Goal: Task Accomplishment & Management: Manage account settings

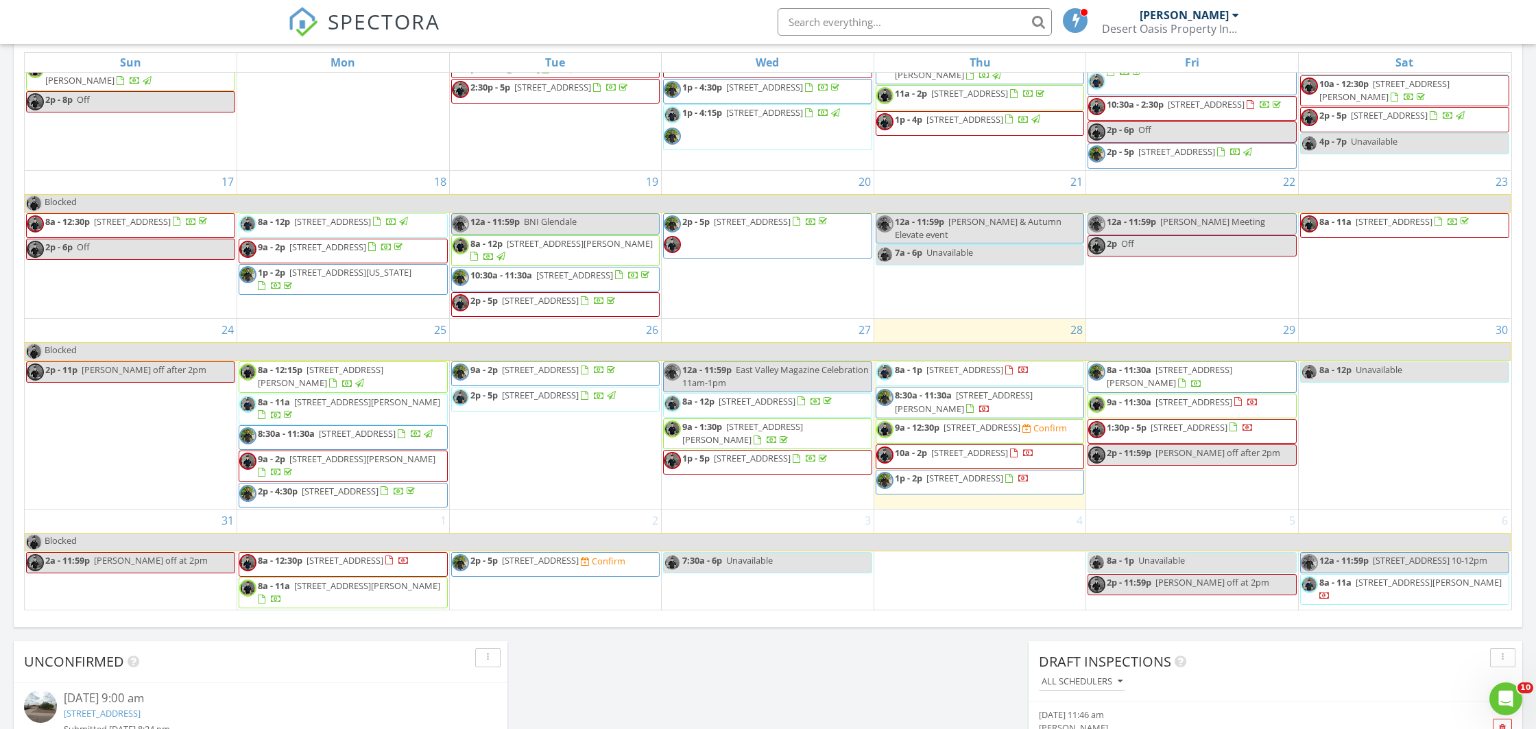
scroll to position [792, 0]
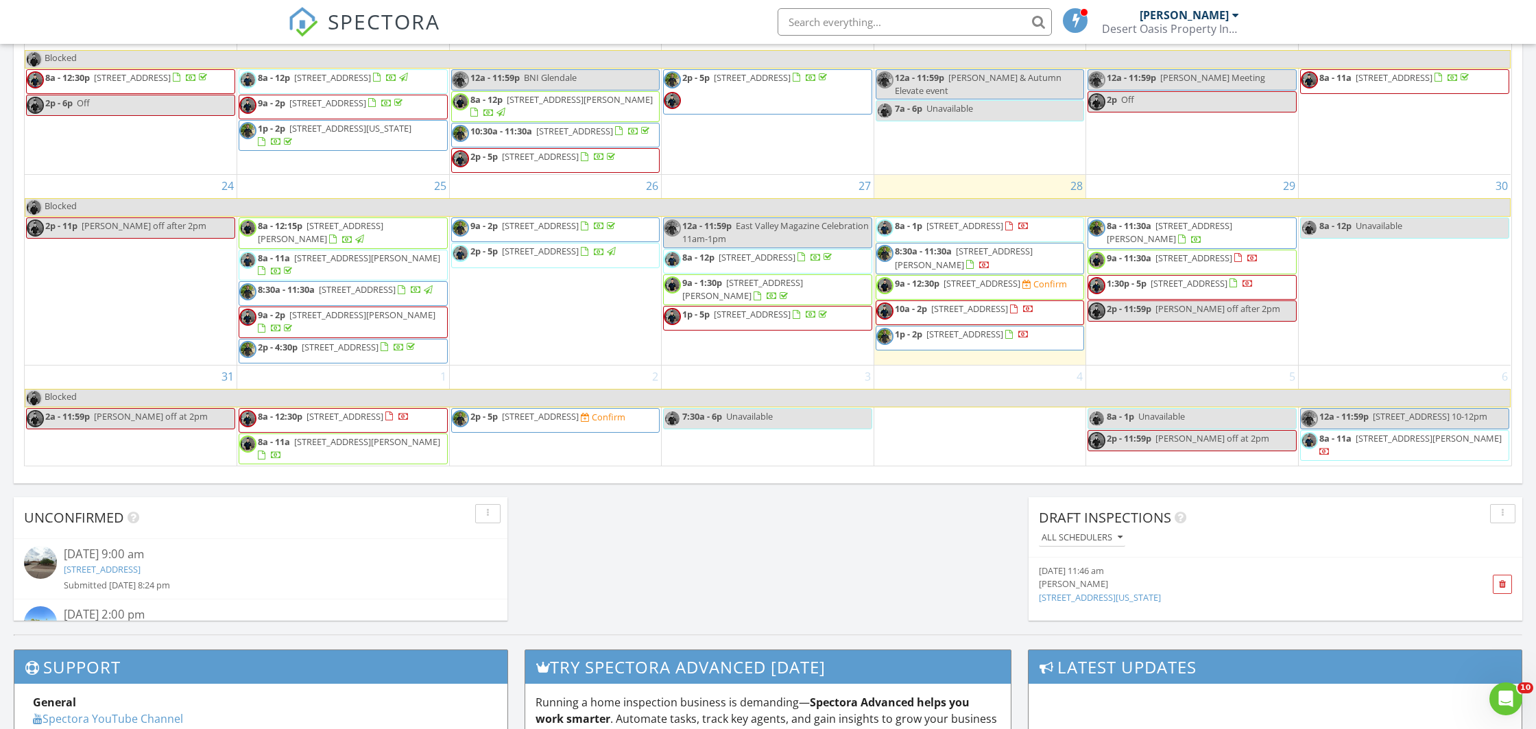
click at [349, 28] on span "SPECTORA" at bounding box center [384, 21] width 112 height 29
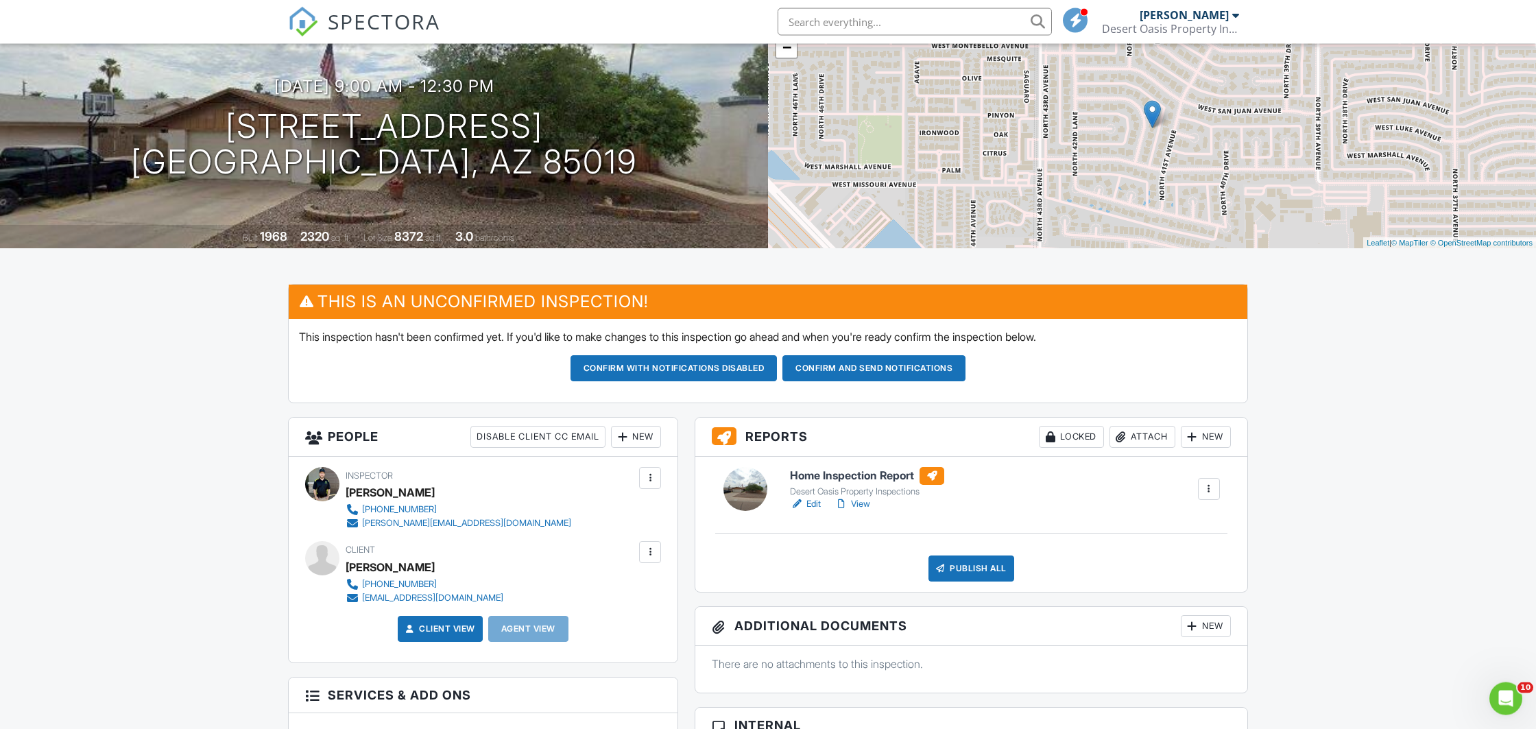
scroll to position [72, 0]
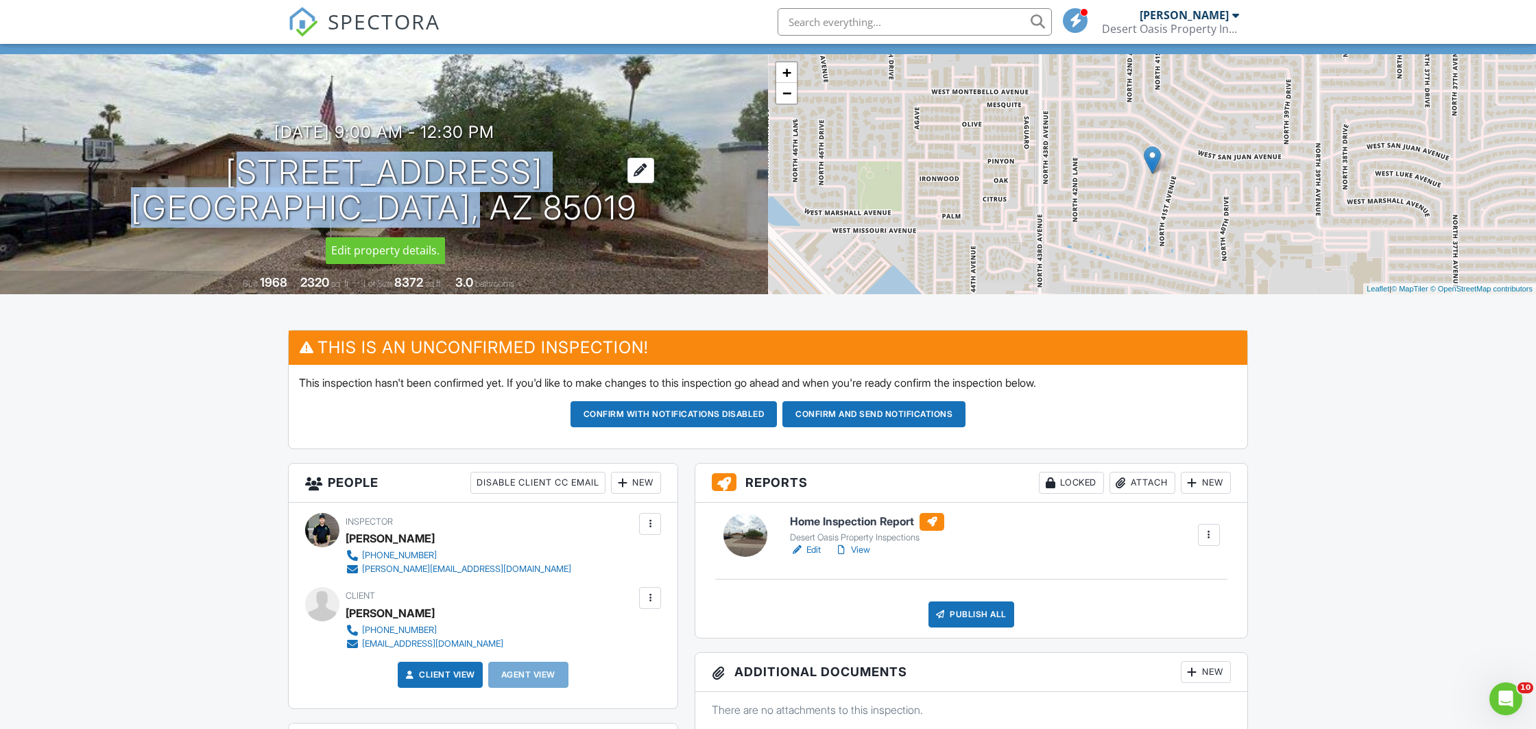
drag, startPoint x: 250, startPoint y: 178, endPoint x: 536, endPoint y: 207, distance: 287.5
click at [536, 207] on h1 "[STREET_ADDRESS] [GEOGRAPHIC_DATA], AZ 85019" at bounding box center [384, 190] width 506 height 73
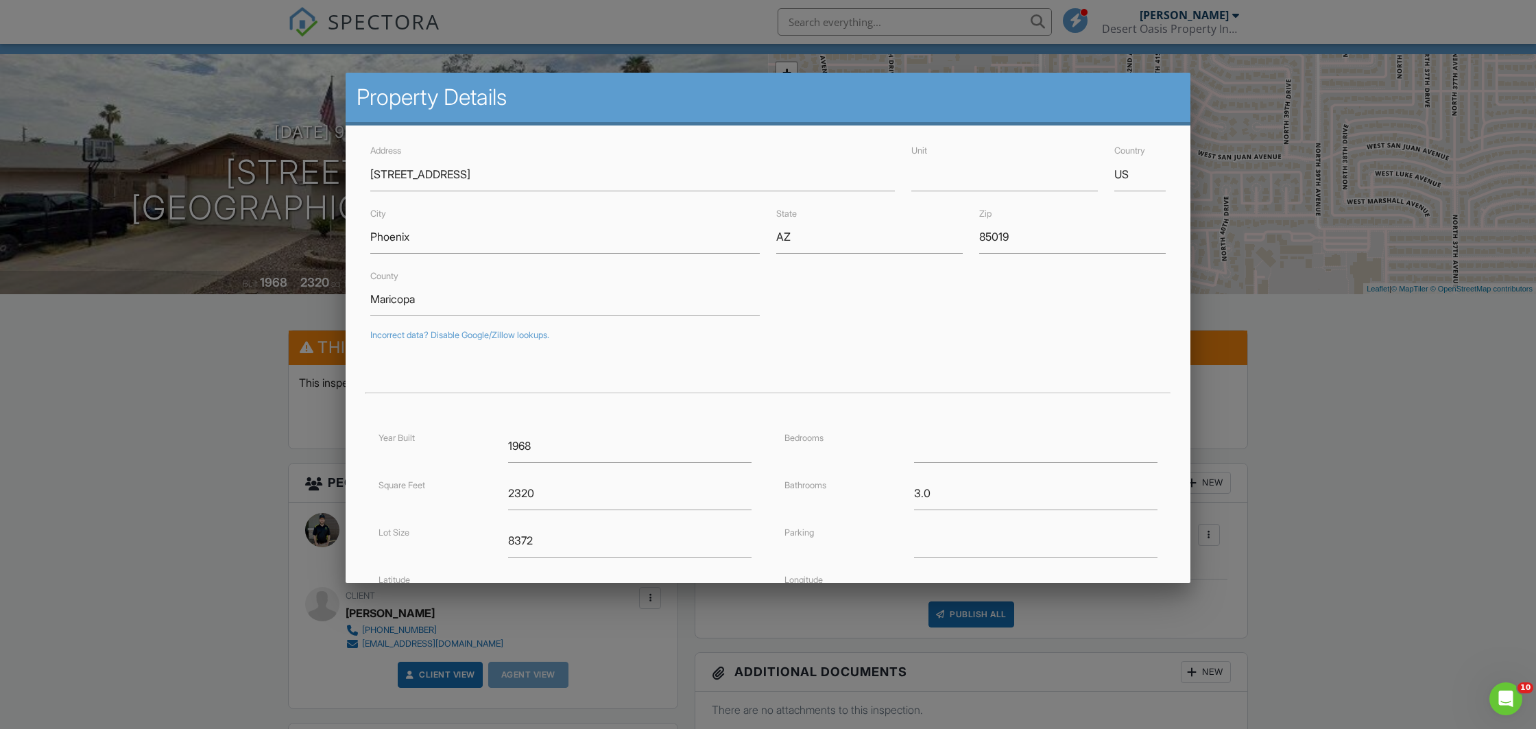
click at [250, 532] on div at bounding box center [768, 387] width 1536 height 912
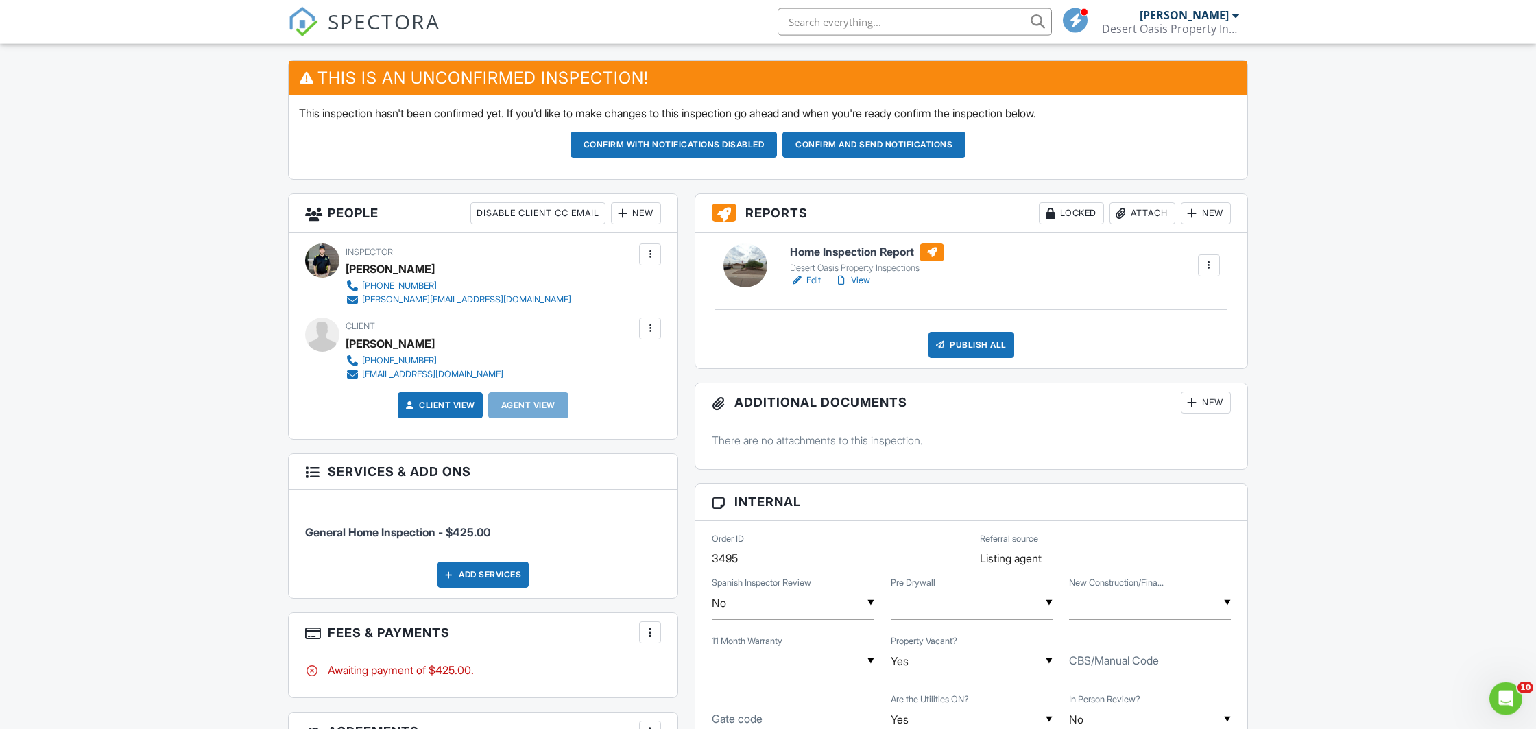
scroll to position [504, 0]
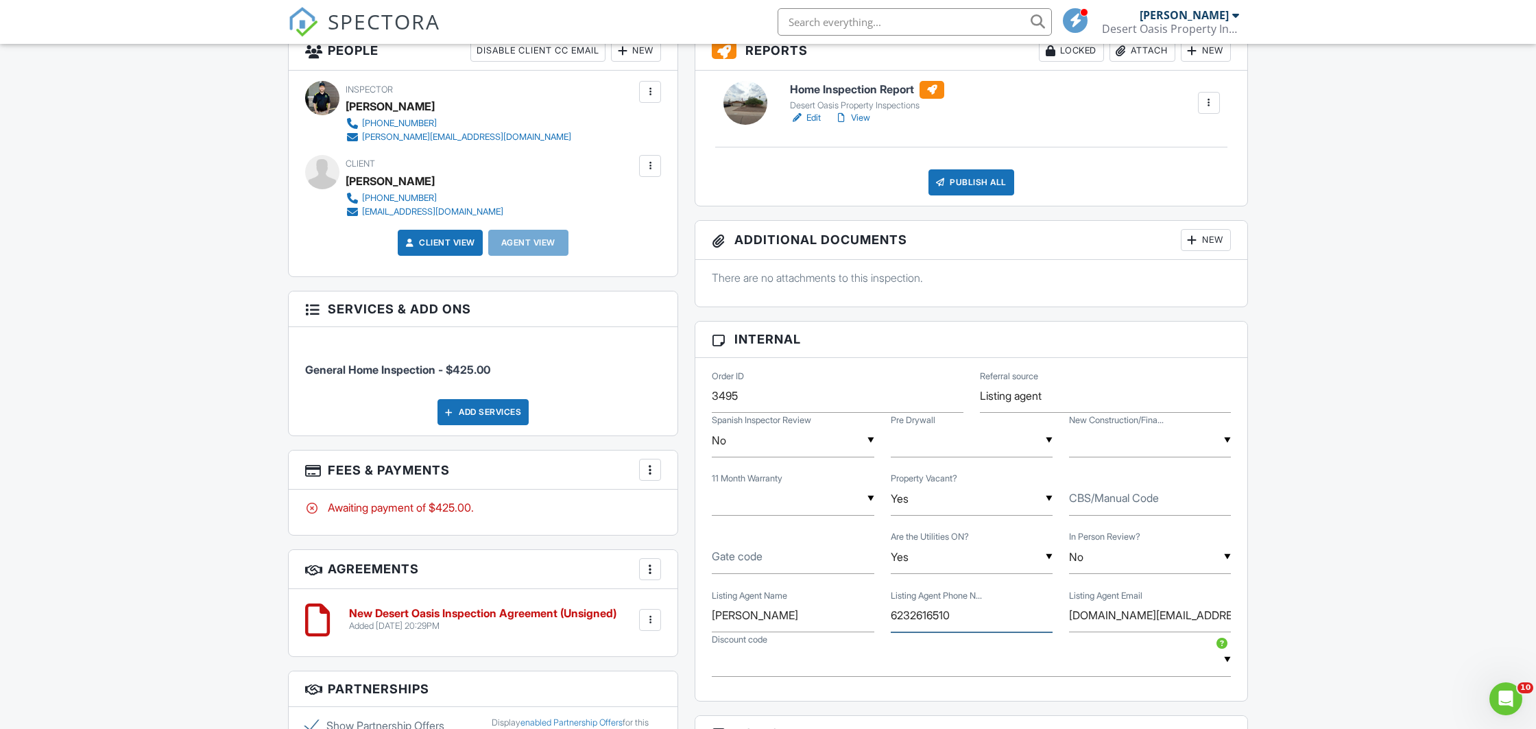
click at [903, 613] on input "6232616510" at bounding box center [972, 616] width 162 height 34
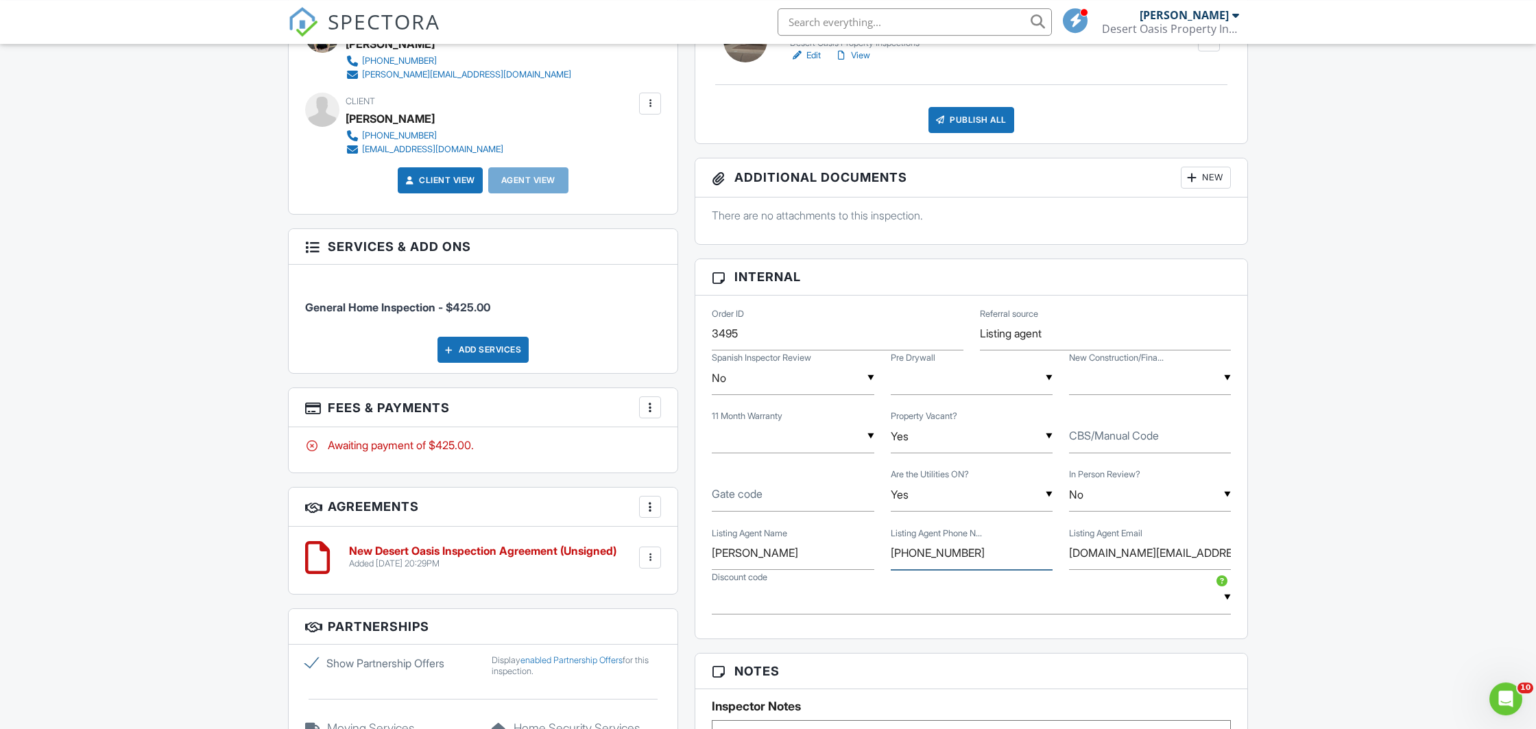
scroll to position [576, 0]
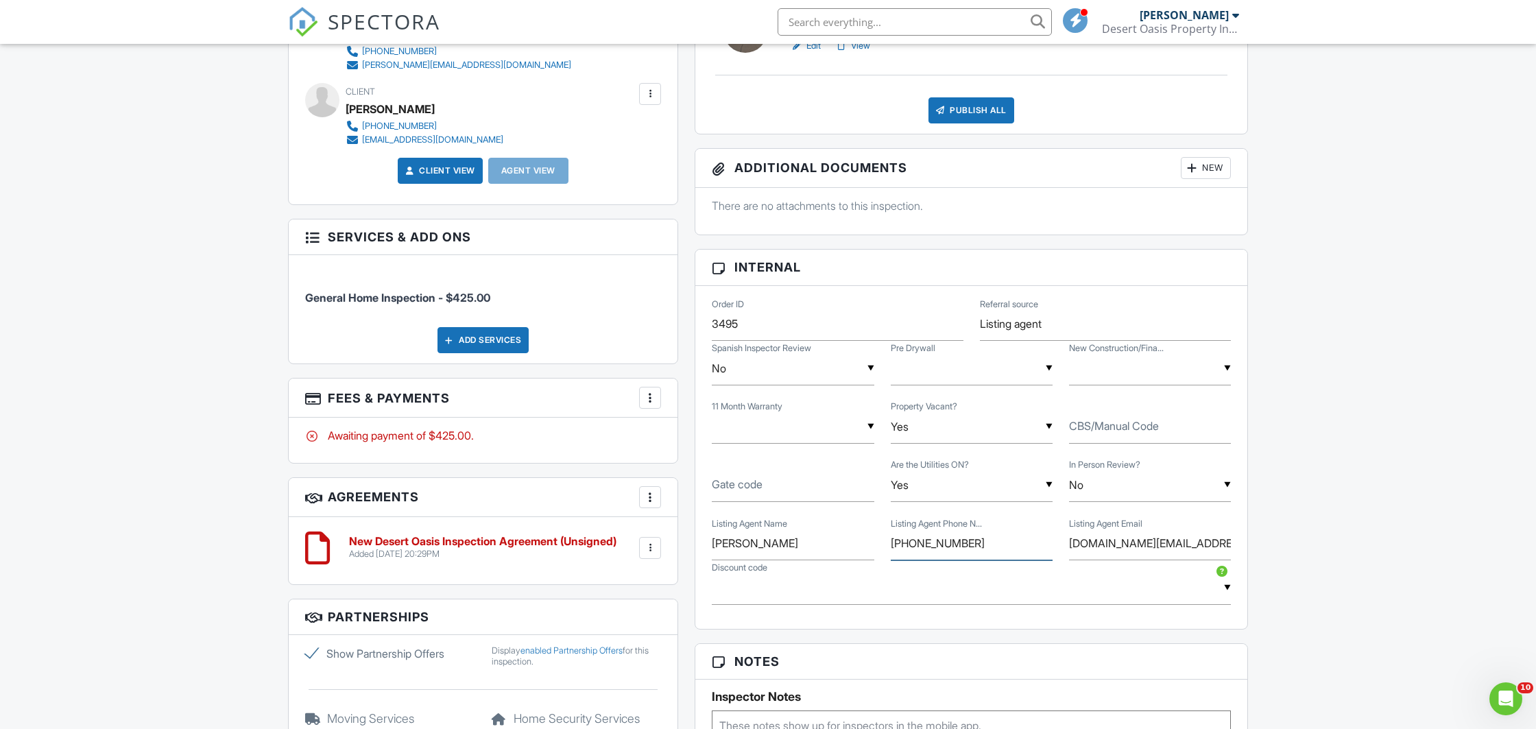
type input "[PHONE_NUMBER]"
click at [1119, 433] on label "CBS/Manual Code" at bounding box center [1114, 425] width 90 height 15
click at [1119, 433] on input "CBS/Manual Code" at bounding box center [1150, 427] width 162 height 34
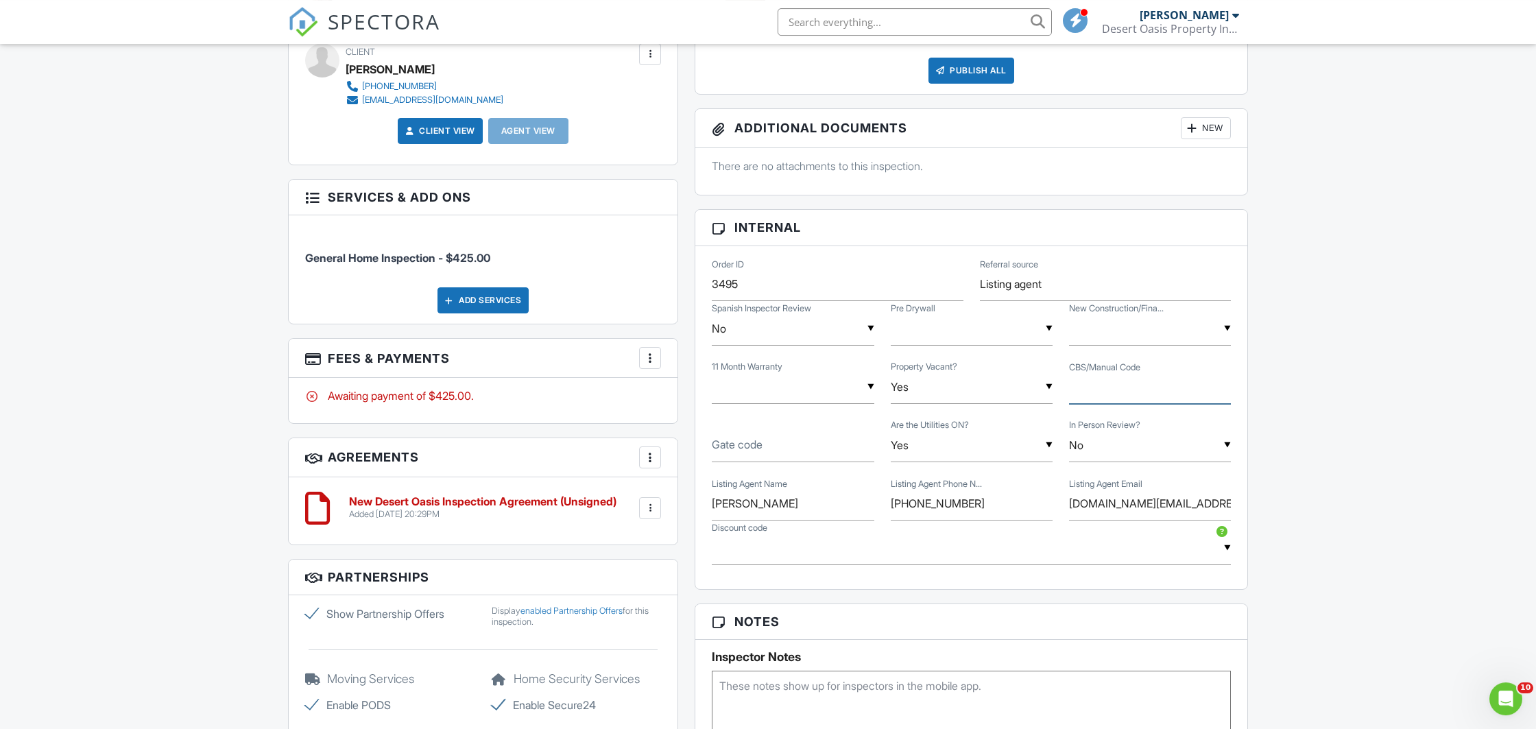
scroll to position [648, 0]
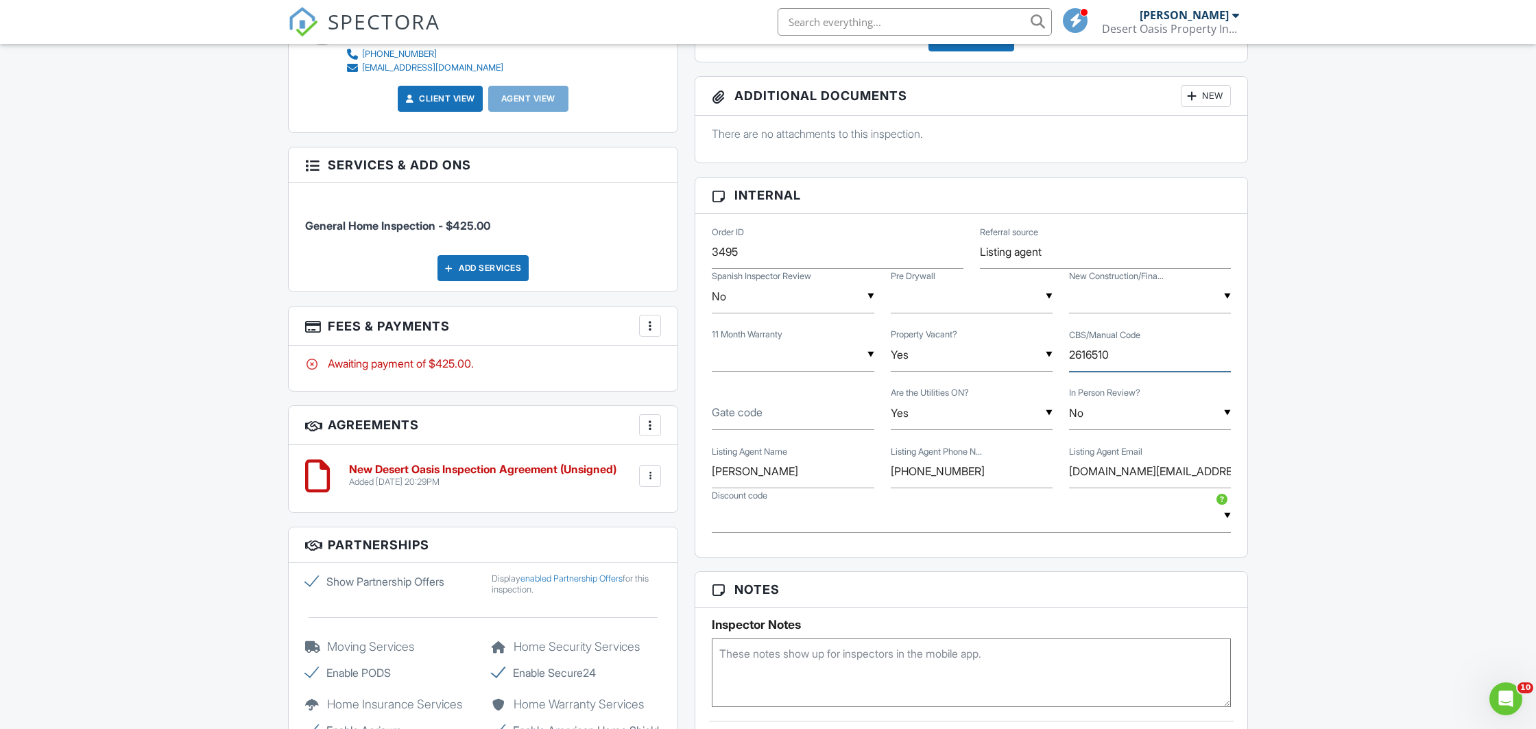
type input "2616510"
click at [766, 652] on textarea at bounding box center [971, 673] width 519 height 69
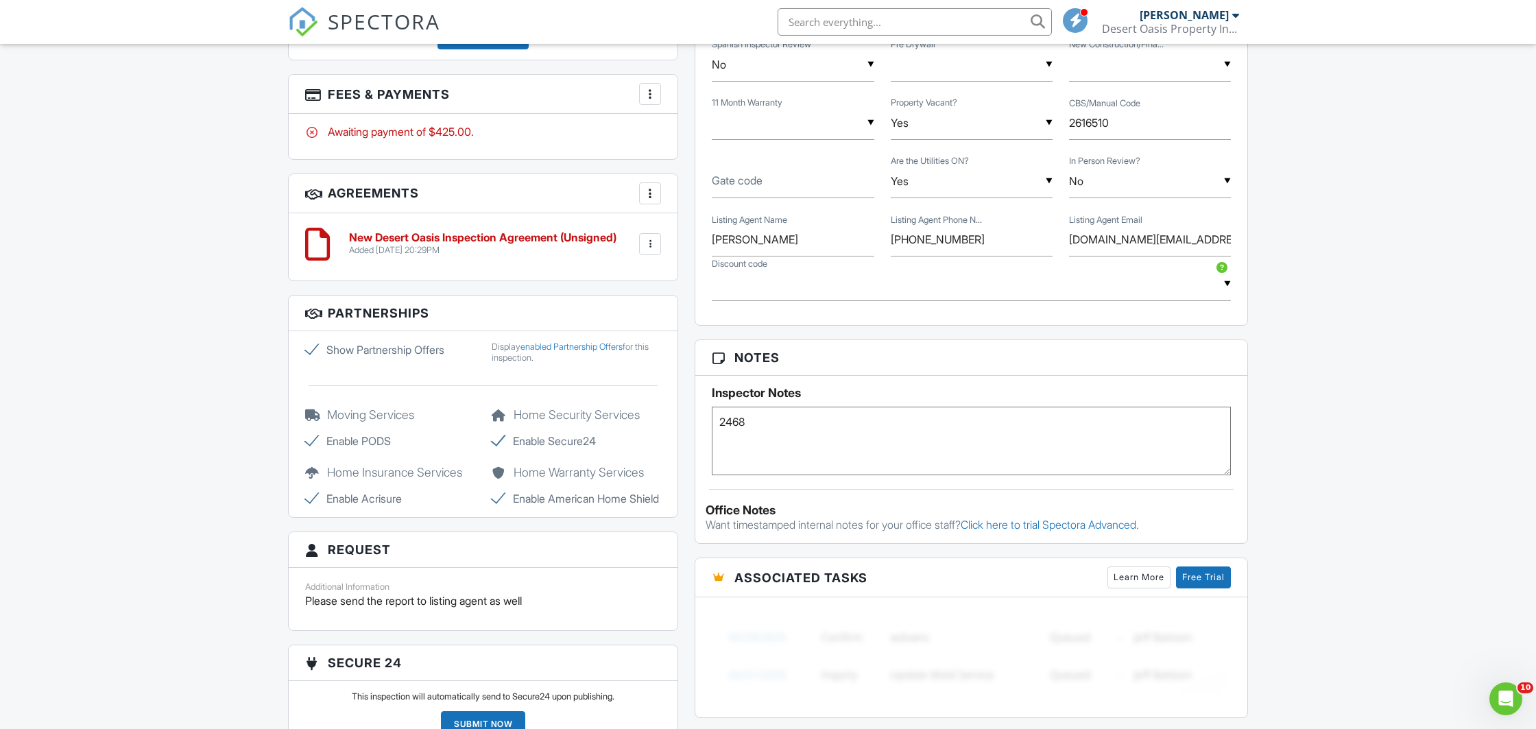
scroll to position [936, 0]
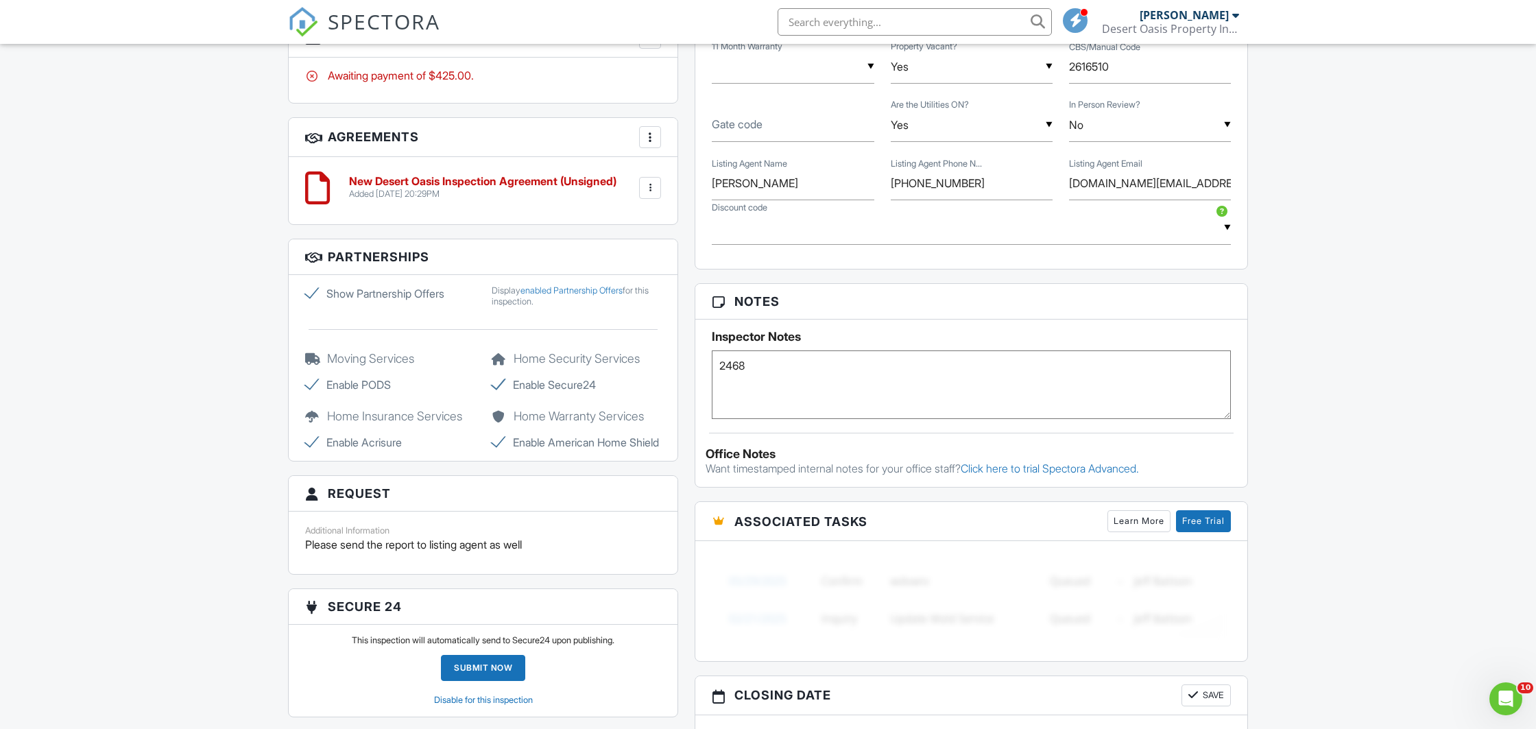
click at [723, 369] on textarea "2468" at bounding box center [971, 384] width 519 height 69
click at [877, 380] on textarea "garage door code 2468" at bounding box center [971, 384] width 519 height 69
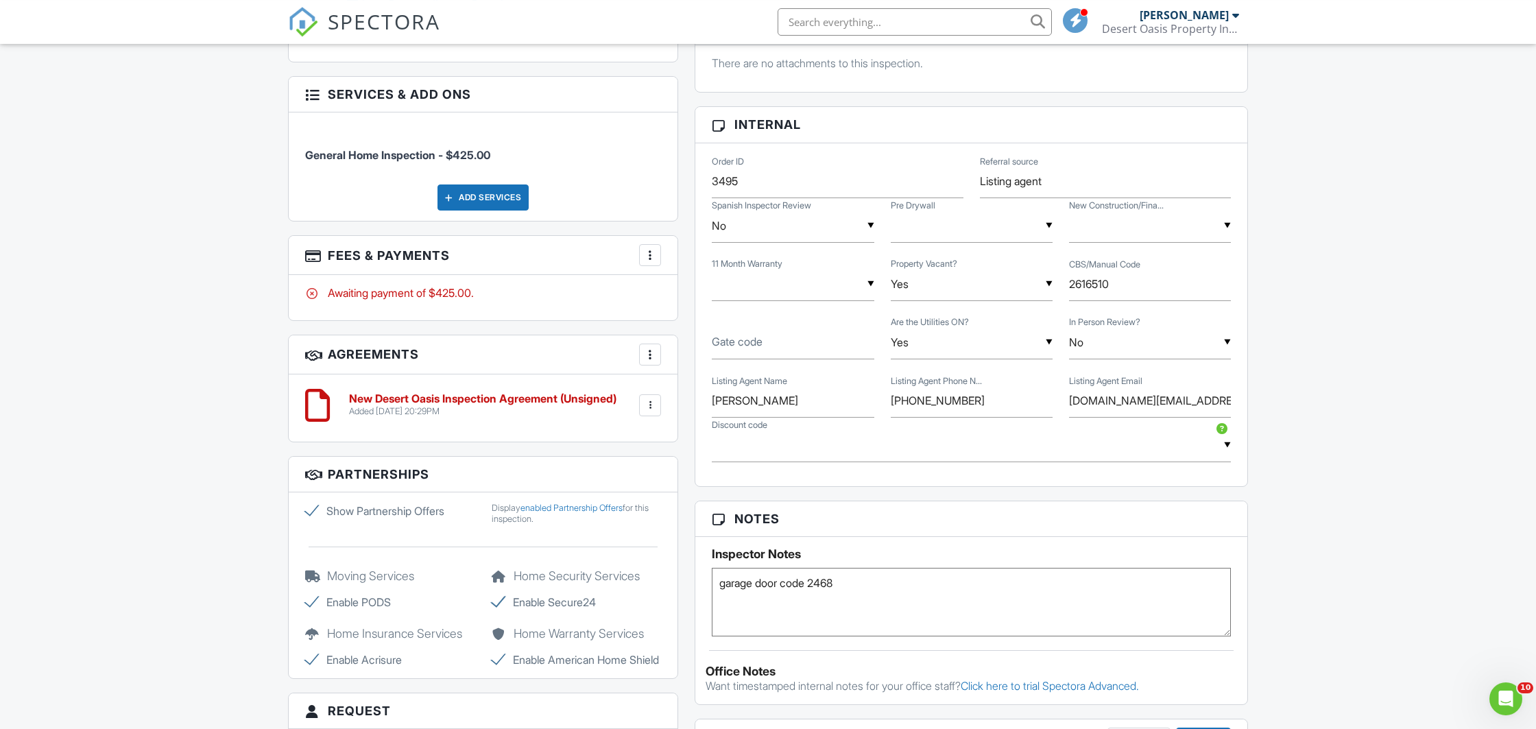
scroll to position [720, 0]
click at [1069, 286] on div "CBS/Manual Code 2616510" at bounding box center [1150, 283] width 178 height 34
click at [1072, 286] on input "2616510" at bounding box center [1150, 283] width 162 height 34
click at [721, 587] on textarea "garage door code 2468" at bounding box center [971, 601] width 519 height 69
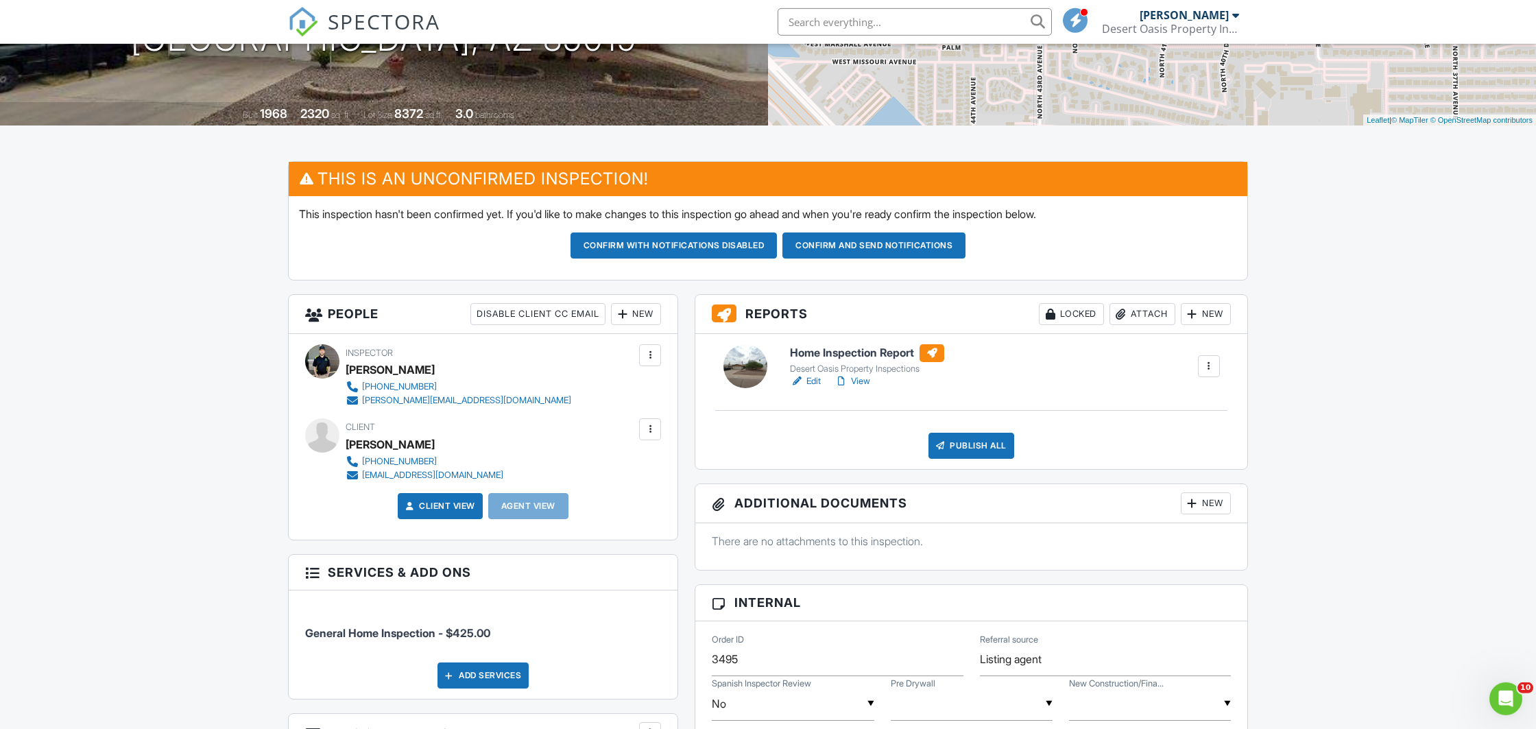
scroll to position [648, 0]
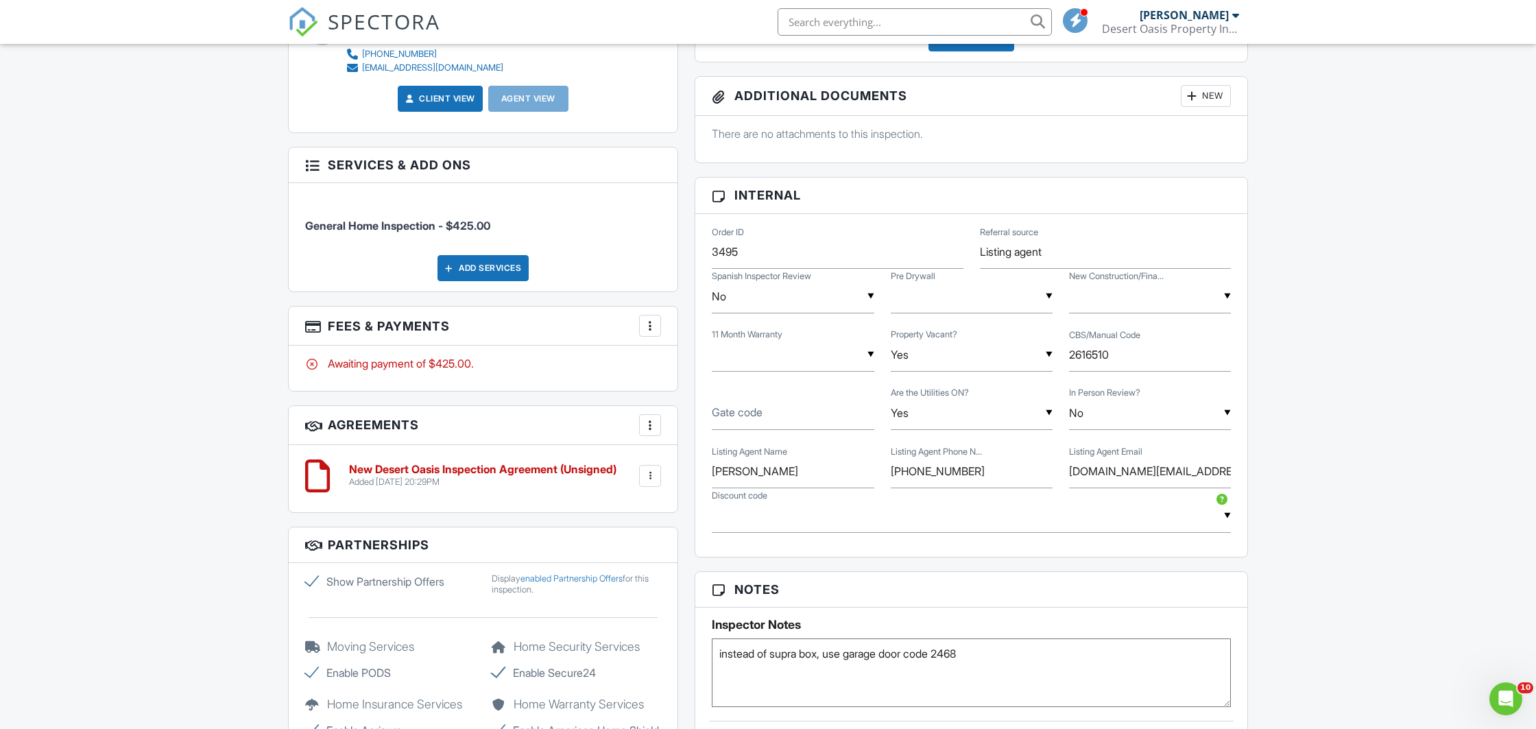
type textarea "instead of supra box, use garage door code 2468"
drag, startPoint x: 715, startPoint y: 472, endPoint x: 890, endPoint y: 470, distance: 174.9
click at [874, 470] on input "Guadalupe Armendariz Venzor" at bounding box center [793, 472] width 162 height 34
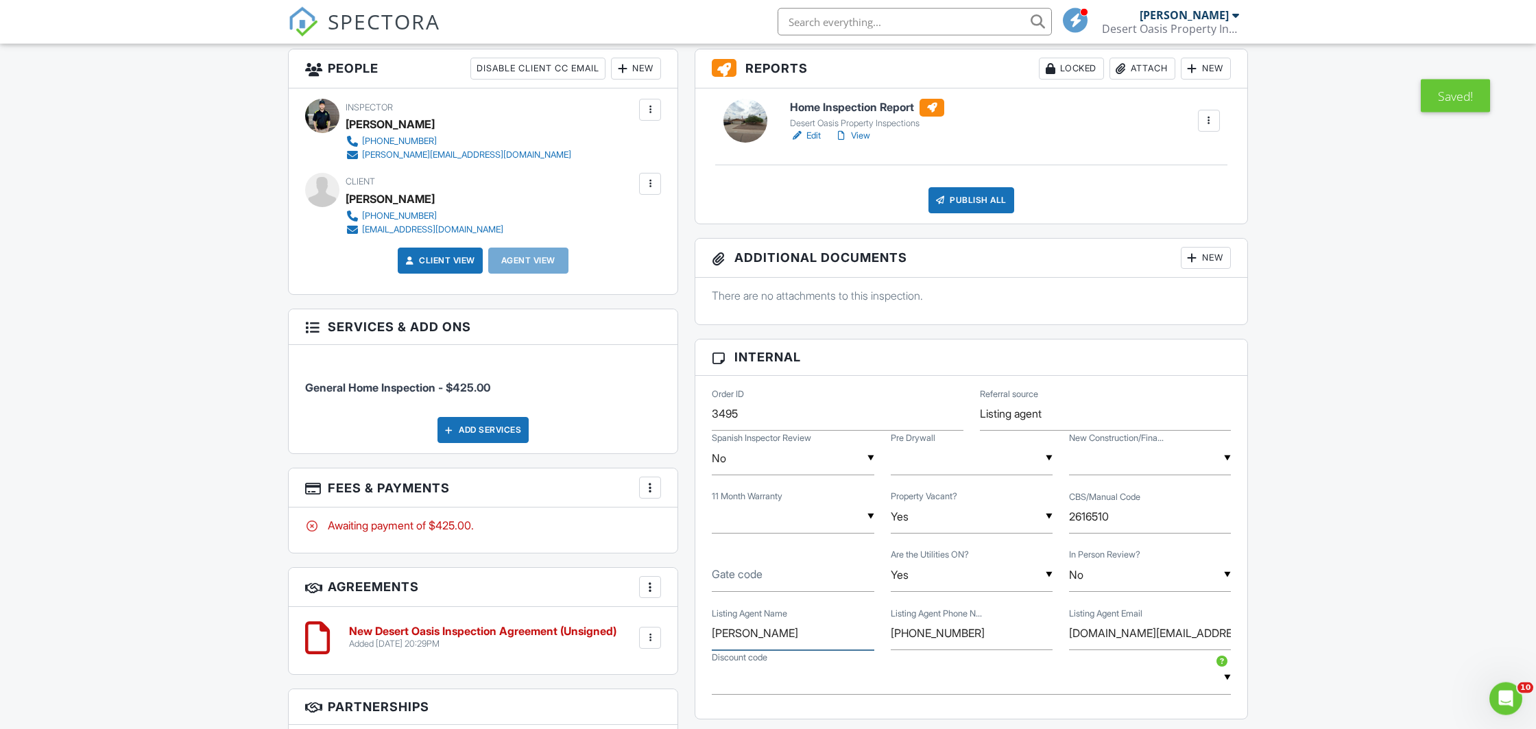
scroll to position [432, 0]
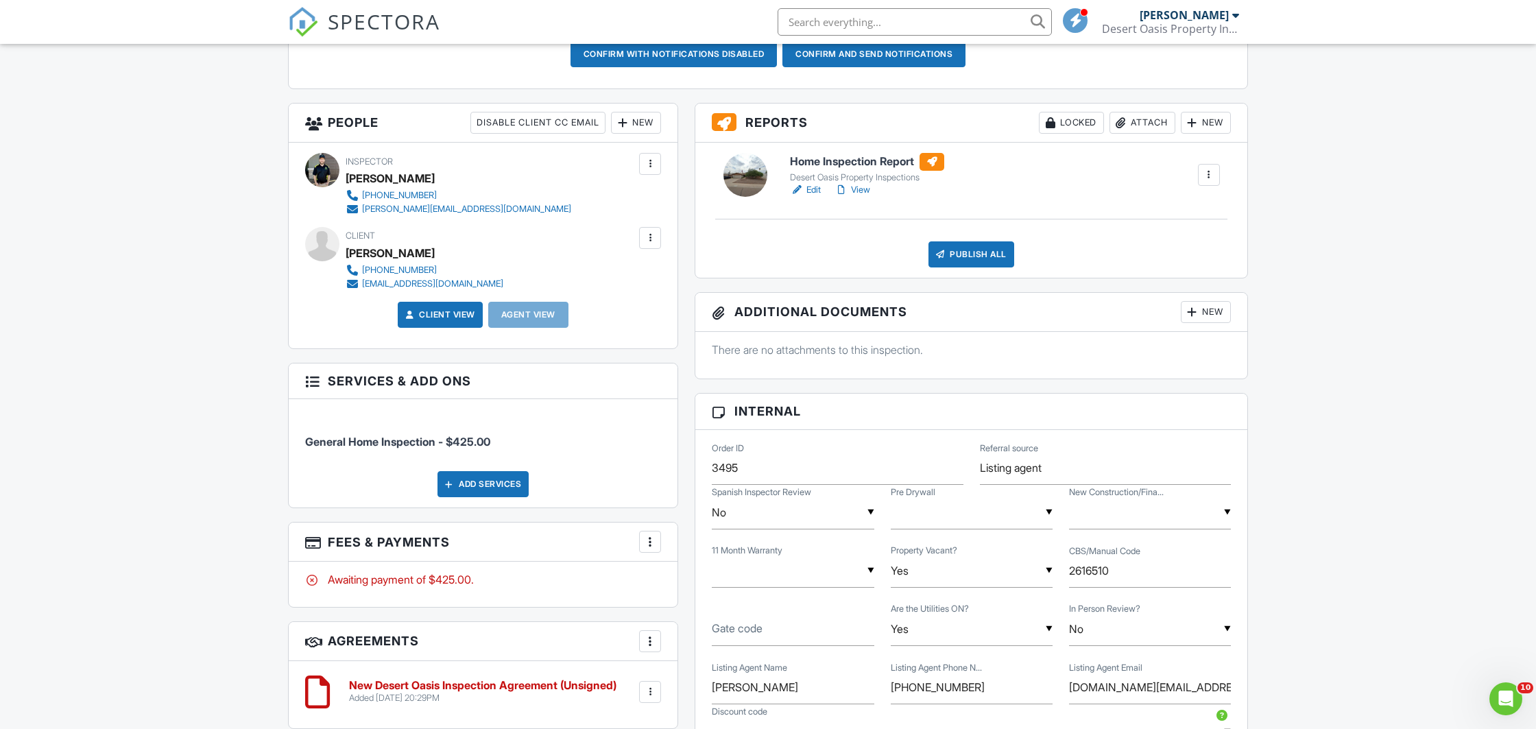
click at [634, 128] on div "New" at bounding box center [636, 123] width 50 height 22
click at [671, 233] on li "Client's Agent" at bounding box center [685, 233] width 135 height 34
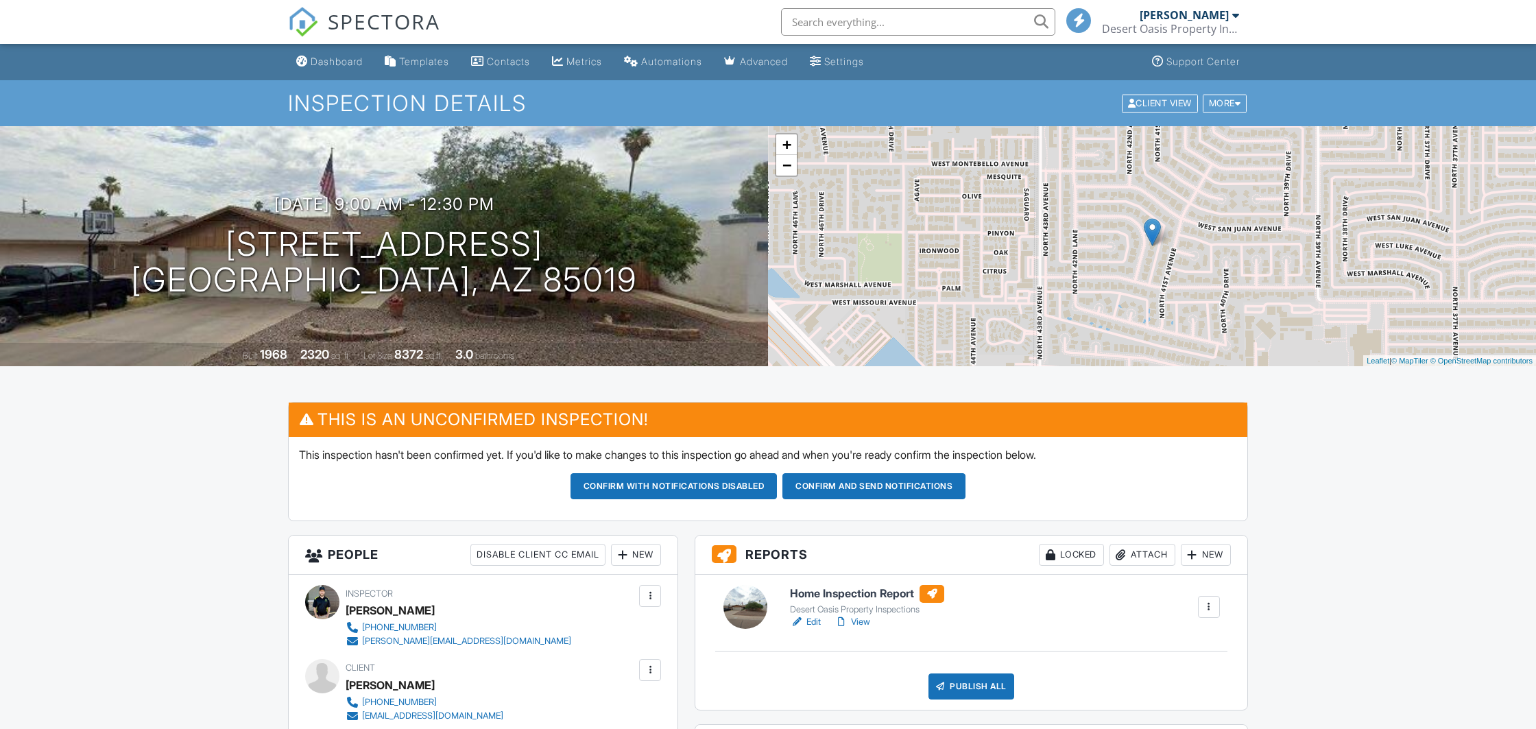
scroll to position [288, 0]
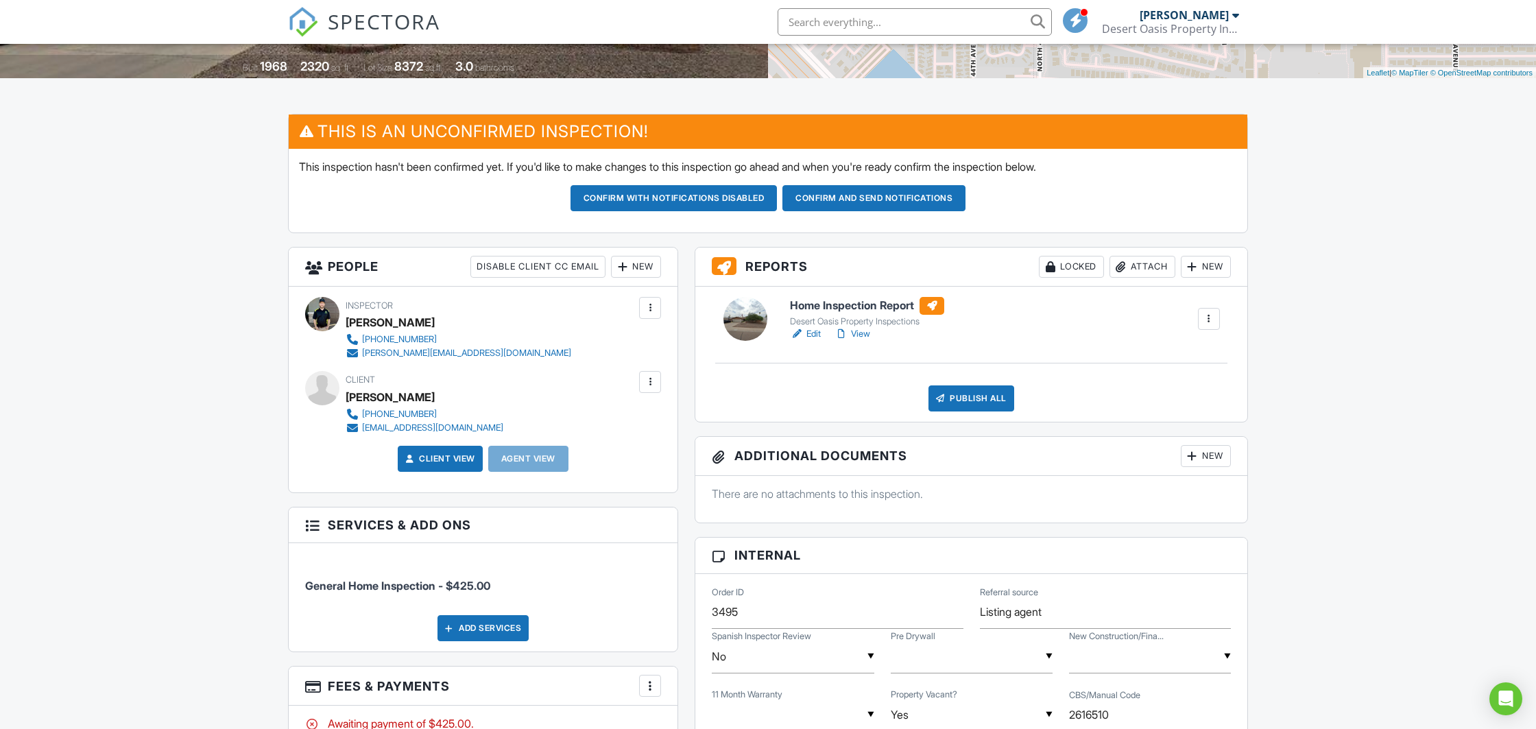
click at [643, 272] on div "New" at bounding box center [636, 267] width 50 height 22
click at [678, 414] on li "Listing Agent" at bounding box center [685, 411] width 135 height 34
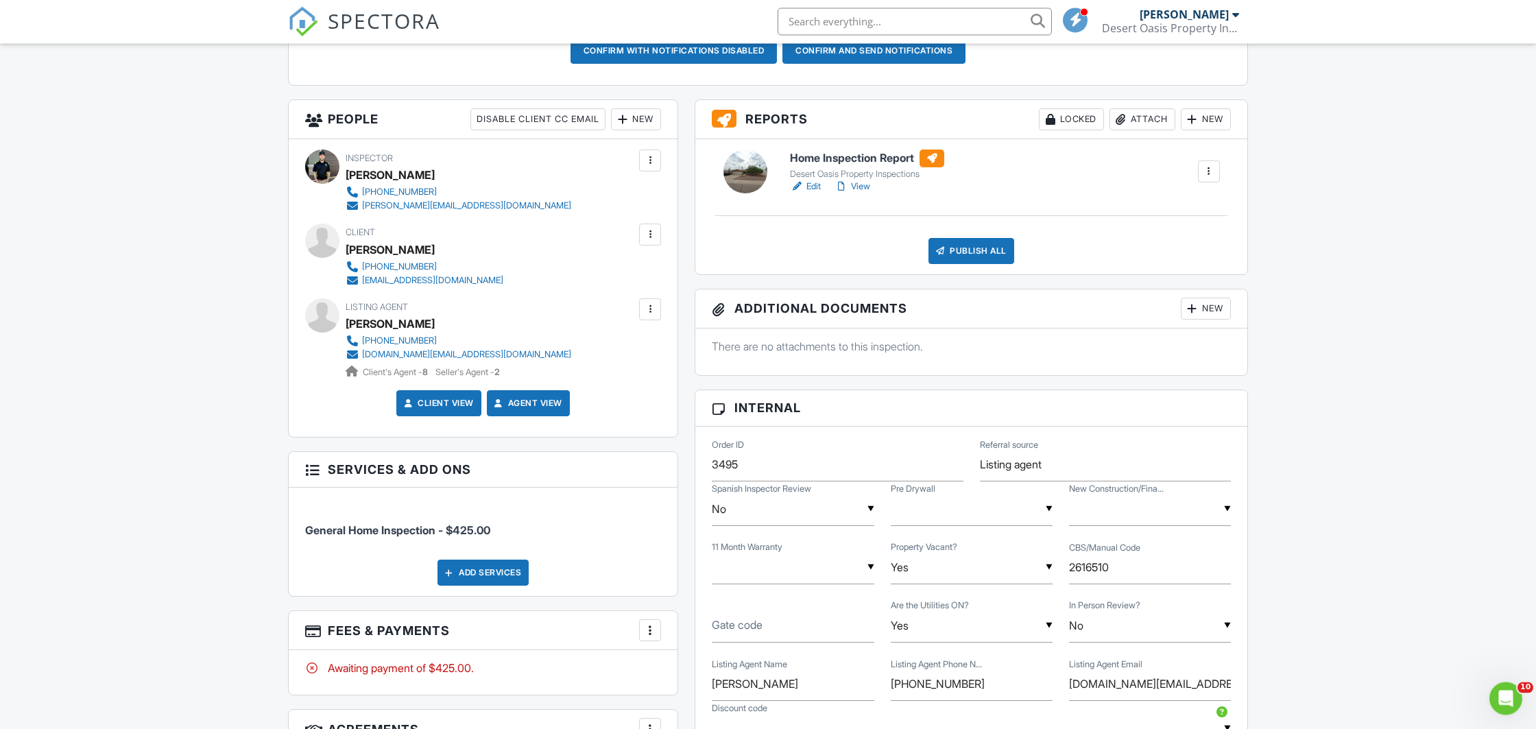
scroll to position [284, 0]
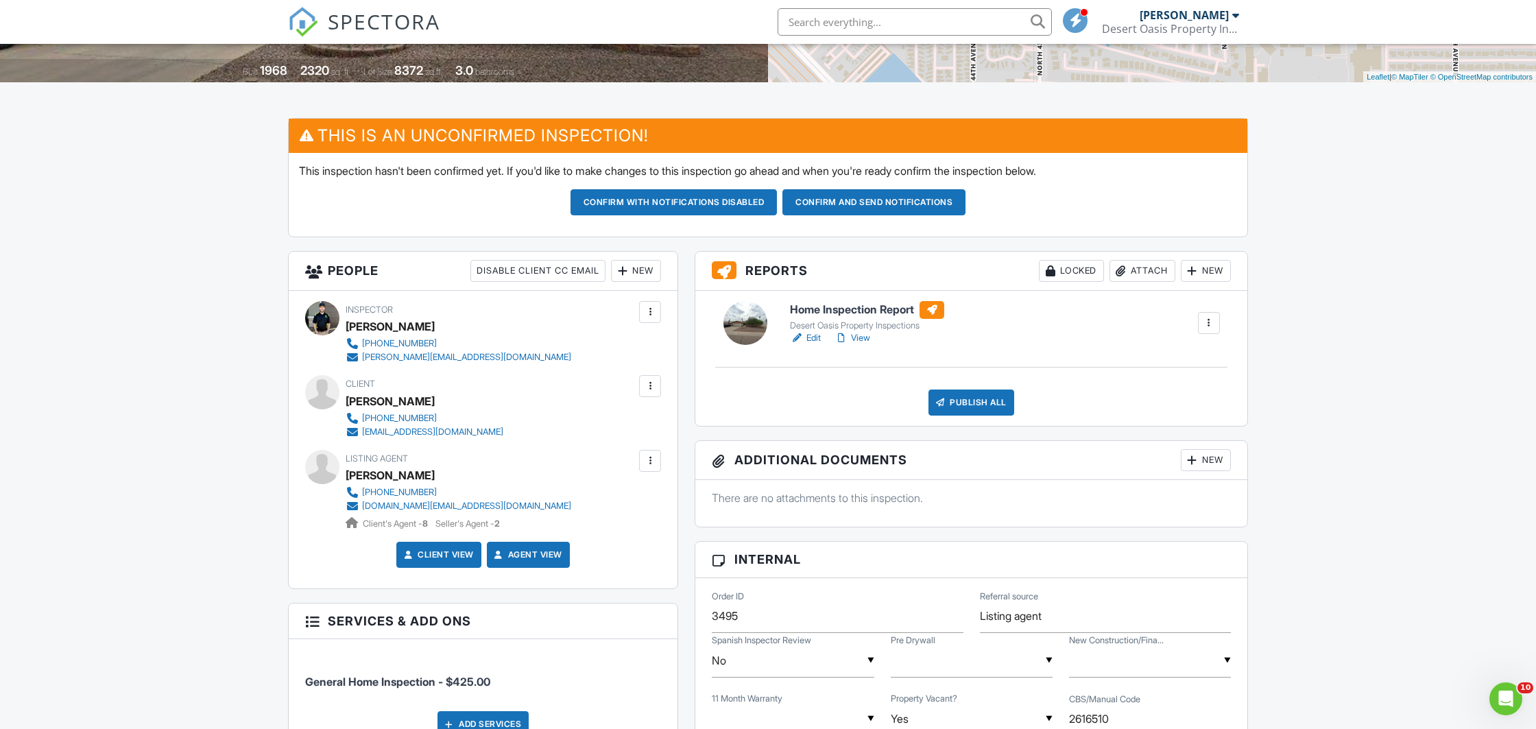
click at [654, 460] on div at bounding box center [650, 461] width 14 height 14
click at [534, 569] on li "Remove" at bounding box center [576, 571] width 153 height 34
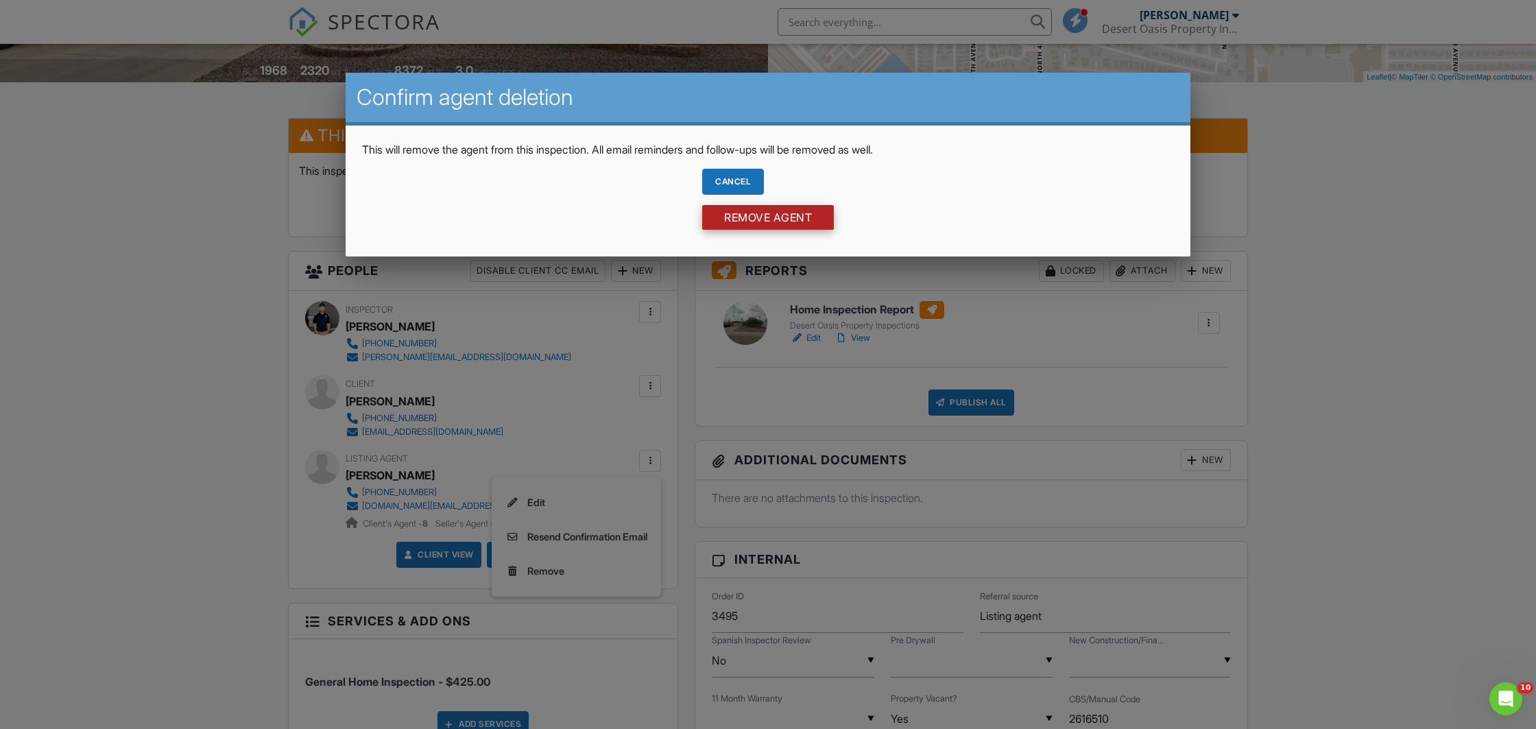
click at [744, 214] on input "Remove Agent" at bounding box center [768, 217] width 132 height 25
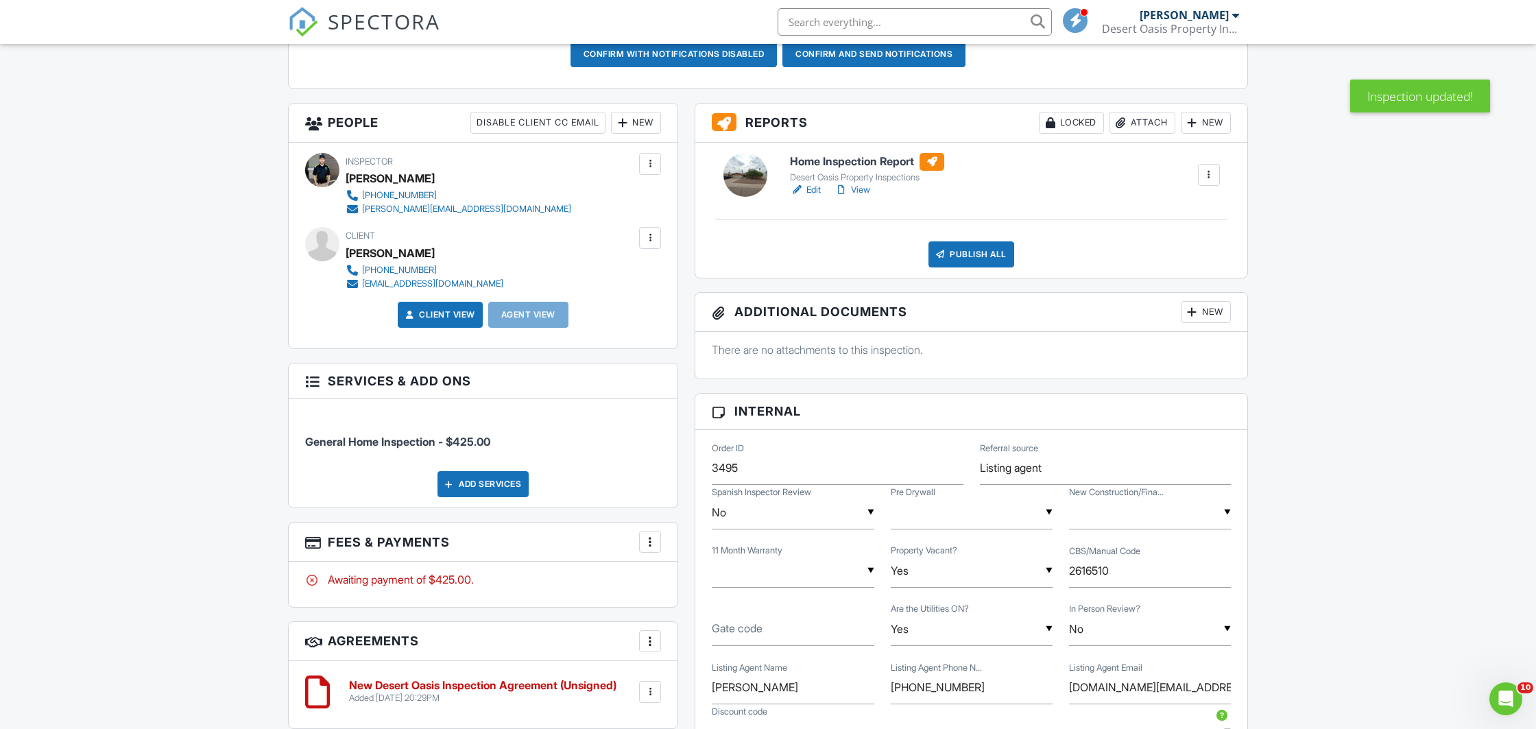
click at [637, 118] on div "New" at bounding box center [636, 123] width 50 height 22
click at [657, 236] on li "Client's Agent" at bounding box center [685, 233] width 135 height 34
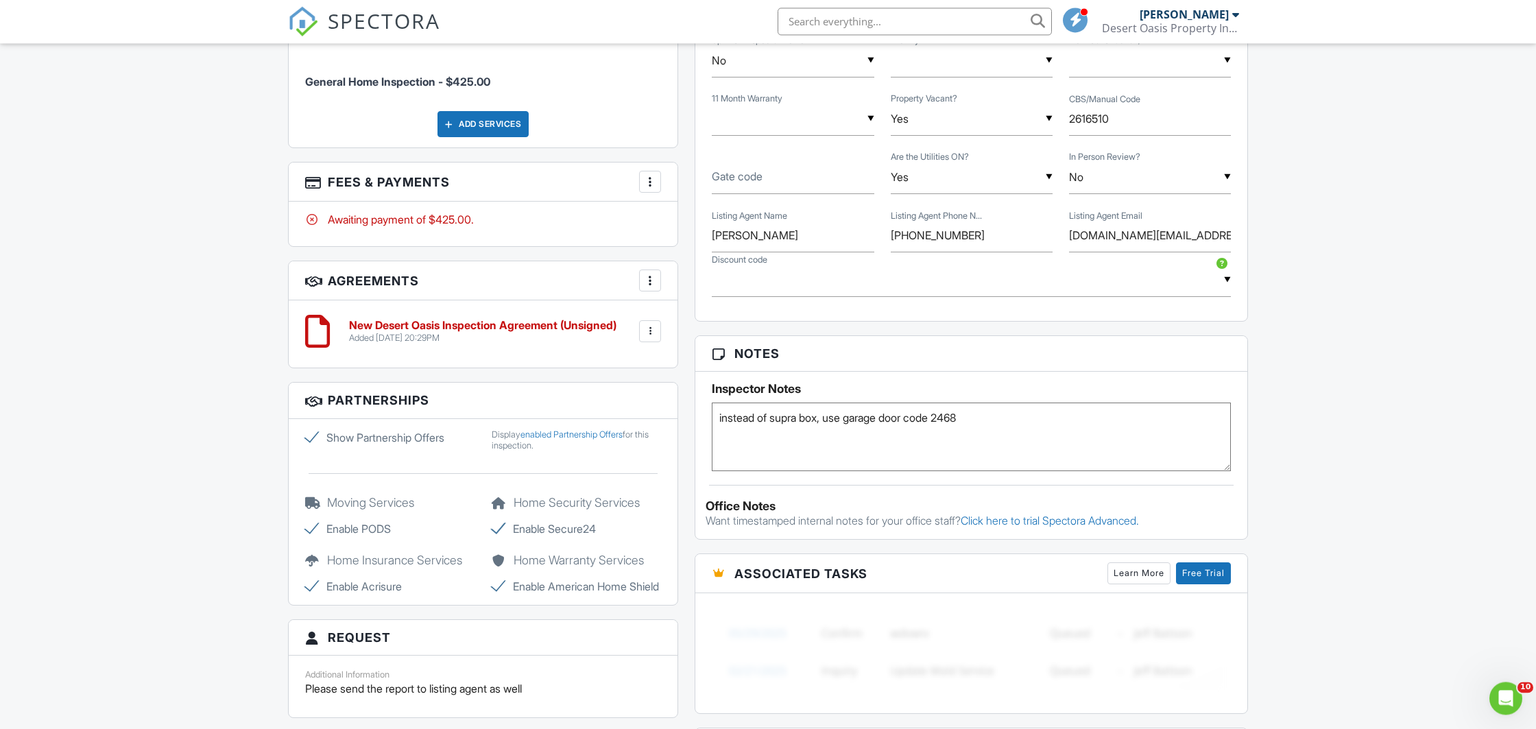
scroll to position [936, 0]
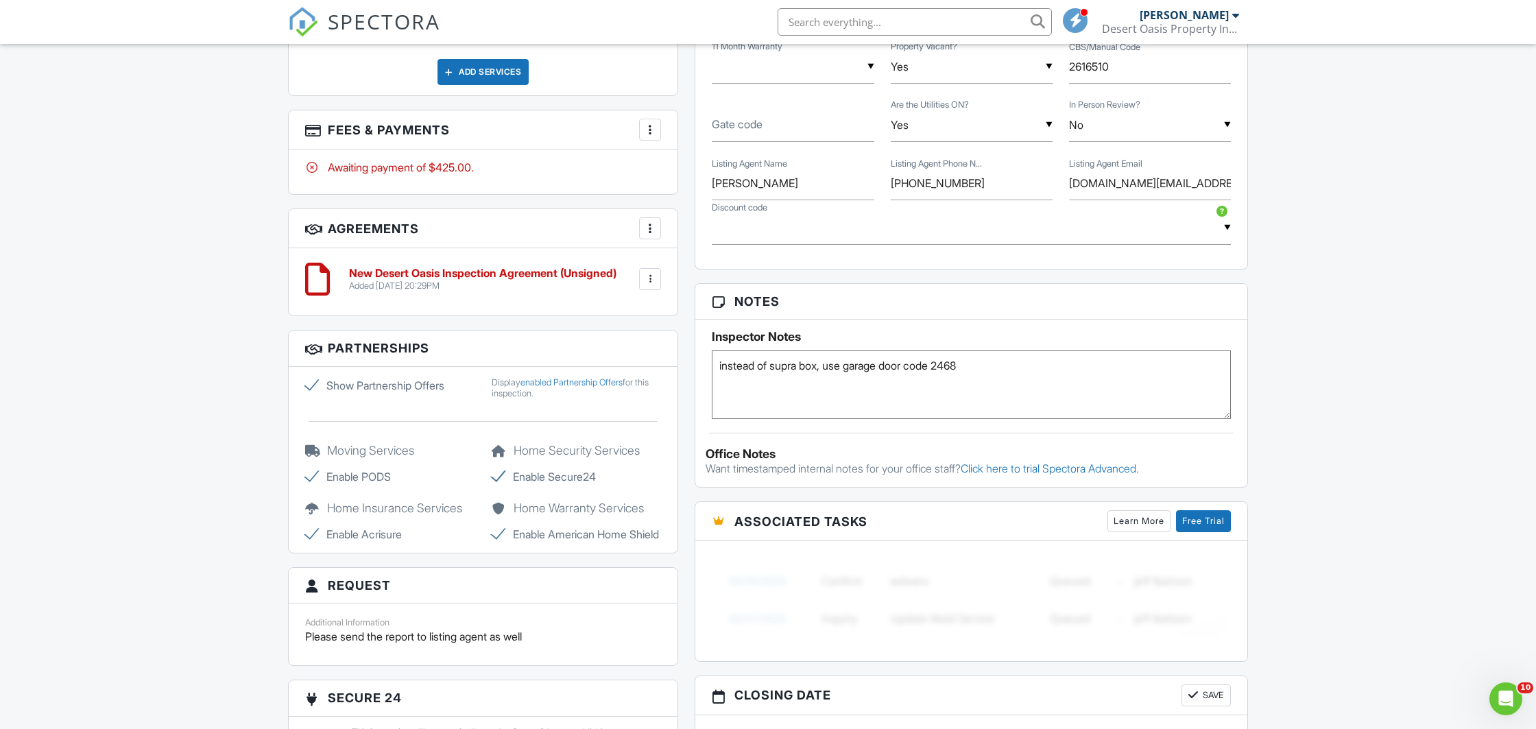
click at [1041, 365] on textarea "instead of supra box, use garage door code 2468" at bounding box center [971, 384] width 519 height 69
type textarea "instead of supra box, use garage door code 2468 no client review"
click at [257, 431] on div "Dashboard Templates Contacts Metrics Automations Advanced Settings Support Cent…" at bounding box center [768, 122] width 1536 height 2028
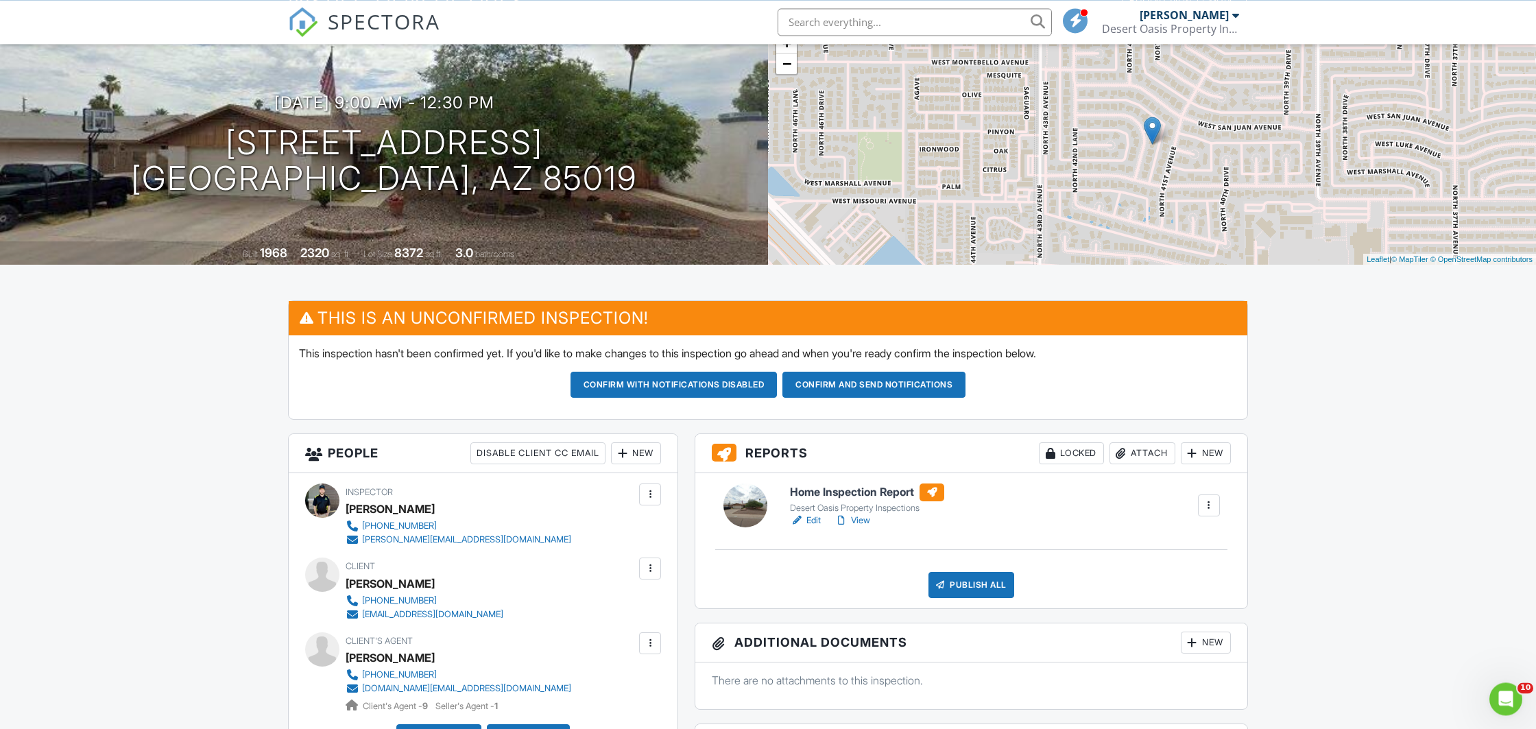
scroll to position [72, 0]
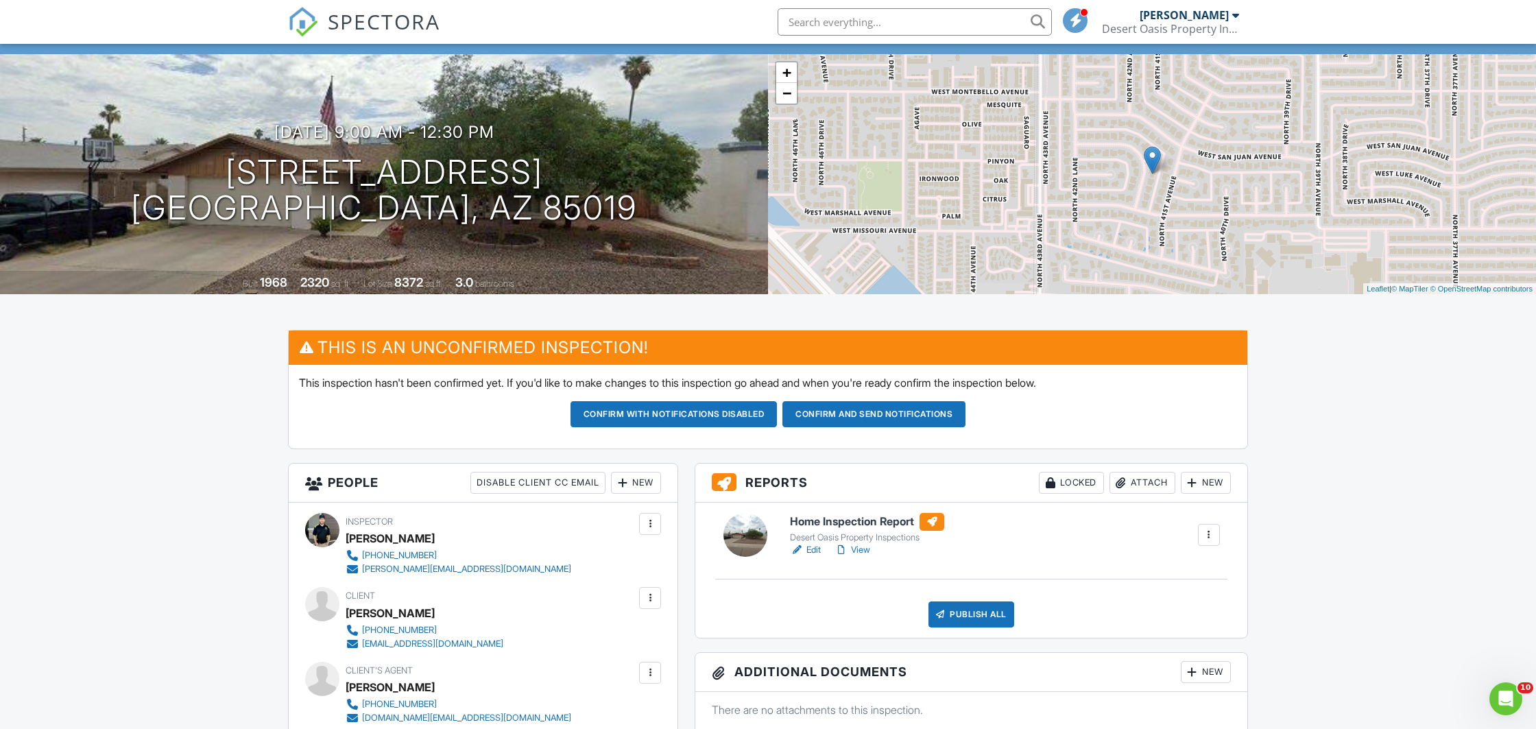
click at [778, 411] on button "Confirm and send notifications" at bounding box center [674, 414] width 207 height 26
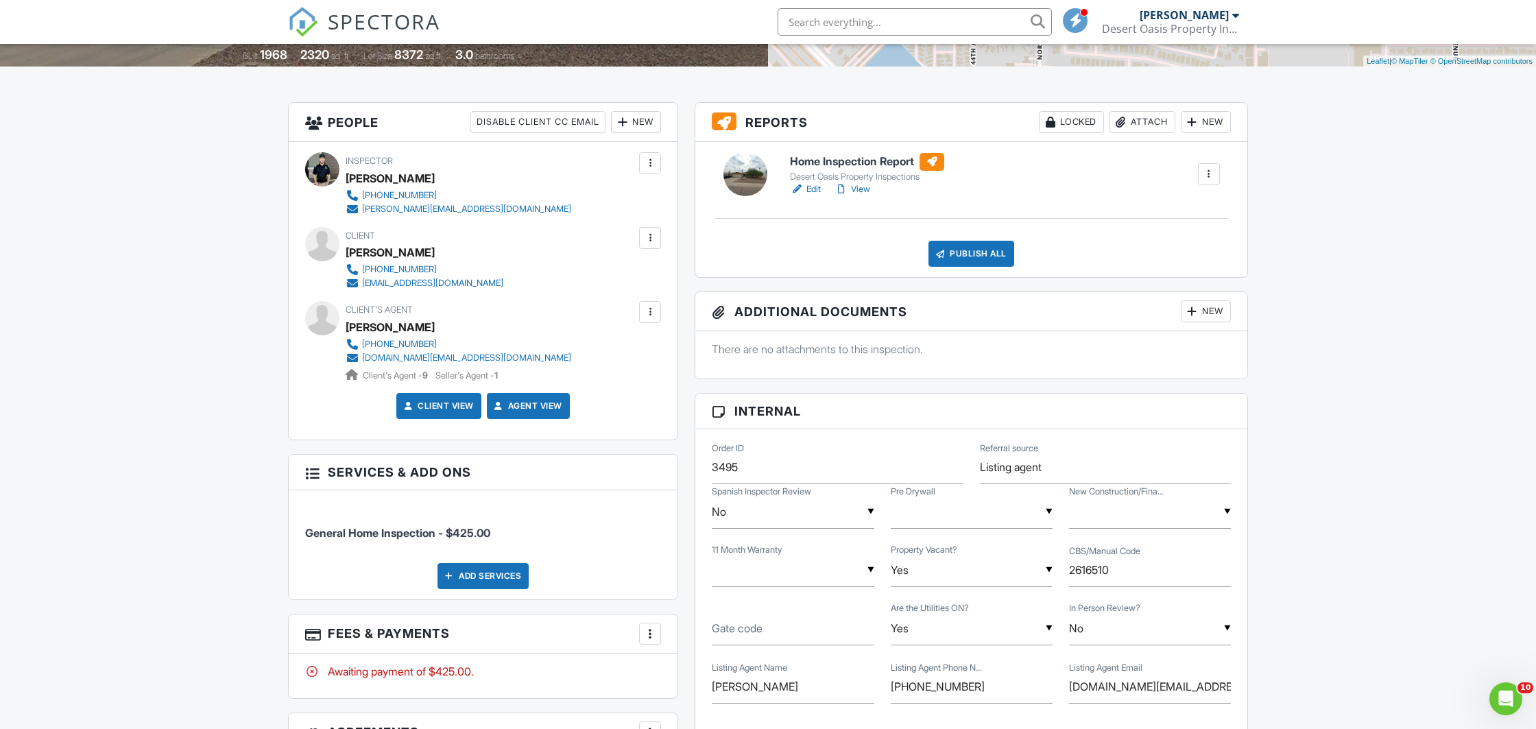
scroll to position [432, 0]
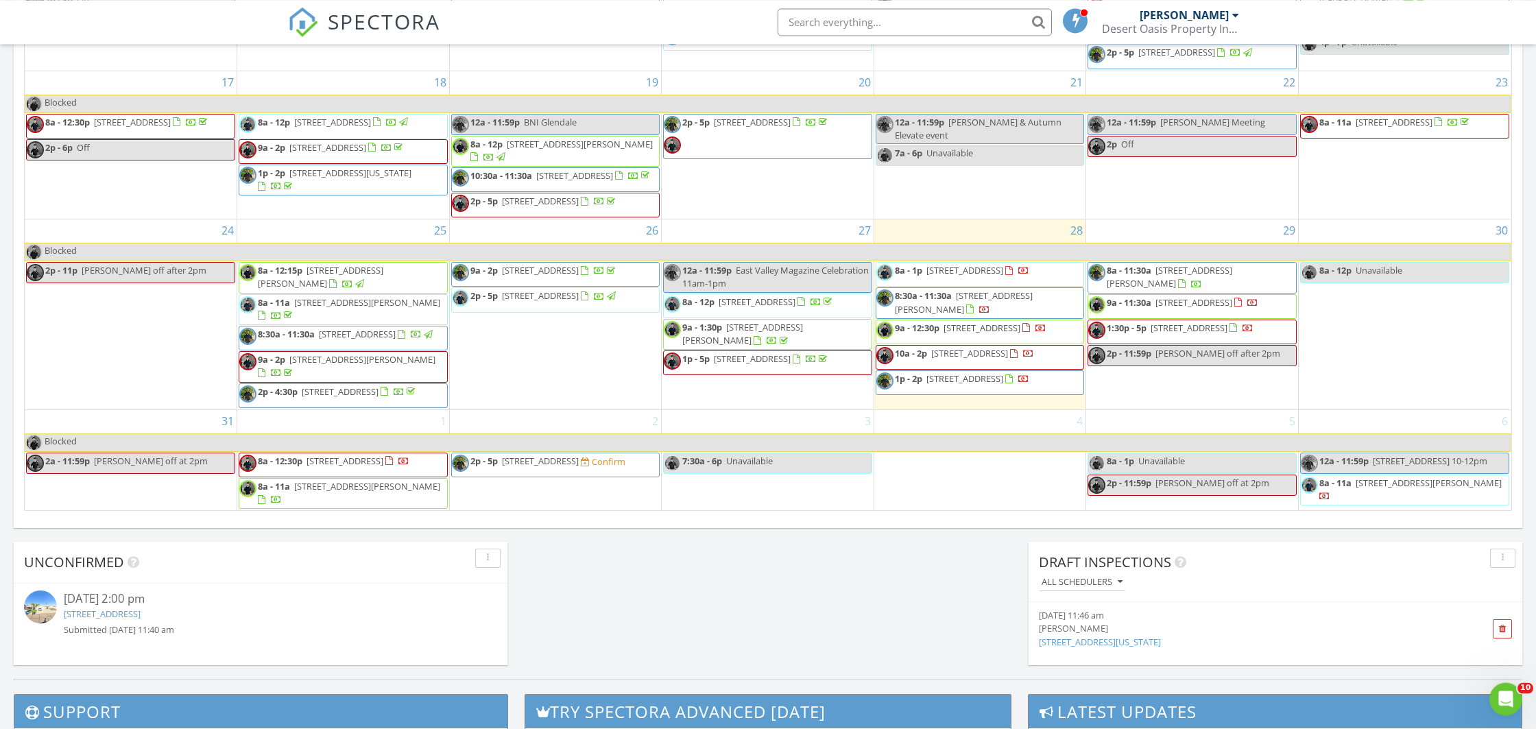
scroll to position [792, 0]
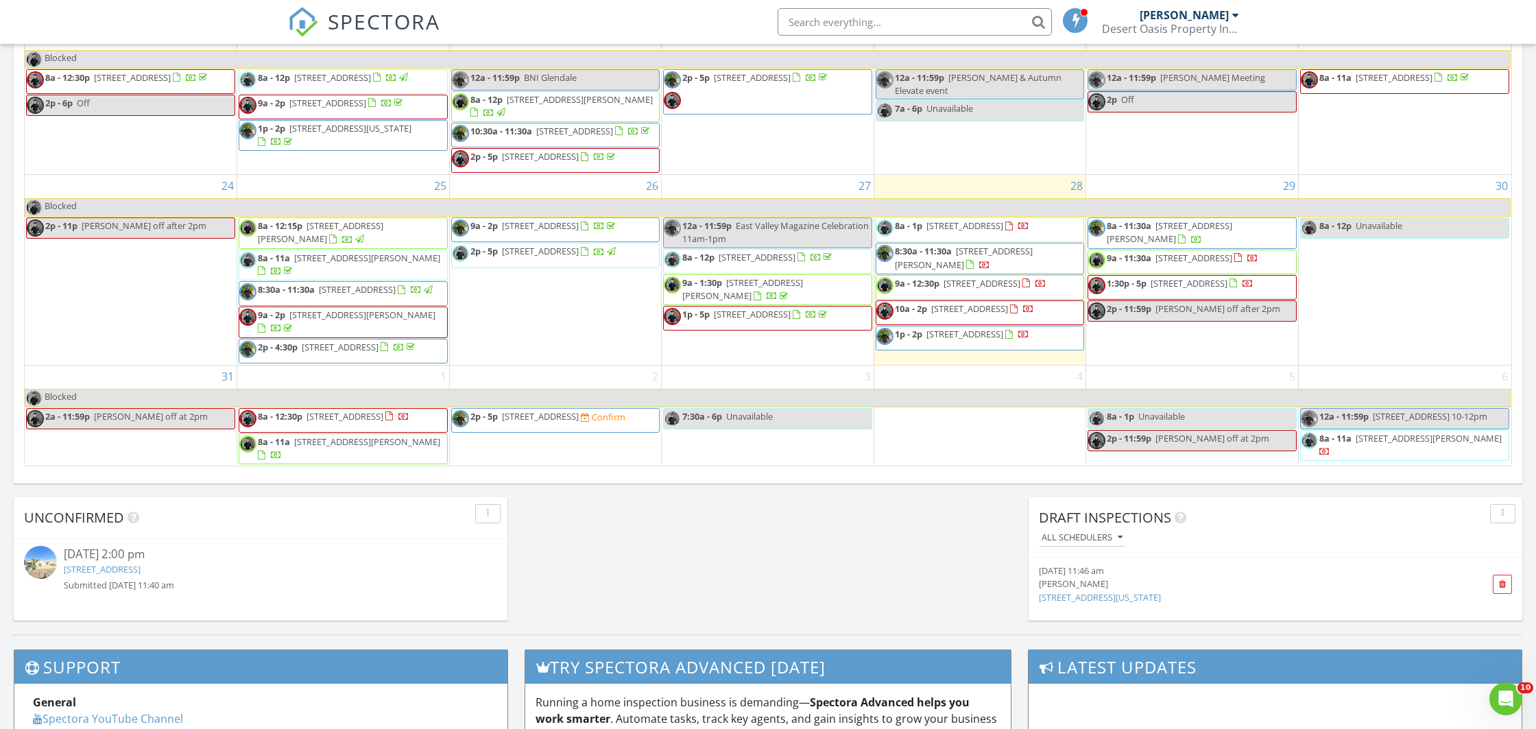
click at [1377, 274] on td "30 8a - 12p Unavailable" at bounding box center [1404, 270] width 213 height 190
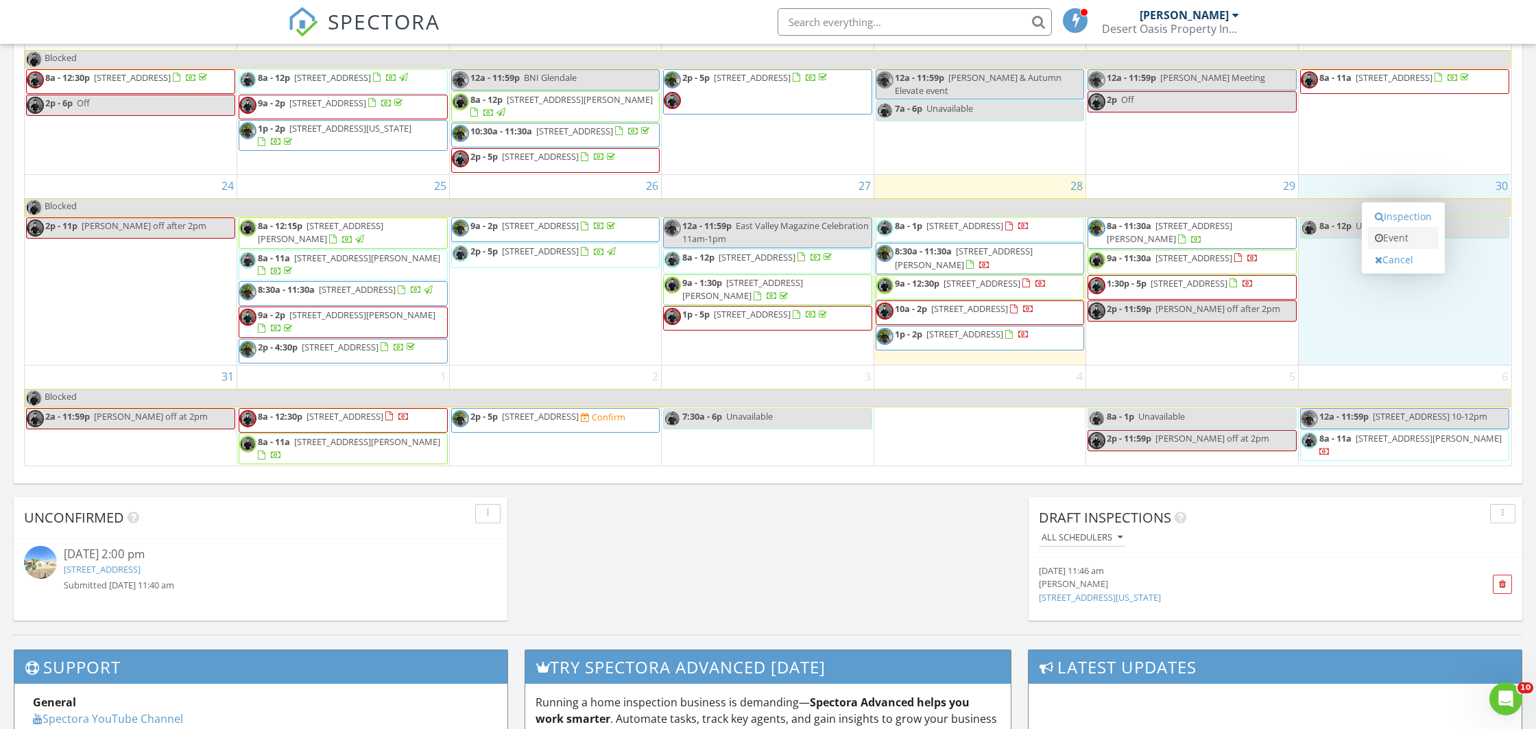
click at [1391, 240] on link "Event" at bounding box center [1403, 238] width 71 height 22
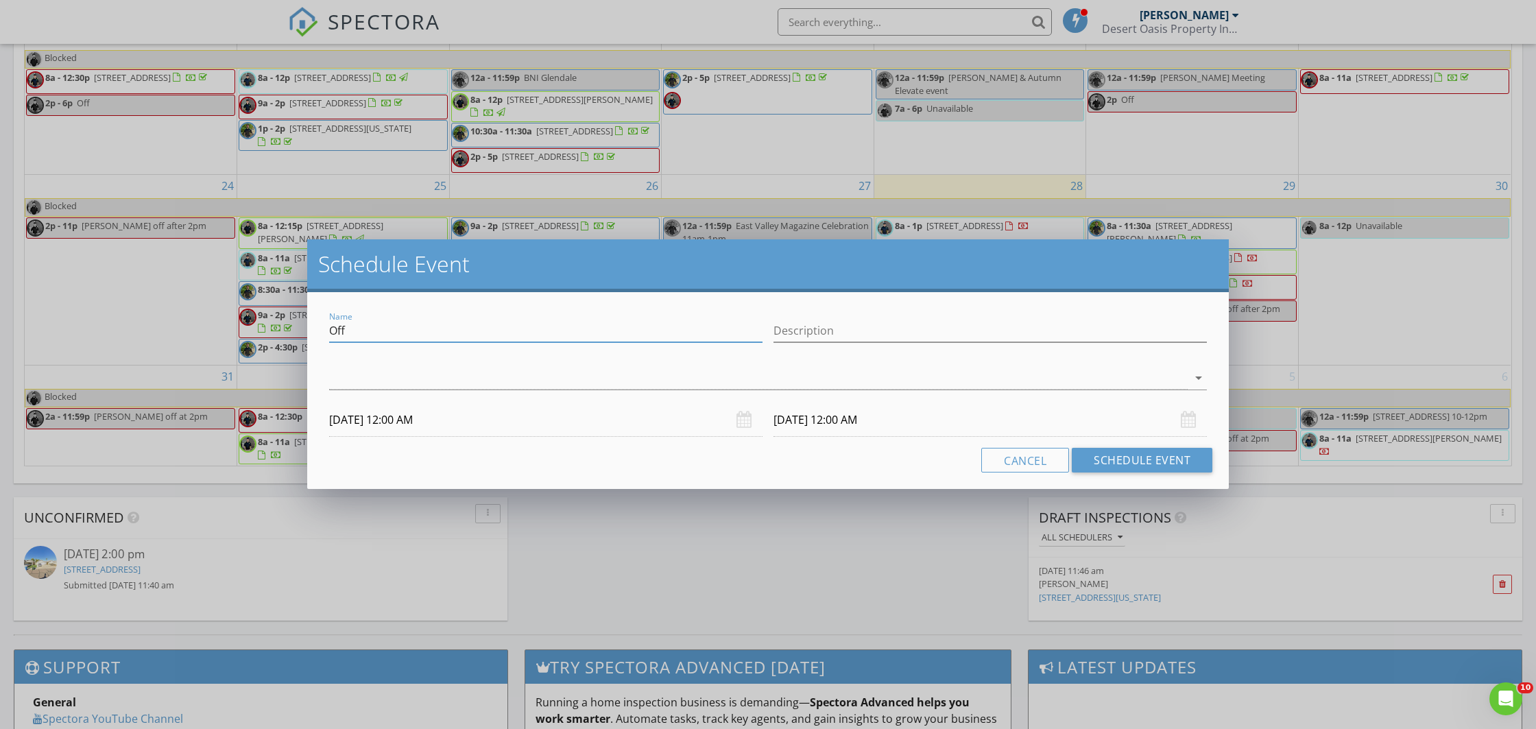
drag, startPoint x: 388, startPoint y: 330, endPoint x: 275, endPoint y: 332, distance: 112.5
click at [329, 332] on input "Off" at bounding box center [545, 331] width 433 height 23
type input "Dorally's home buyers event"
click at [340, 383] on div at bounding box center [758, 378] width 859 height 23
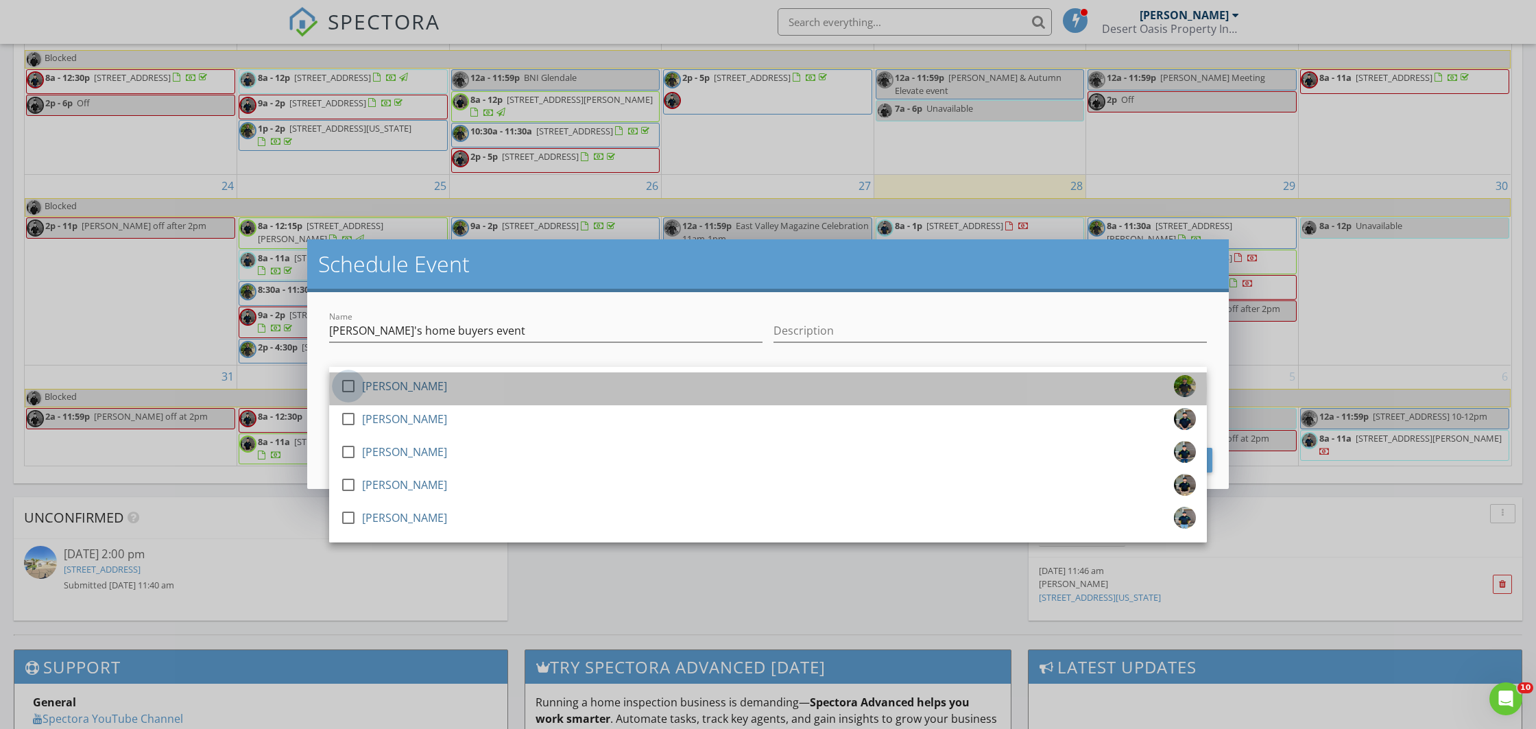
click at [346, 388] on div at bounding box center [348, 386] width 23 height 23
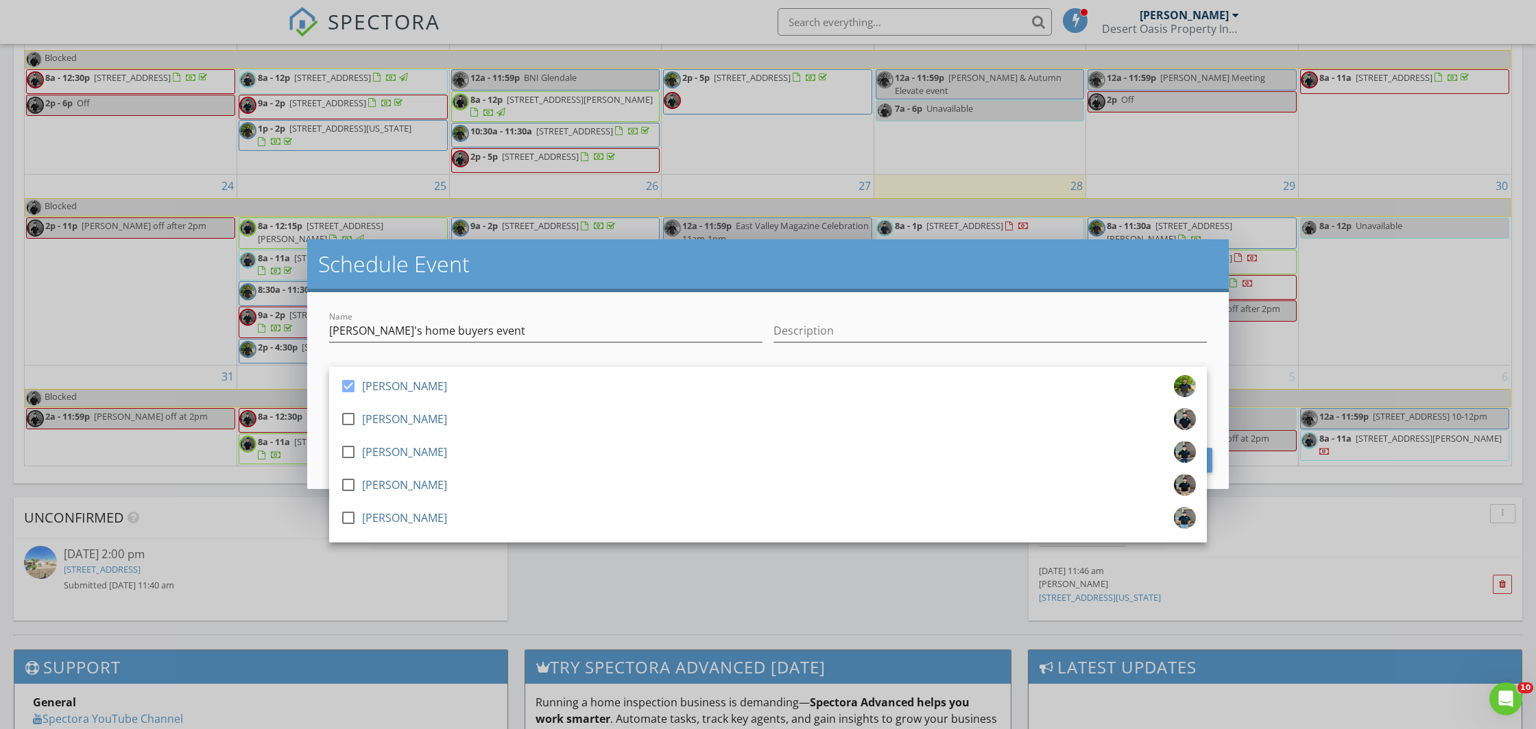
click at [324, 419] on div "08/30/2025 12:00 AM" at bounding box center [546, 420] width 444 height 34
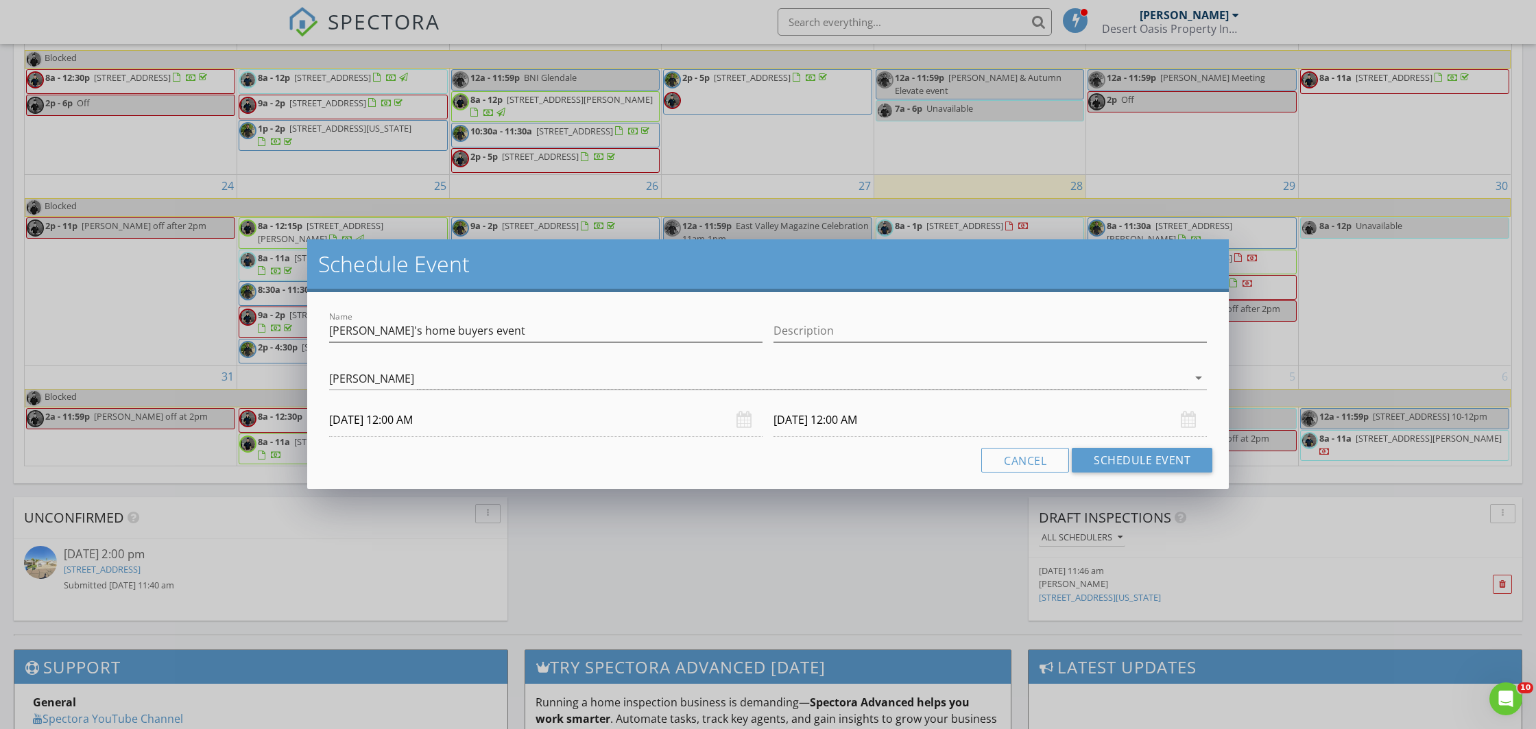
click at [839, 422] on input "08/31/2025 12:00 AM" at bounding box center [990, 420] width 433 height 34
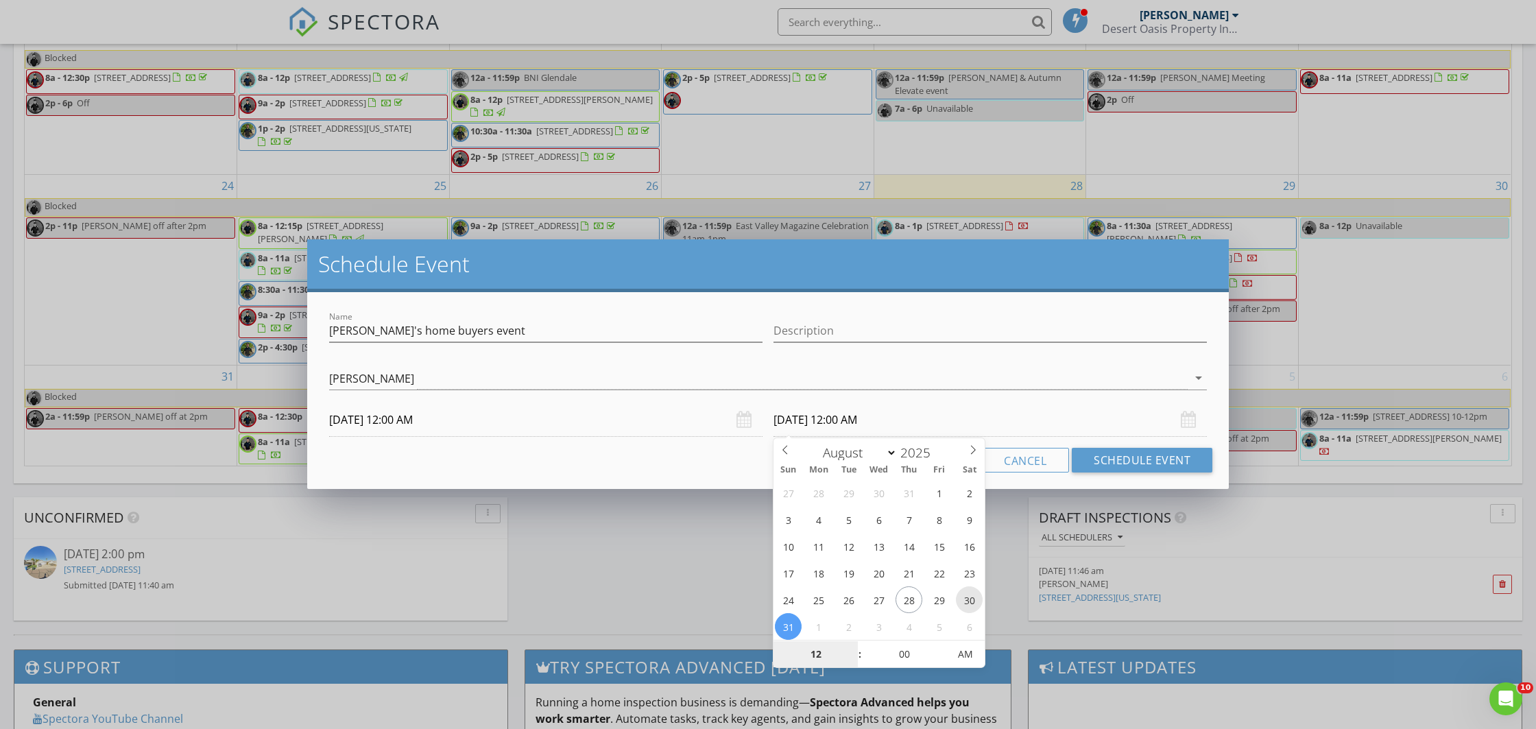
type input "08/30/2025 12:00 AM"
type input "11"
type input "08/30/2025 11:00 AM"
click at [901, 654] on input "00" at bounding box center [904, 654] width 84 height 27
type input "59"
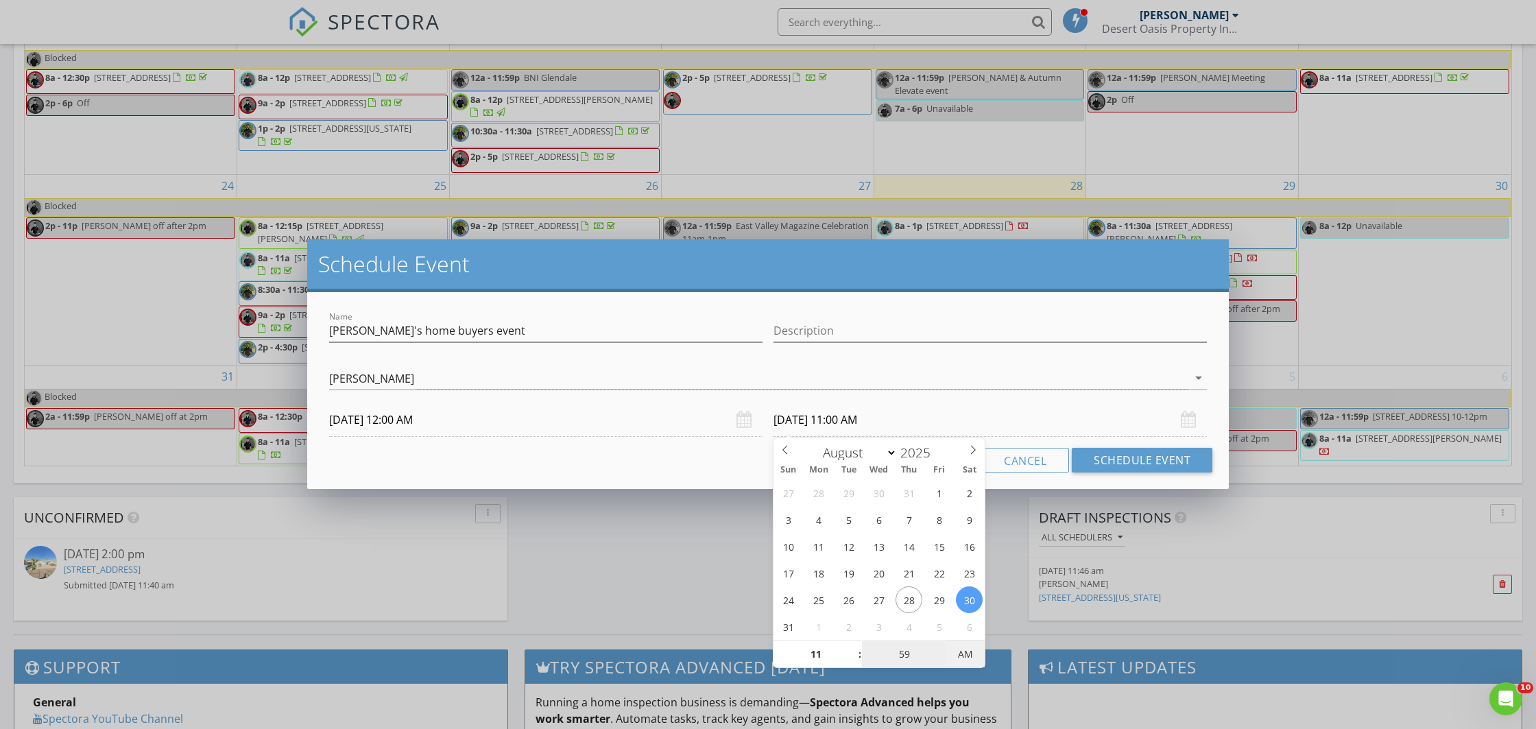
type input "08/30/2025 11:59 PM"
click at [968, 649] on span "AM" at bounding box center [966, 654] width 38 height 27
type input "59"
click at [647, 464] on div "Cancel Schedule Event" at bounding box center [768, 460] width 889 height 25
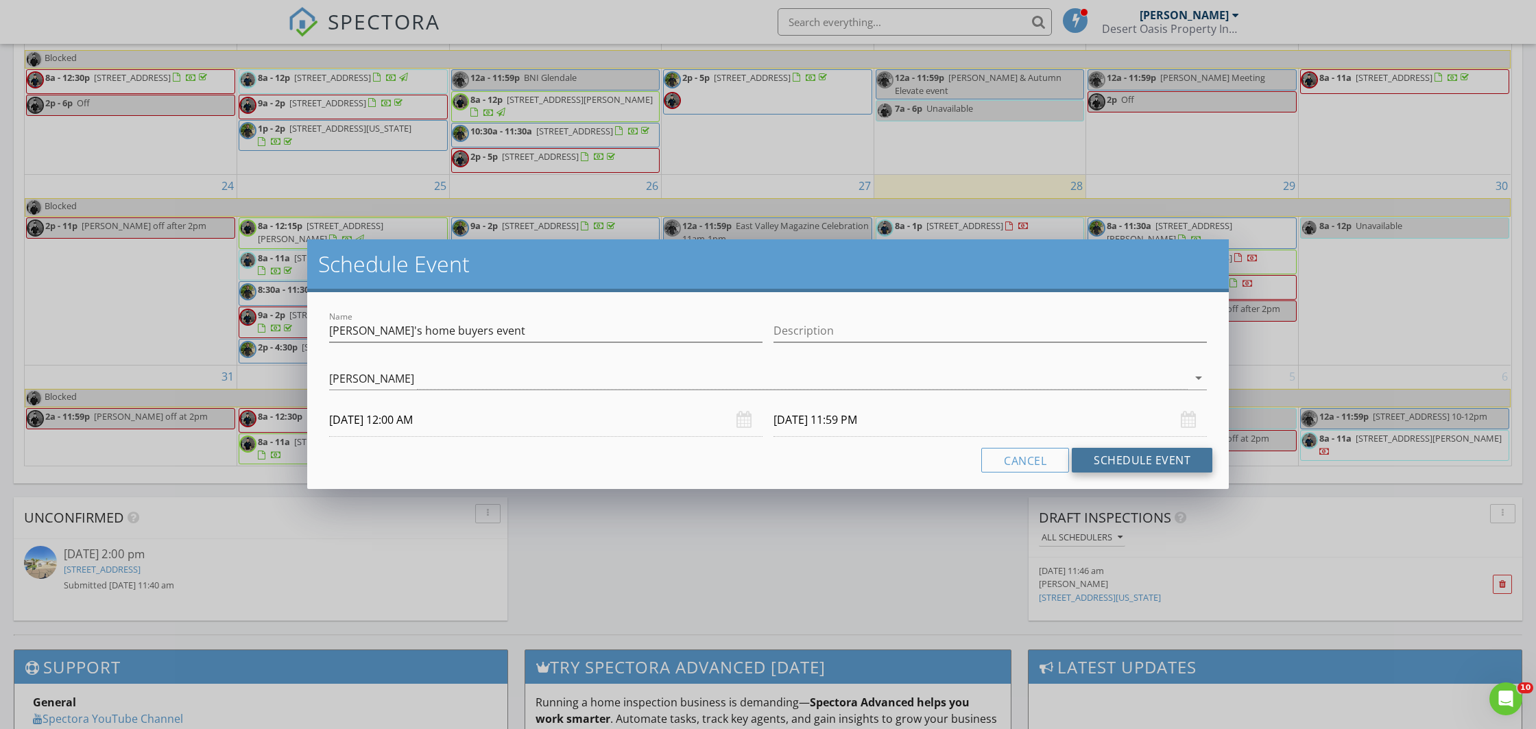
click at [1129, 466] on button "Schedule Event" at bounding box center [1142, 460] width 141 height 25
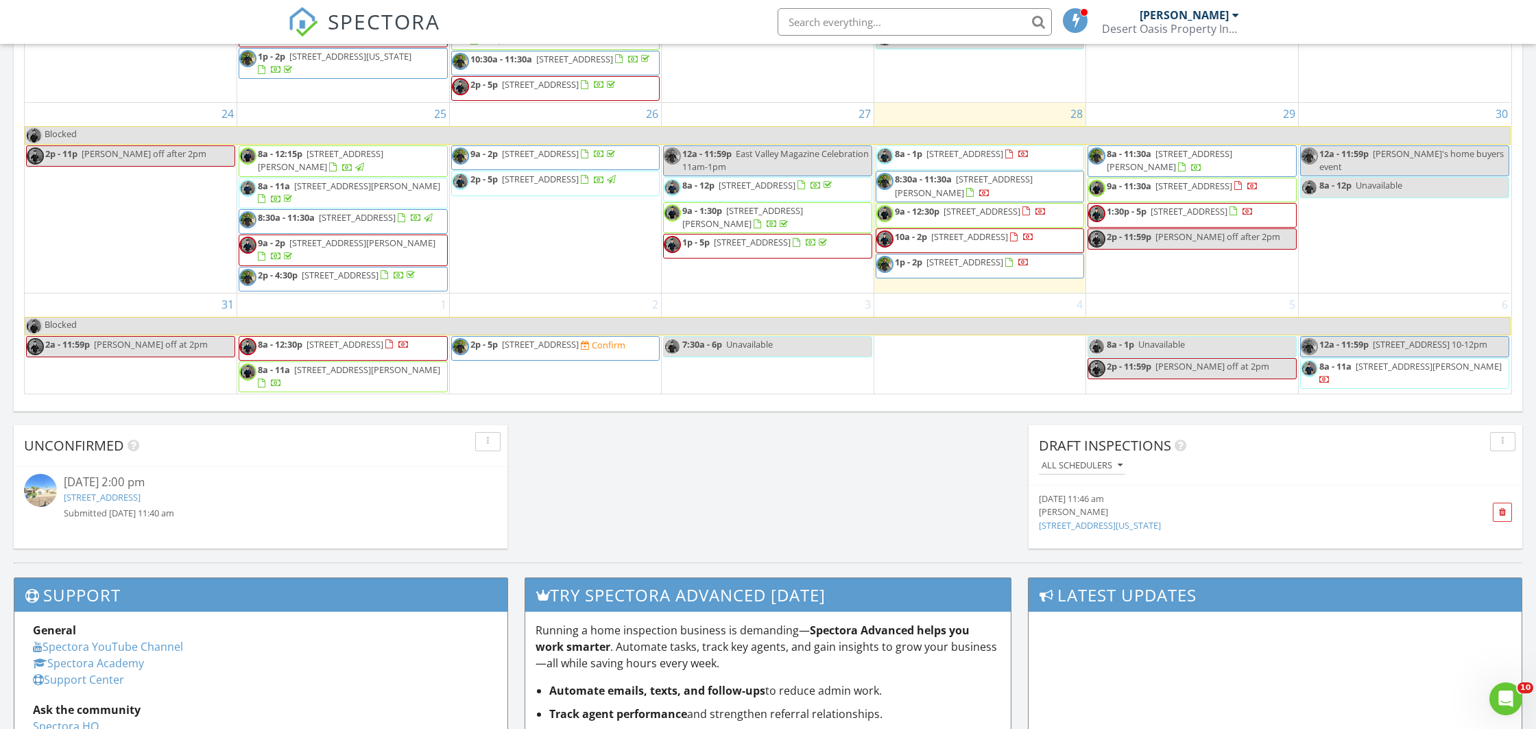
scroll to position [936, 0]
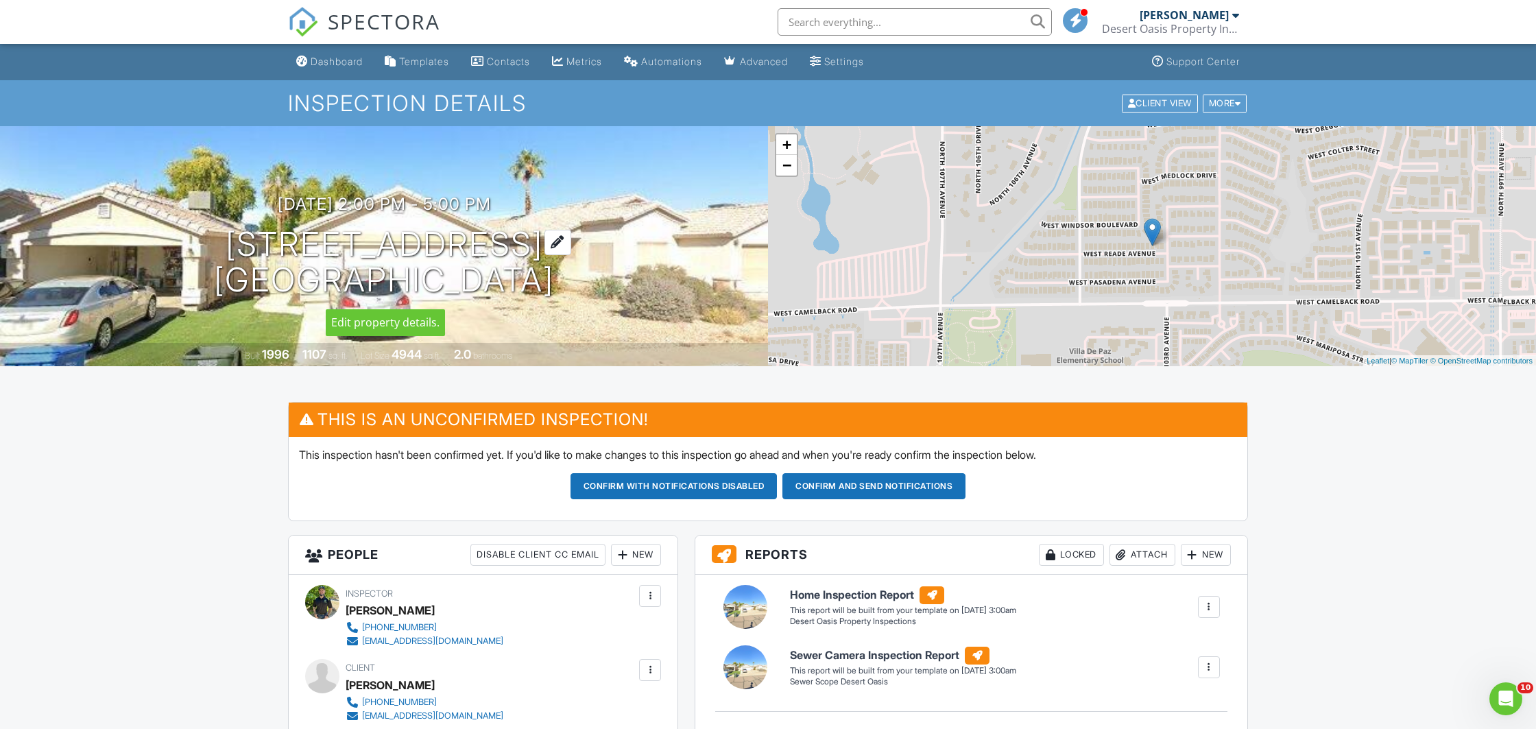
drag, startPoint x: 215, startPoint y: 248, endPoint x: 551, endPoint y: 296, distance: 339.5
click at [551, 296] on h1 "10412 W Reade Ave Glendale, AZ 85307" at bounding box center [384, 262] width 340 height 73
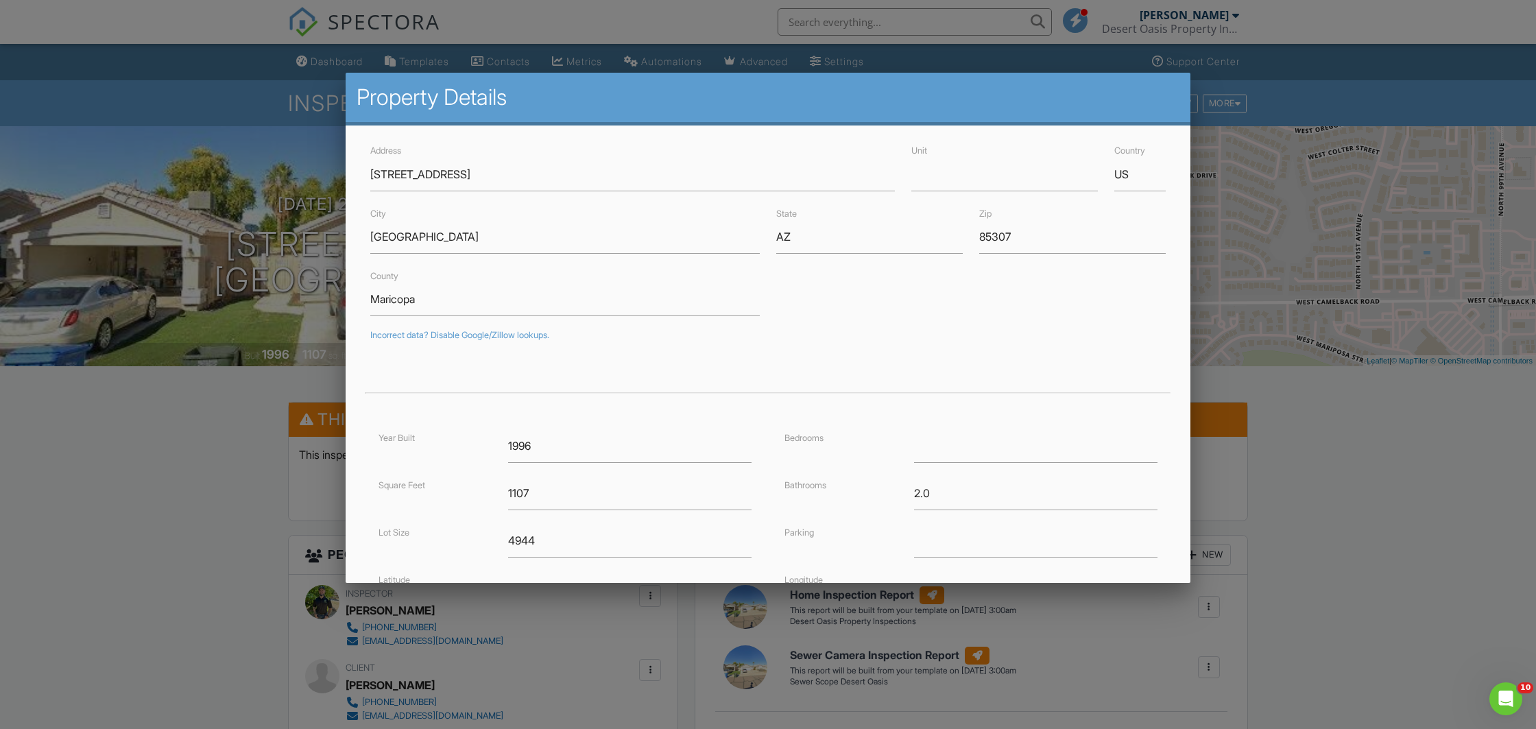
click at [232, 499] on div at bounding box center [768, 387] width 1536 height 912
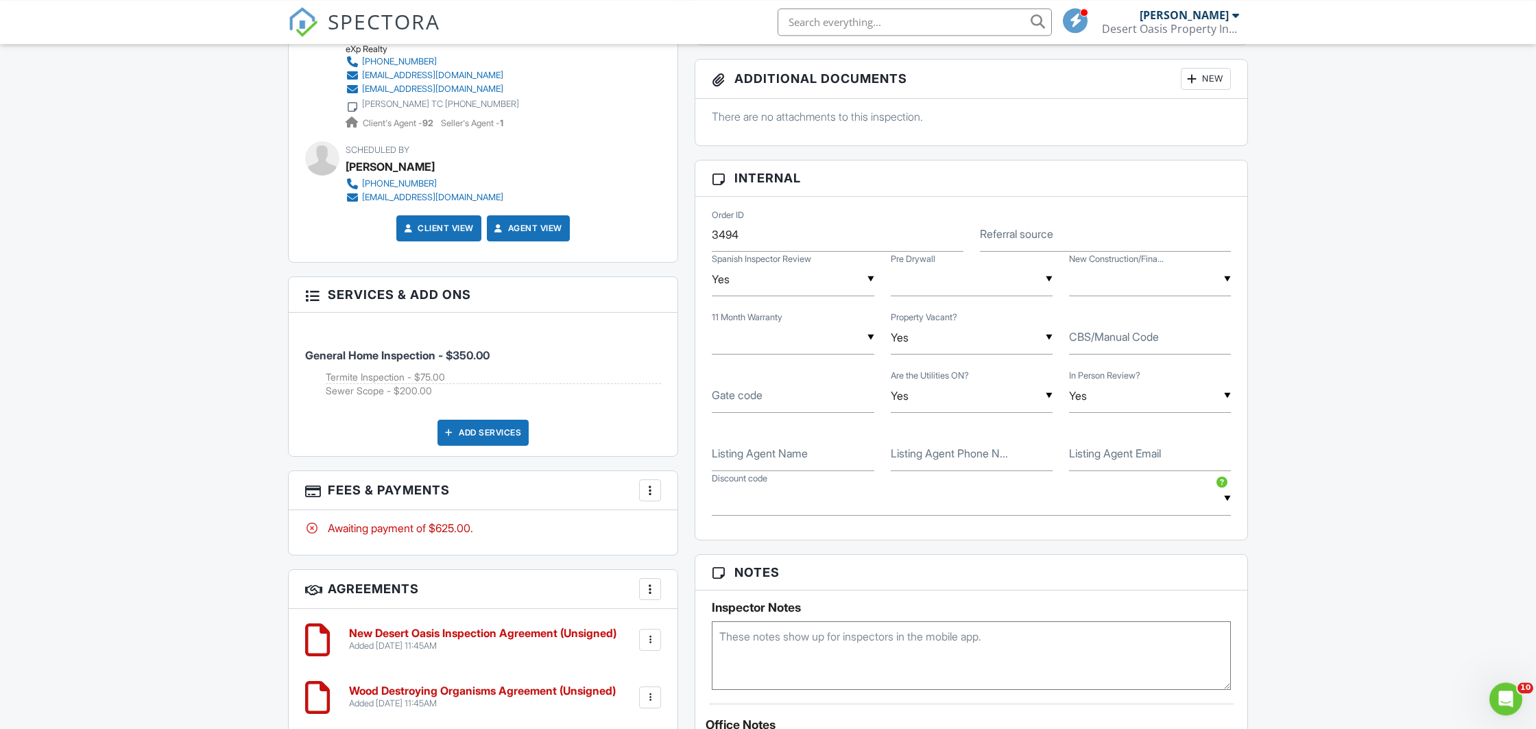
scroll to position [792, 0]
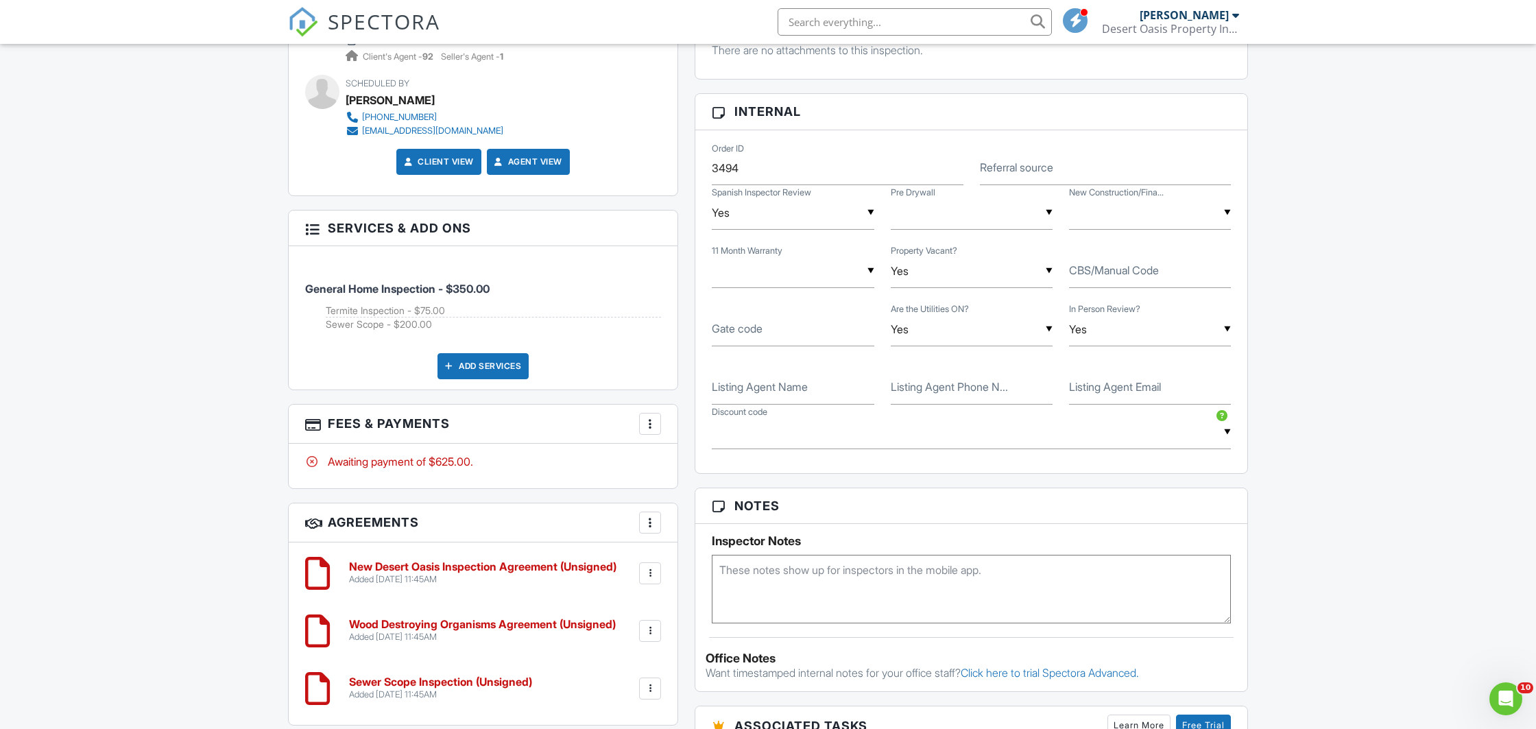
click at [750, 394] on label "Listing Agent Name" at bounding box center [760, 386] width 96 height 15
click at [750, 394] on input "Listing Agent Name" at bounding box center [793, 388] width 162 height 34
paste input "Jacqueline Shaffer"
type input "Jacqueline Shaffer"
click at [910, 389] on label "Listing Agent Phone N..." at bounding box center [949, 386] width 117 height 15
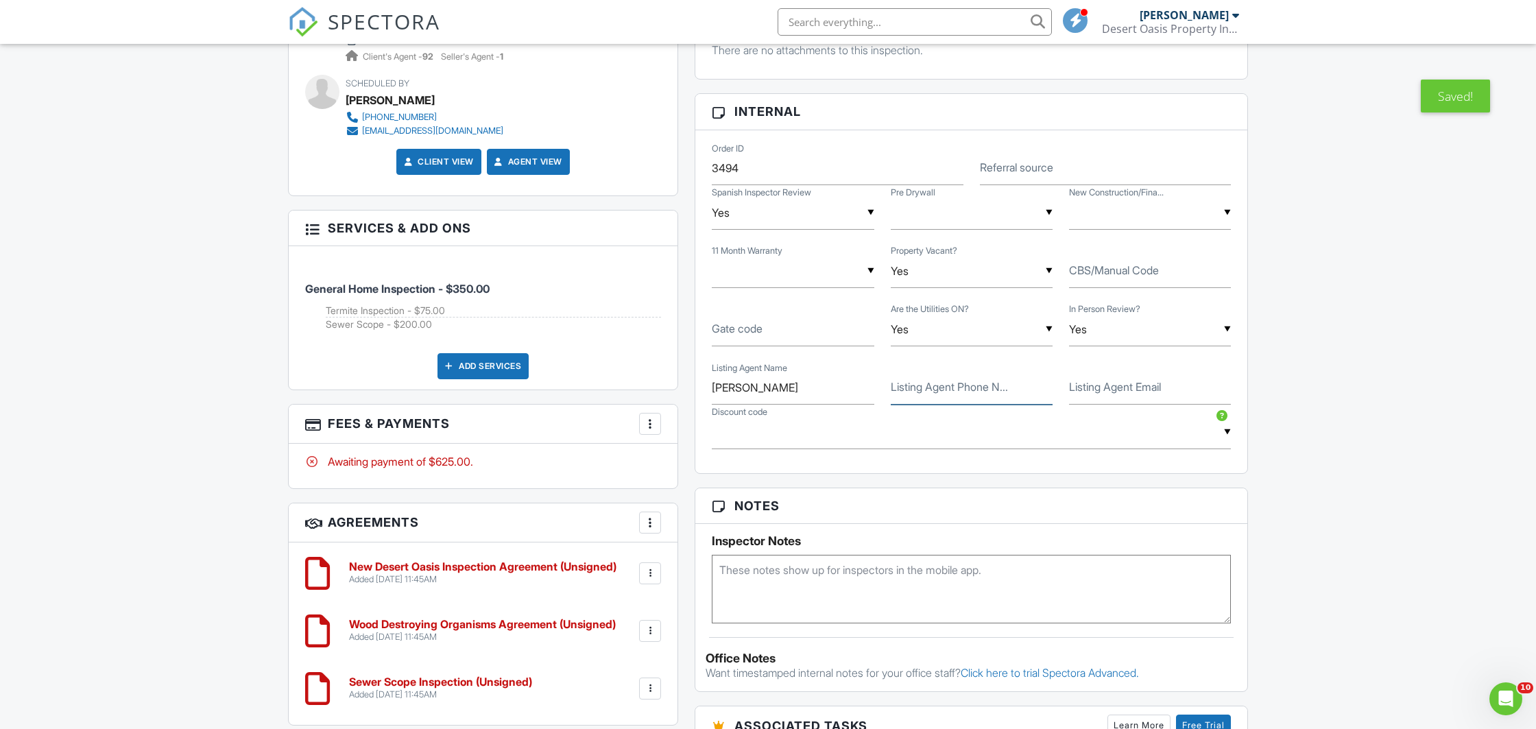
click at [910, 389] on input "Listing Agent Phone N..." at bounding box center [972, 388] width 162 height 34
paste input "[PHONE_NUMBER]"
type input "[PHONE_NUMBER]"
click at [1095, 394] on label "Listing Agent Email" at bounding box center [1115, 386] width 92 height 15
click at [1095, 397] on input "Listing Agent Email" at bounding box center [1150, 388] width 162 height 34
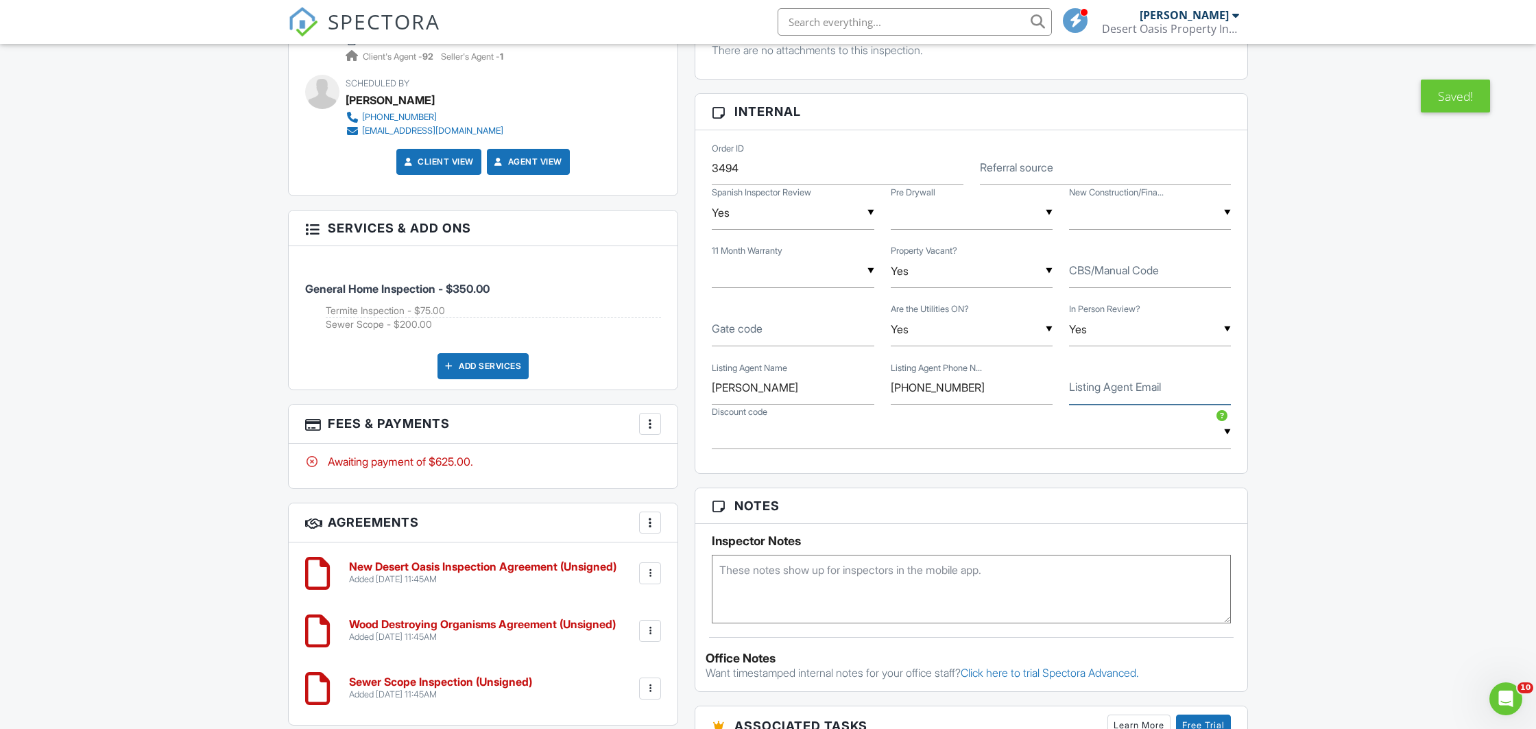
paste input "[EMAIL_ADDRESS][DOMAIN_NAME]"
type input "[EMAIL_ADDRESS][DOMAIN_NAME]"
click at [916, 397] on input "[PHONE_NUMBER]" at bounding box center [972, 388] width 162 height 34
type input "480-470-2210"
click at [792, 591] on textarea at bounding box center [971, 589] width 519 height 69
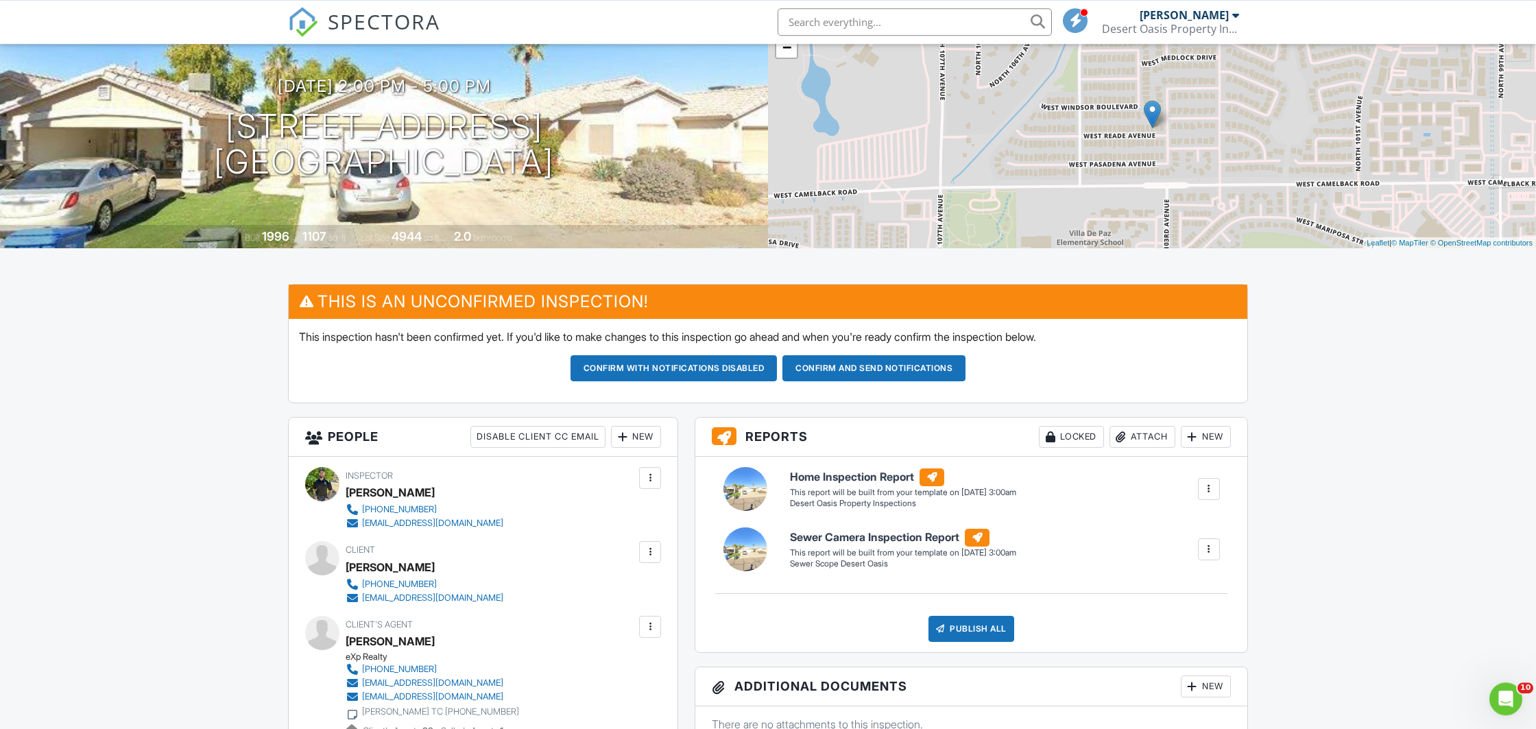
scroll to position [0, 0]
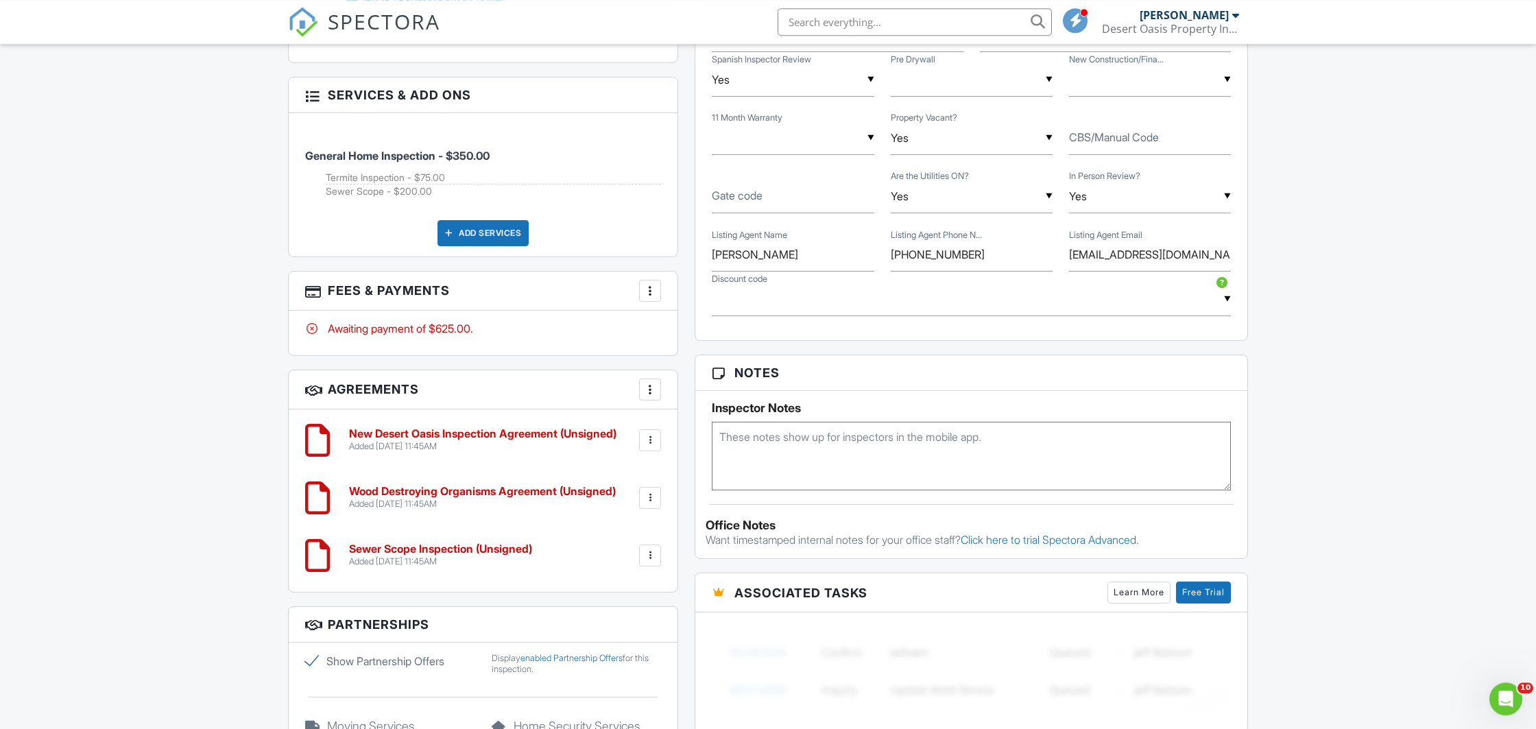
scroll to position [936, 0]
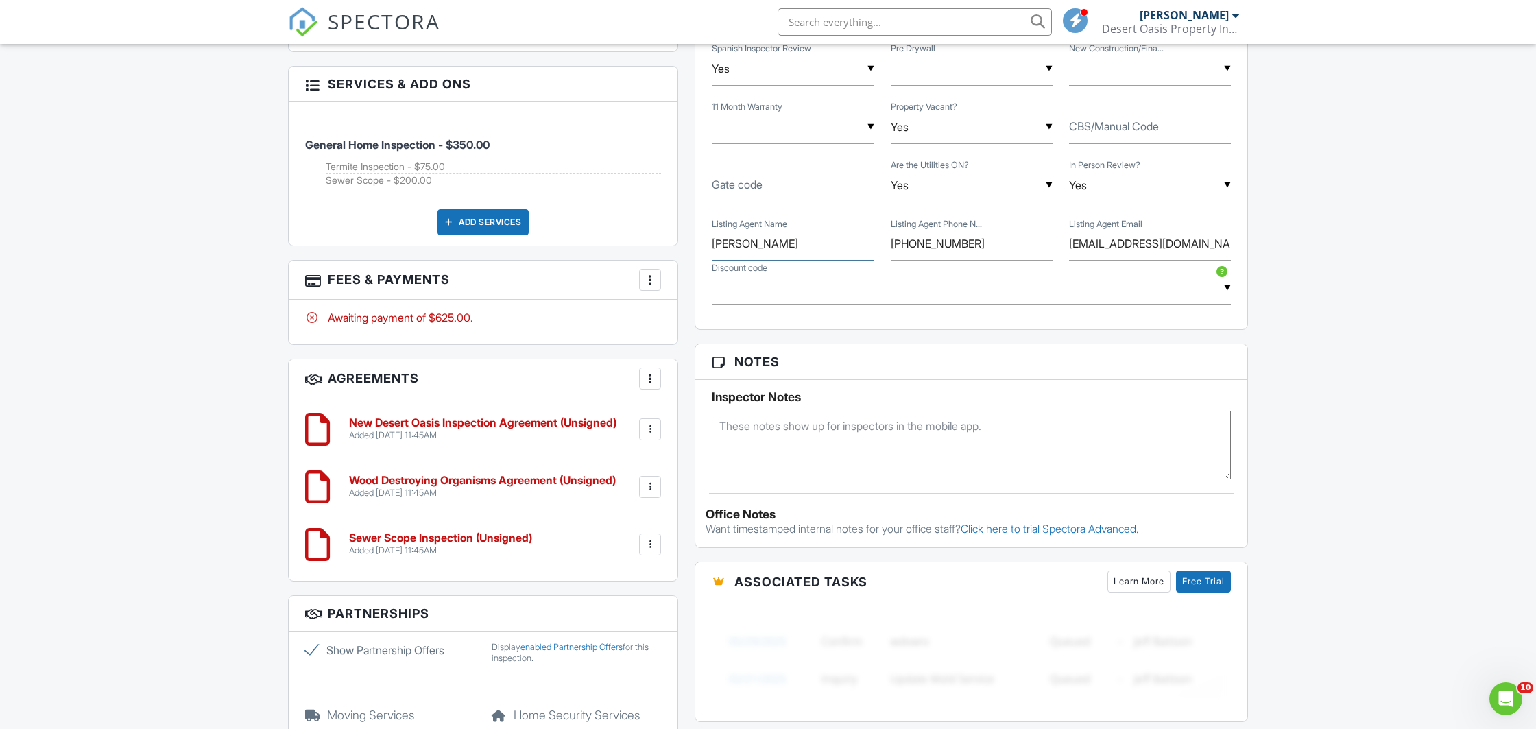
drag, startPoint x: 821, startPoint y: 249, endPoint x: 706, endPoint y: 243, distance: 115.4
click at [712, 243] on input "Jacqueline Shaffer" at bounding box center [793, 244] width 162 height 34
click at [841, 244] on input "Jacqueline Shaffer" at bounding box center [793, 244] width 162 height 34
drag, startPoint x: 841, startPoint y: 244, endPoint x: 692, endPoint y: 245, distance: 148.8
click at [712, 245] on input "Jacqueline Shaffer" at bounding box center [793, 244] width 162 height 34
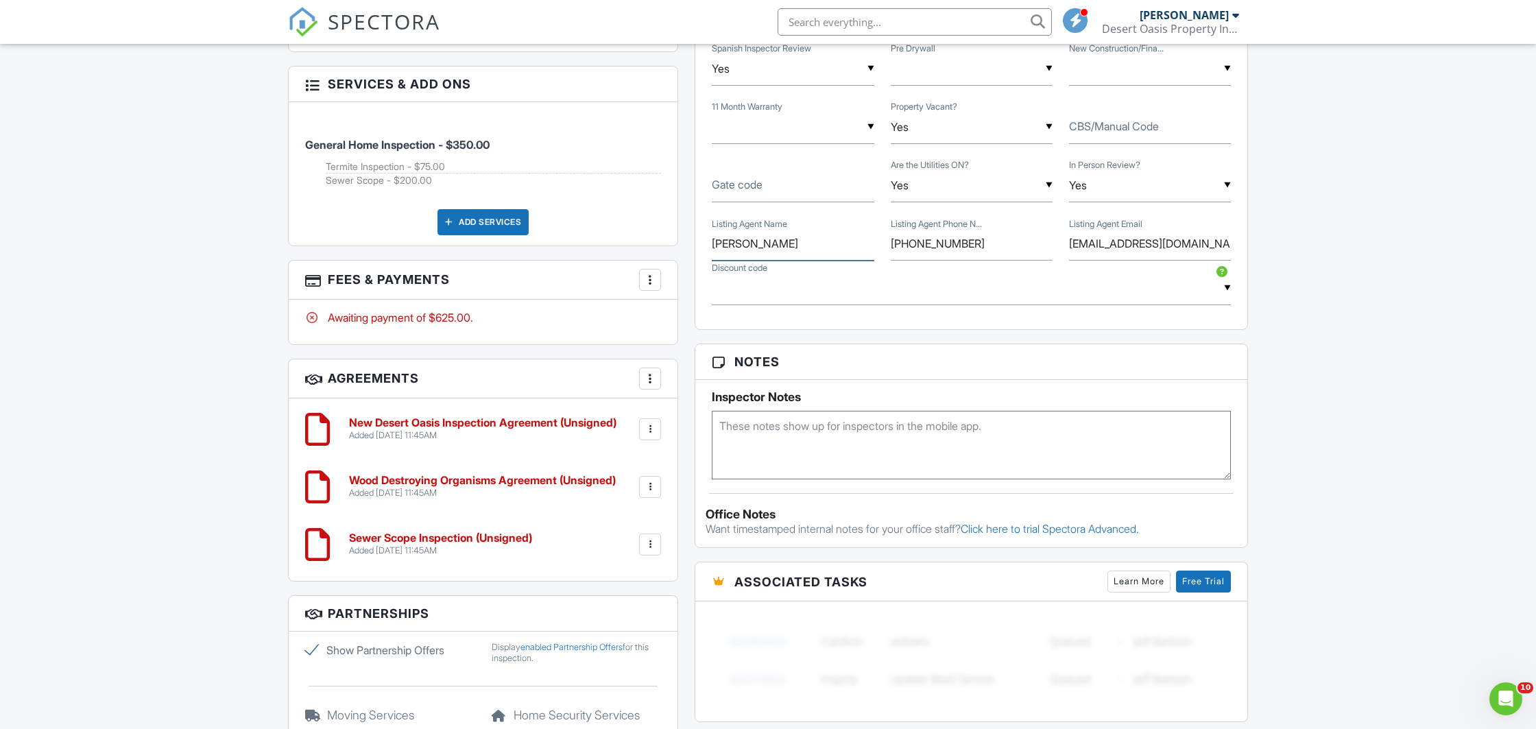
click at [819, 250] on input "Jacqueline Shaffer" at bounding box center [793, 244] width 162 height 34
drag, startPoint x: 829, startPoint y: 248, endPoint x: 702, endPoint y: 244, distance: 127.0
click at [712, 244] on input "Jacqueline Shaffer" at bounding box center [793, 244] width 162 height 34
click at [763, 452] on textarea at bounding box center [971, 445] width 519 height 69
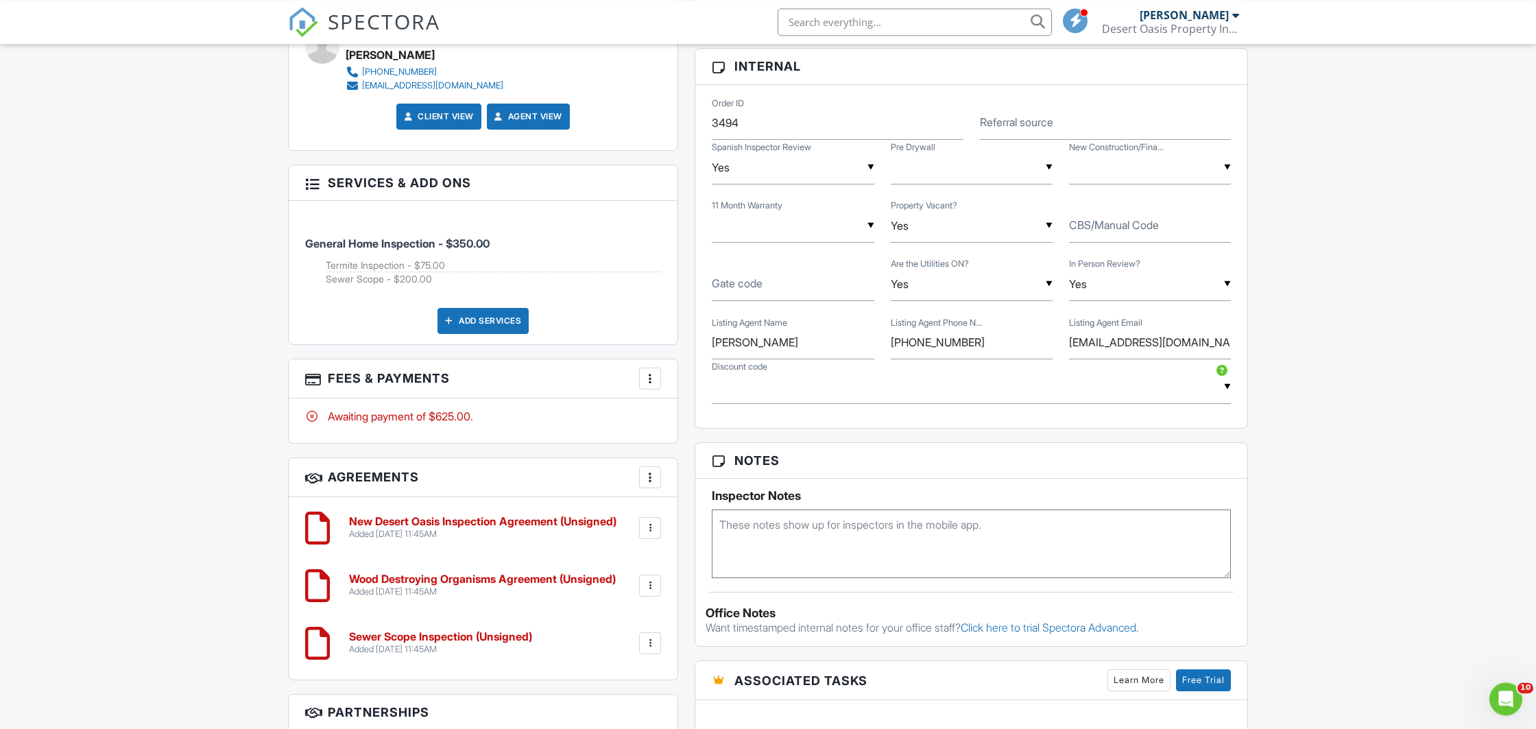
scroll to position [792, 0]
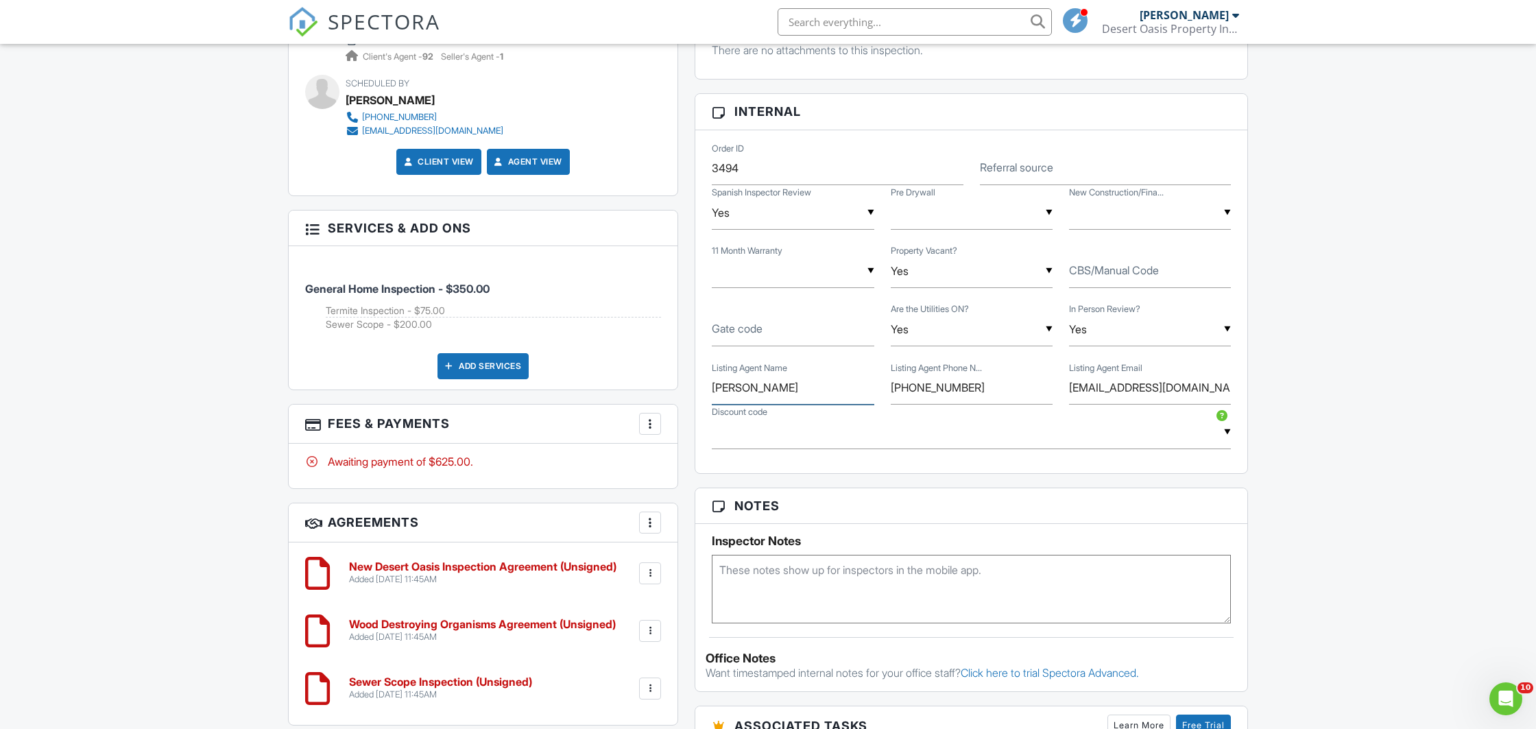
drag, startPoint x: 824, startPoint y: 392, endPoint x: 709, endPoint y: 394, distance: 115.3
click at [712, 394] on input "Jacqueline Shaffer" at bounding box center [793, 388] width 162 height 34
click at [754, 565] on textarea at bounding box center [971, 589] width 519 height 69
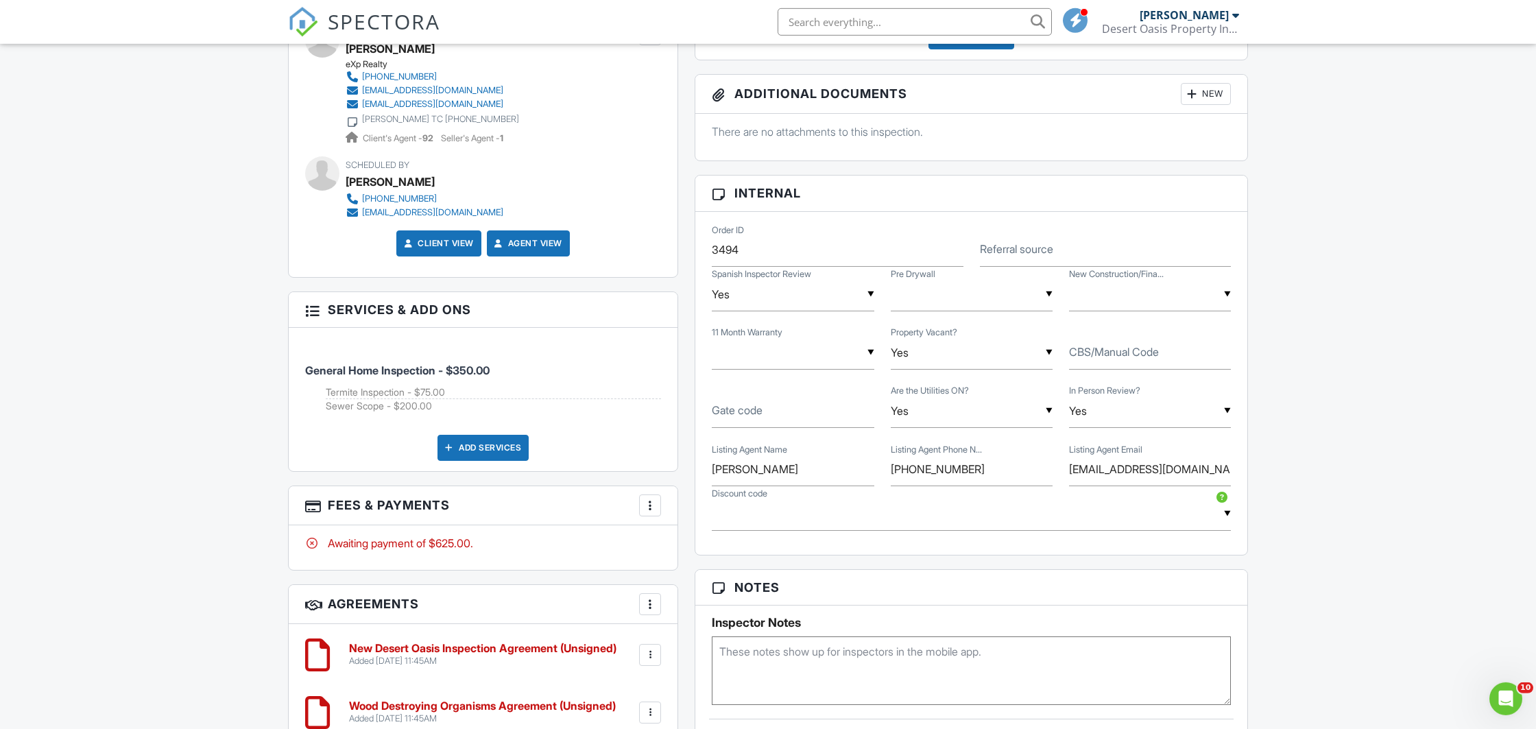
scroll to position [720, 0]
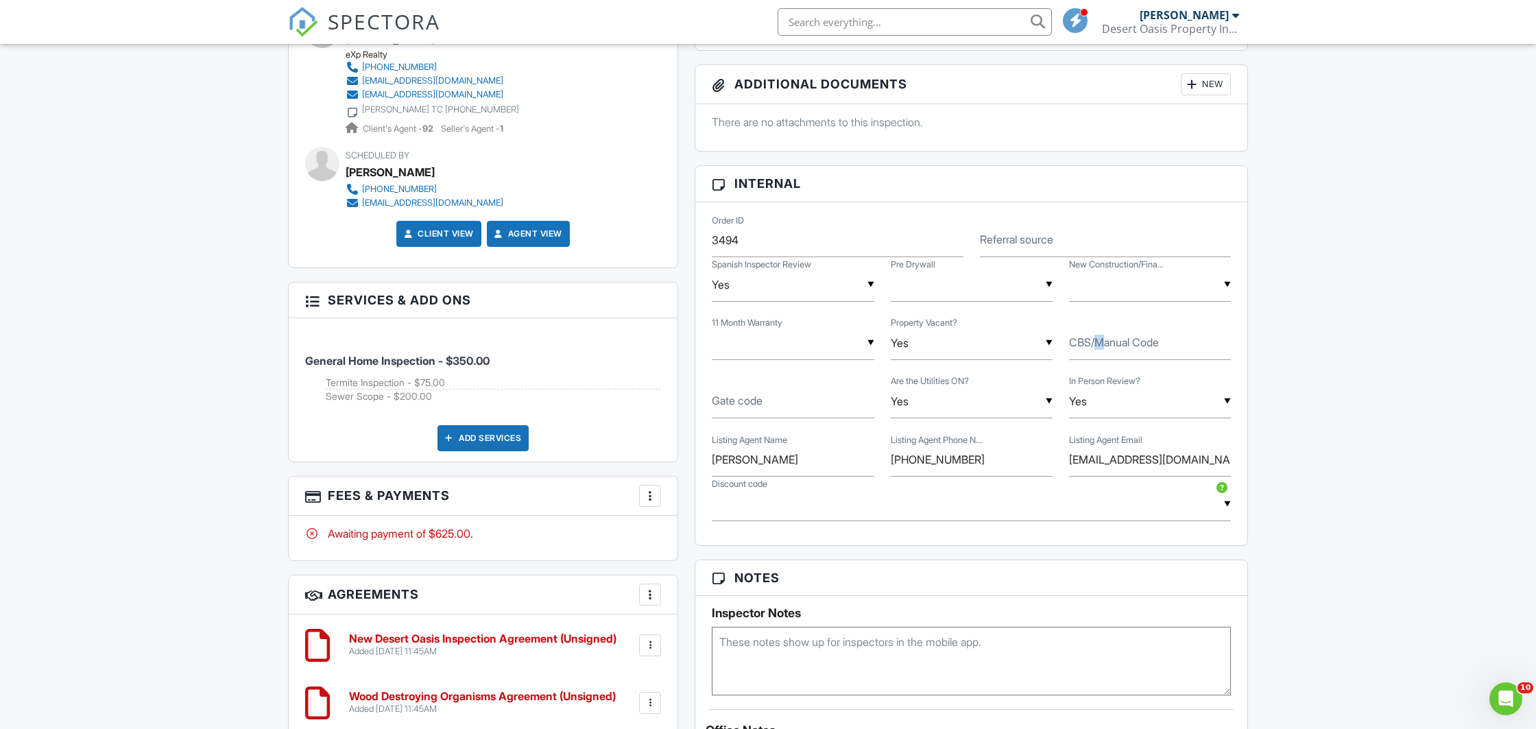
drag, startPoint x: 1094, startPoint y: 342, endPoint x: 1126, endPoint y: 342, distance: 32.2
click at [1093, 342] on label "CBS/Manual Code" at bounding box center [1114, 342] width 90 height 15
click at [1093, 342] on input "CBS/Manual Code" at bounding box center [1150, 343] width 162 height 34
type input "2402"
click at [850, 650] on textarea at bounding box center [971, 661] width 519 height 69
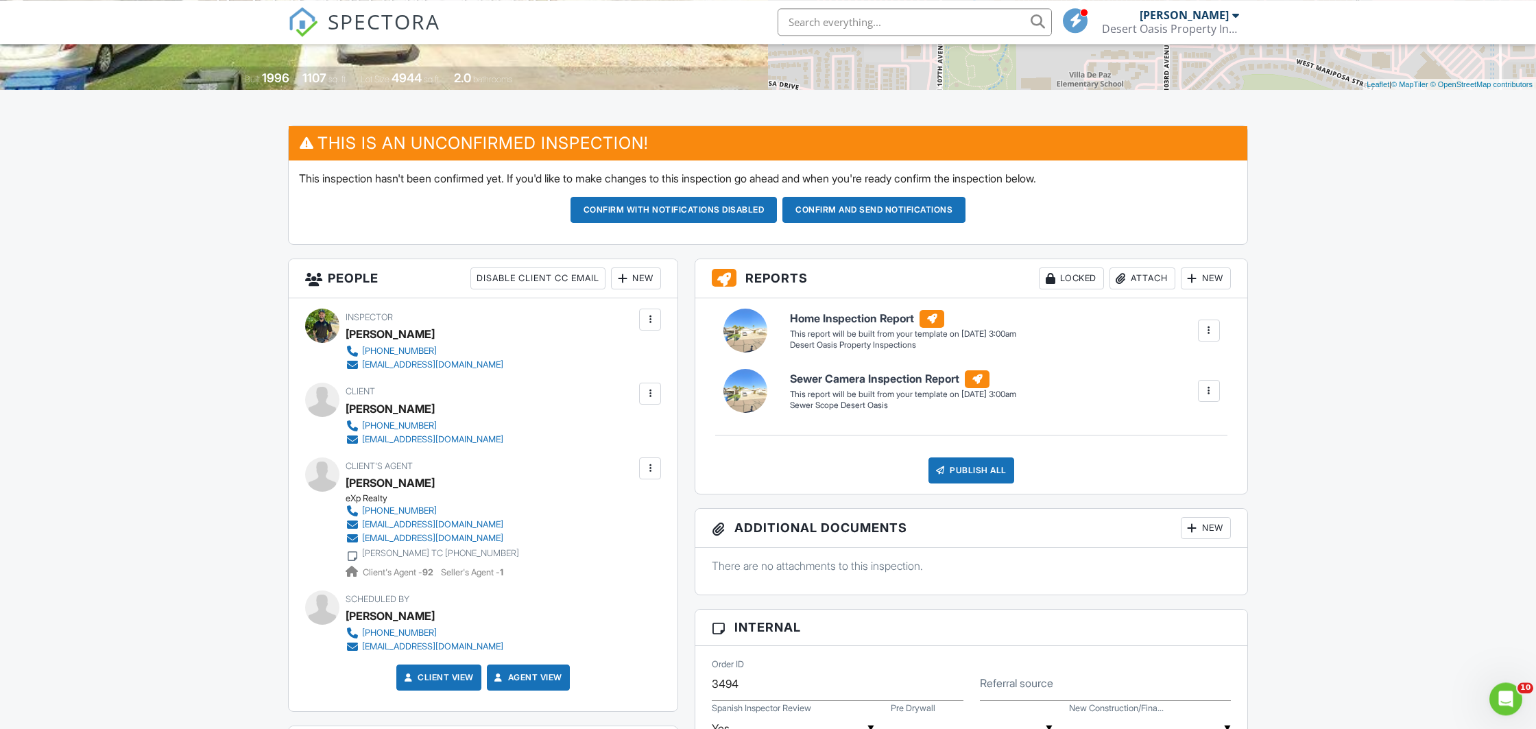
scroll to position [288, 0]
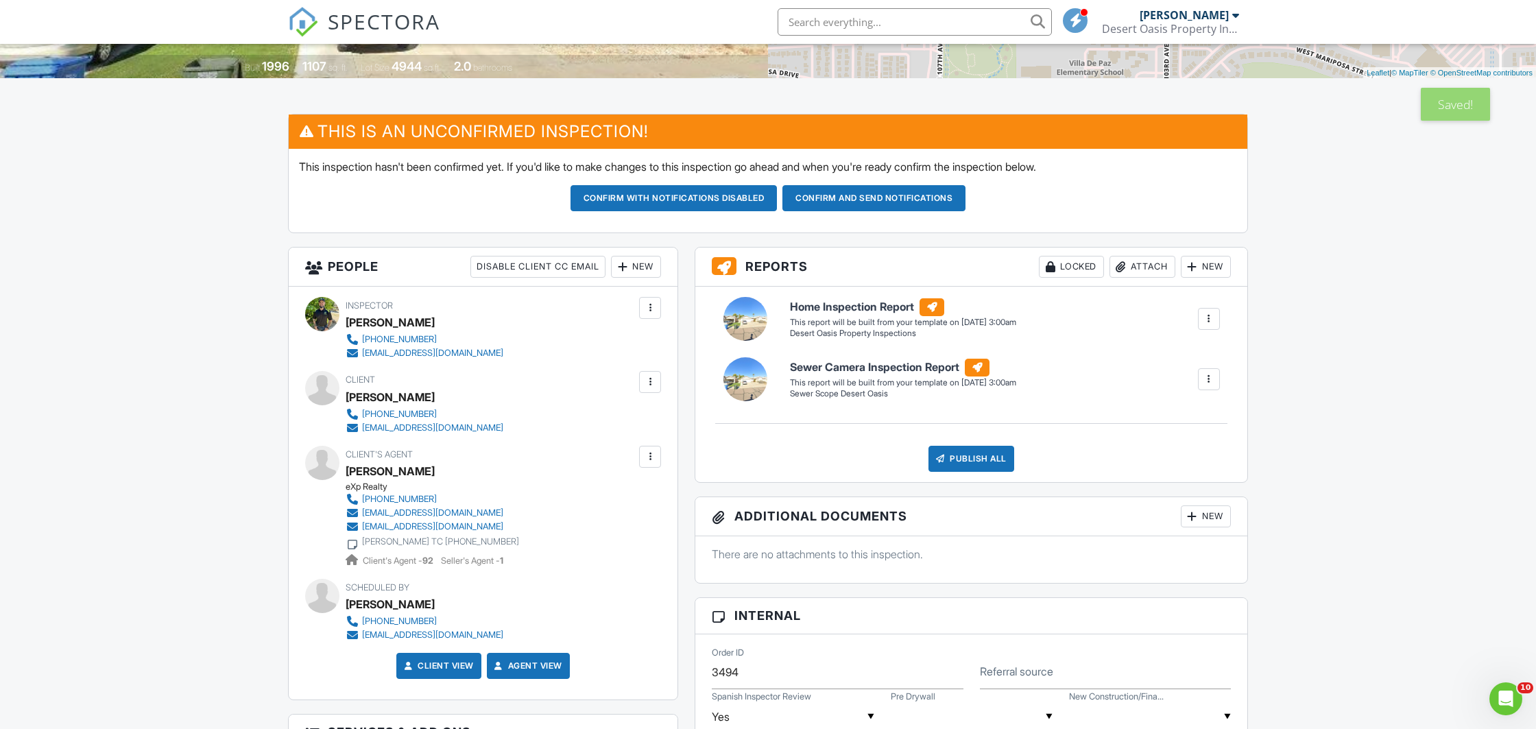
drag, startPoint x: 345, startPoint y: 377, endPoint x: 545, endPoint y: 431, distance: 207.3
click at [545, 431] on div "Client Daphne Perez 602-693-2818 daphnefiorelaperezlopez@gmail.com" at bounding box center [483, 402] width 356 height 63
copy div "Client Daphne Perez 602-693-2818 daphnefiorelaperezlopez@gmail.com"
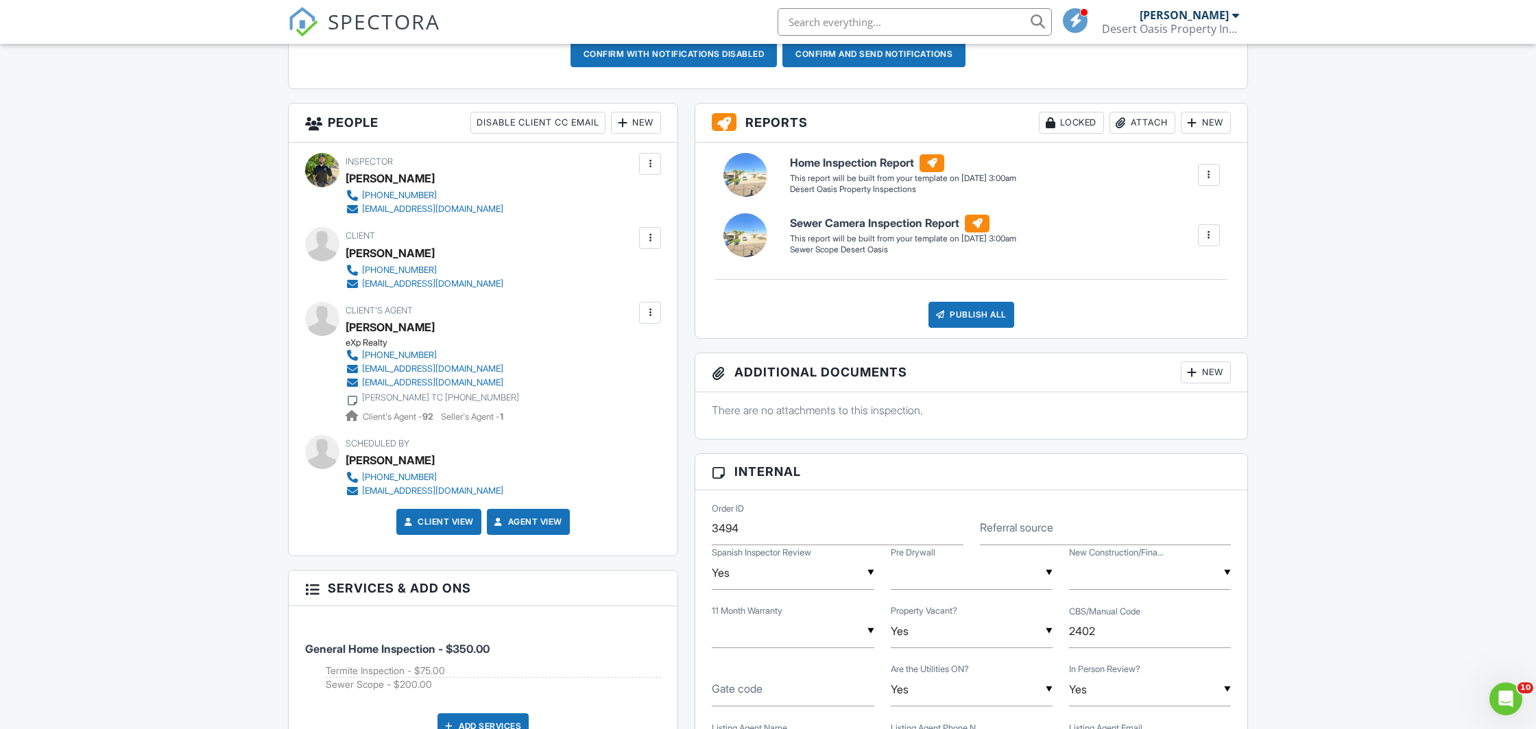
scroll to position [504, 0]
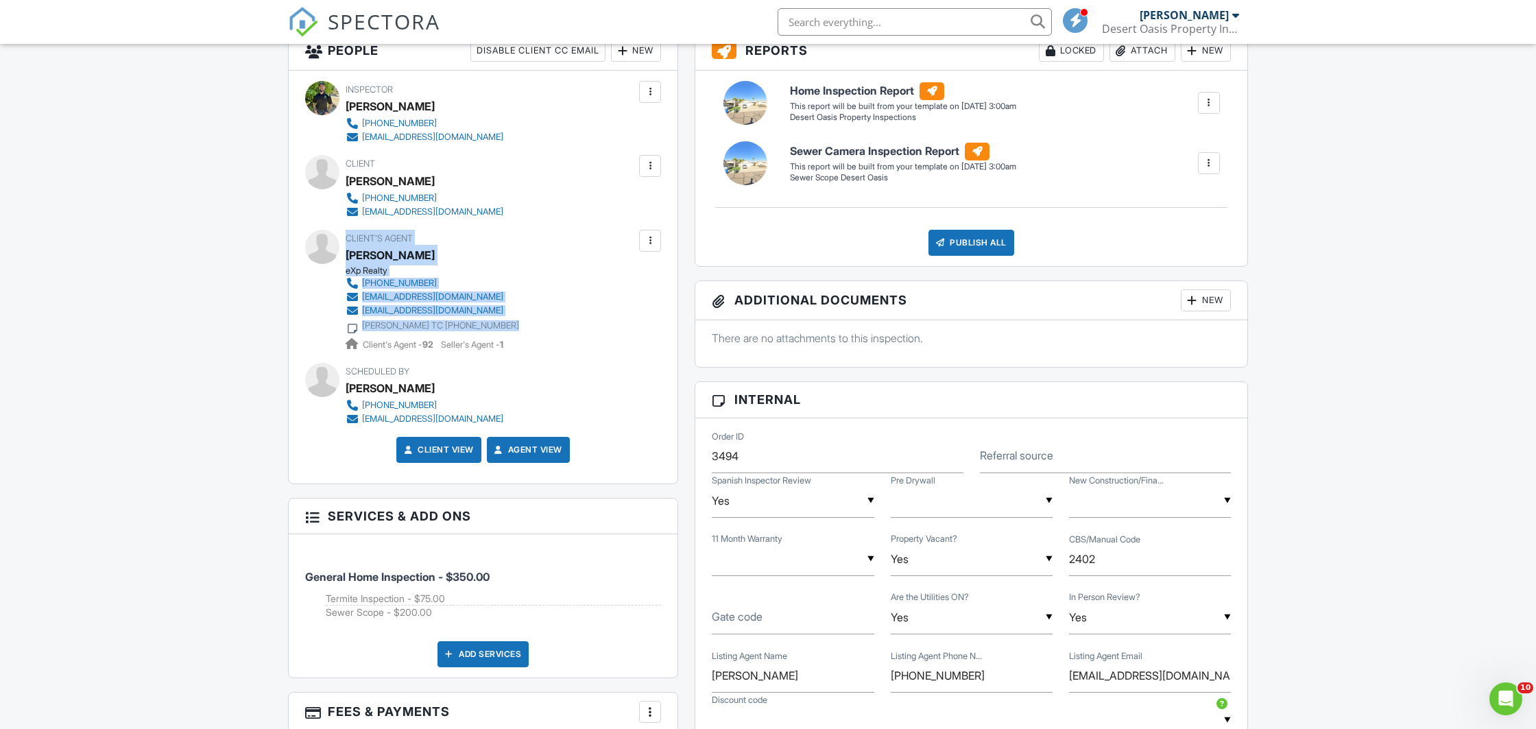
drag, startPoint x: 347, startPoint y: 239, endPoint x: 508, endPoint y: 333, distance: 186.0
click at [508, 333] on div "Client's Agent Dorally Leyva-Lopez eXp Realty 602-931-7267 dorally@casaunionrea…" at bounding box center [465, 291] width 239 height 122
copy div "Client's Agent Dorally Leyva-Lopez eXp Realty 602-931-7267 dorally@casaunionrea…"
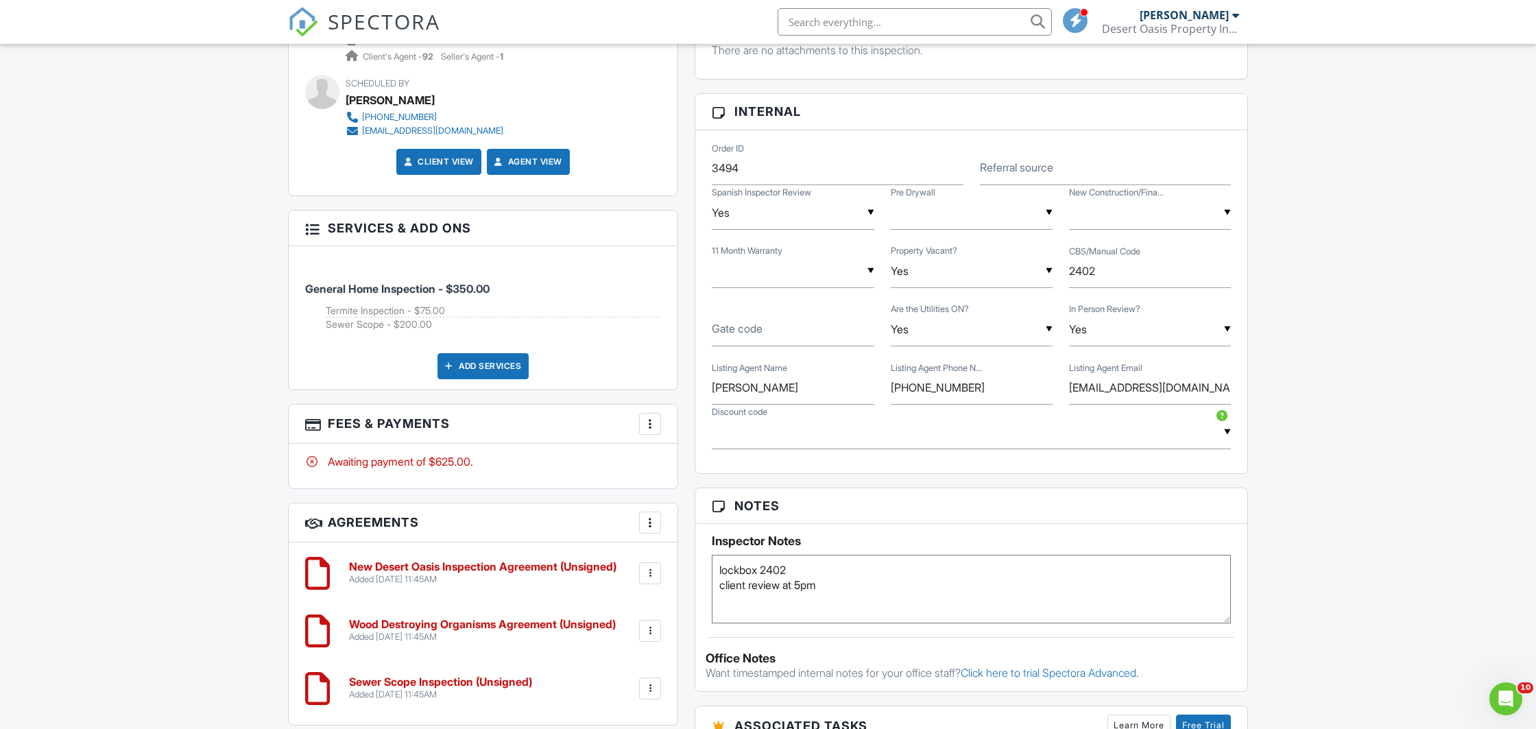
scroll to position [432, 0]
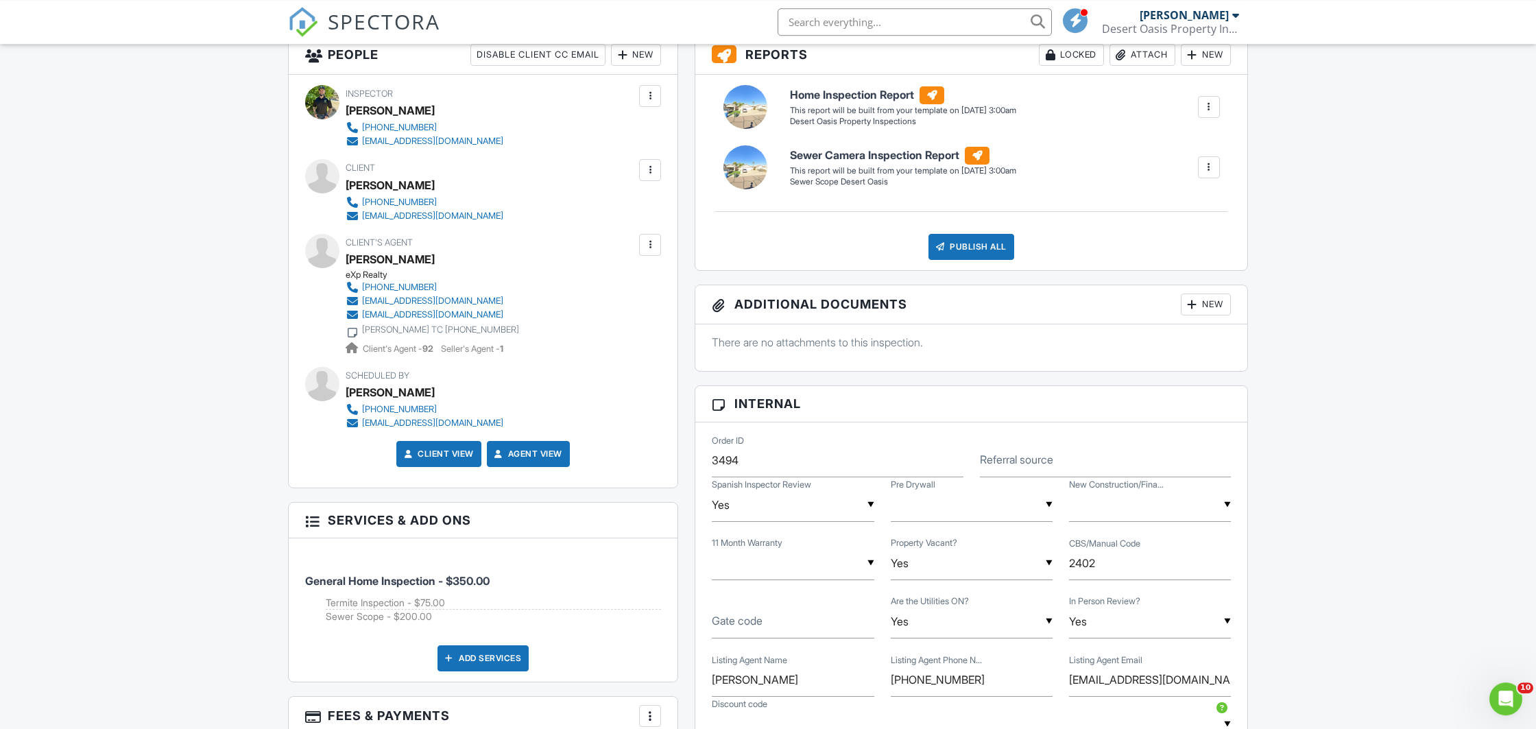
scroll to position [144, 0]
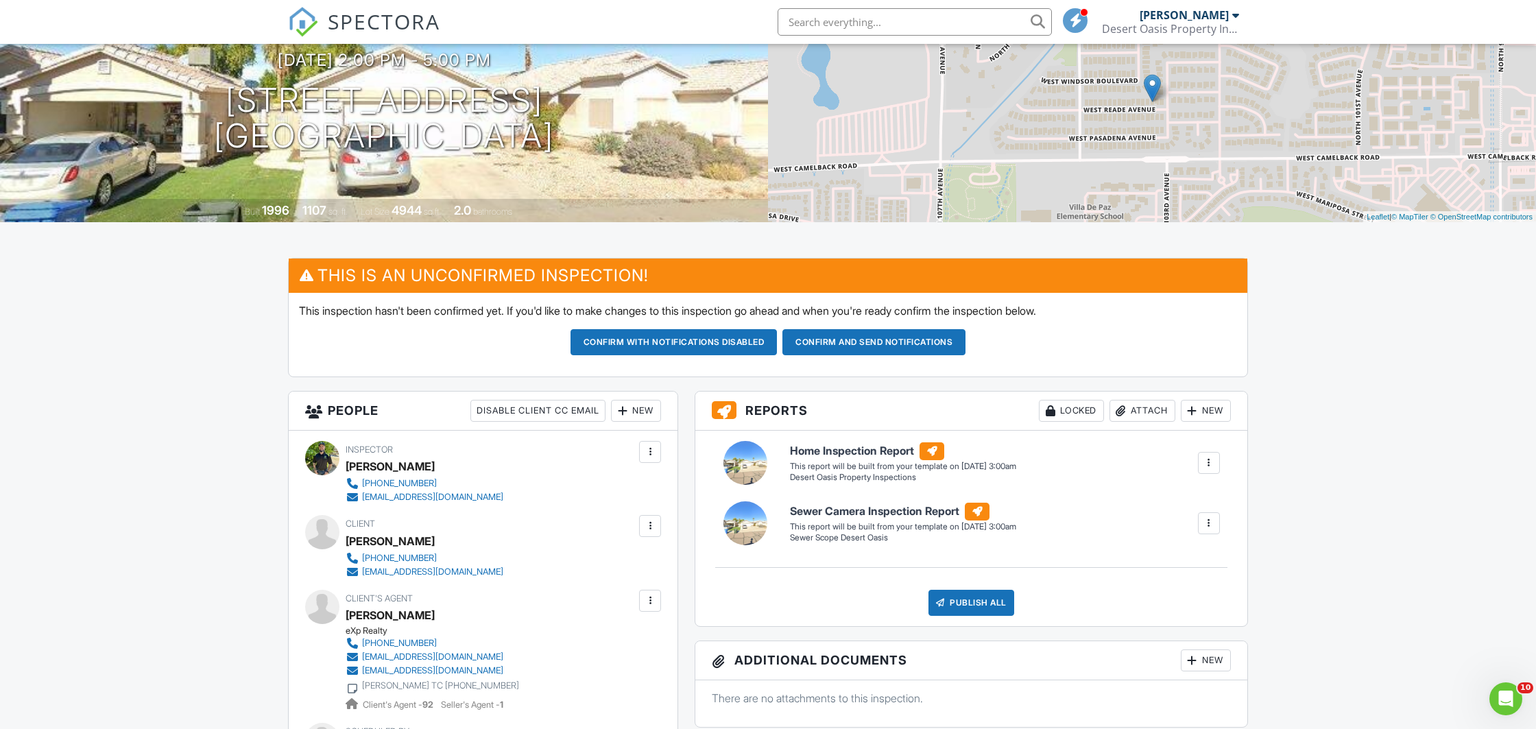
drag, startPoint x: 235, startPoint y: 101, endPoint x: 581, endPoint y: 147, distance: 348.7
click at [581, 147] on div "09/02/2025 2:00 pm - 5:00 pm 10412 W Reade Ave Glendale, AZ 85307" at bounding box center [384, 103] width 768 height 104
copy h1 "0412 W Reade Ave Glendale, AZ 85307"
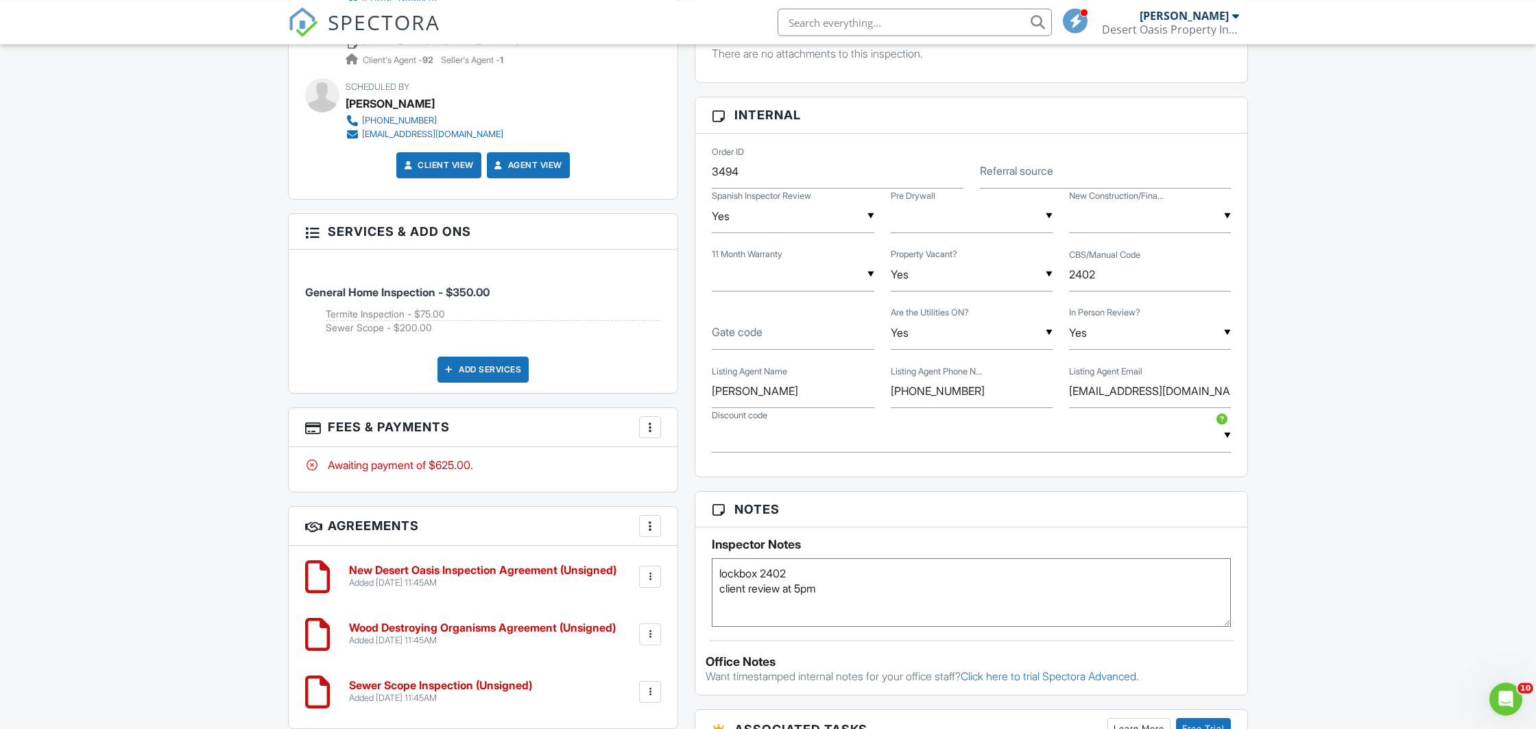
scroll to position [792, 0]
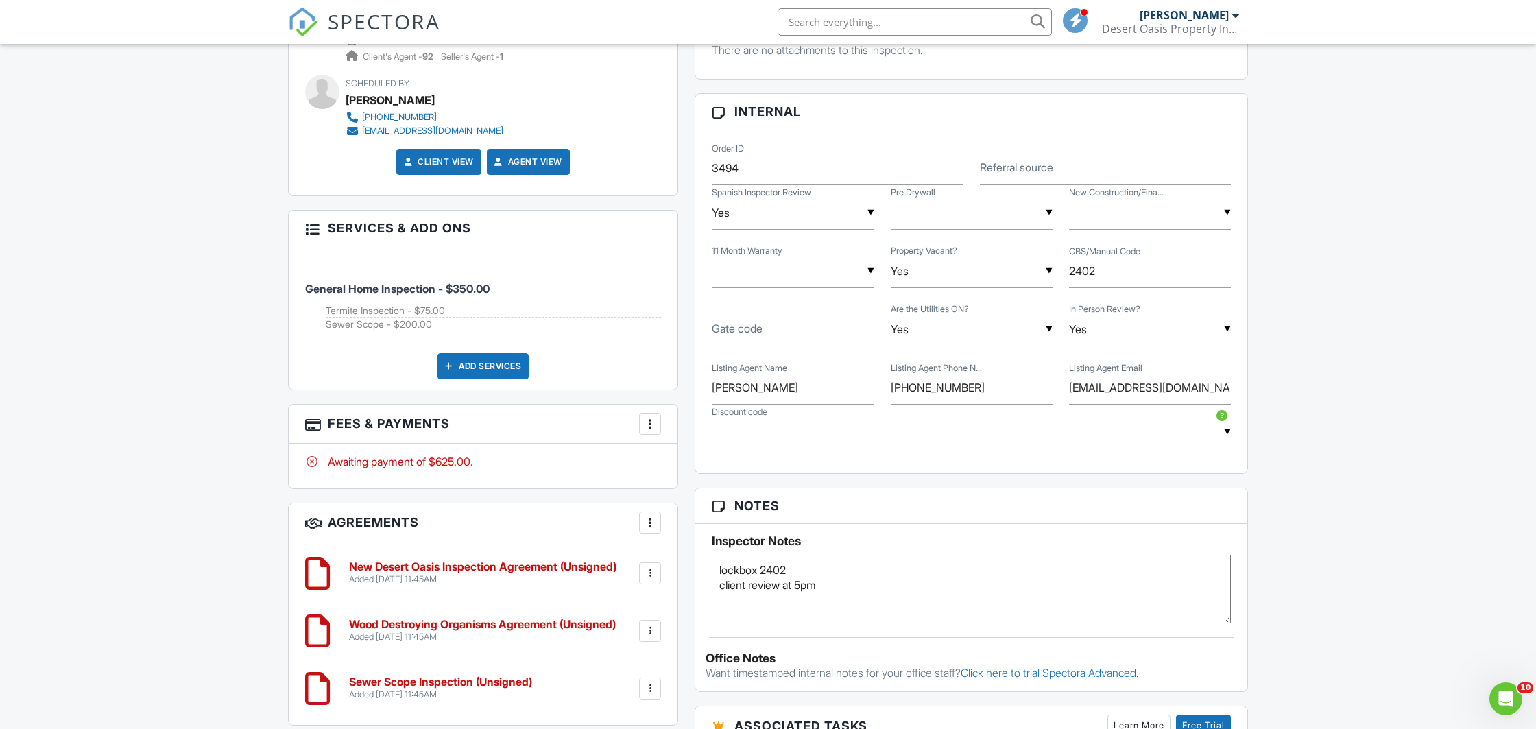
click at [864, 592] on textarea "lockbox 2402 client review at 5pm" at bounding box center [971, 589] width 519 height 69
type textarea "lockbox 2402 client review at 5pm added to gorilla"
click at [169, 510] on div "Dashboard Templates Contacts Metrics Automations Advanced Settings Support Cent…" at bounding box center [768, 342] width 1536 height 2180
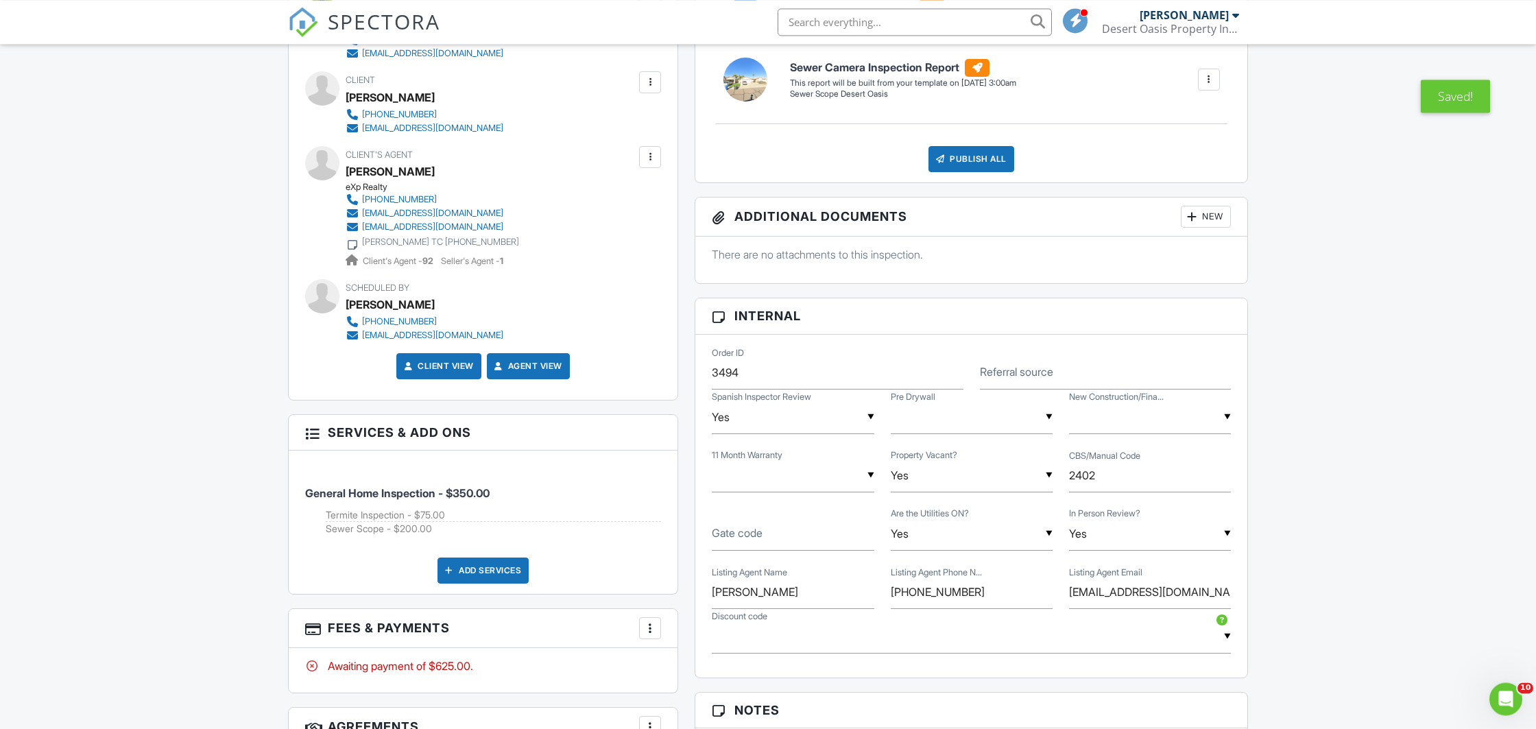
scroll to position [576, 0]
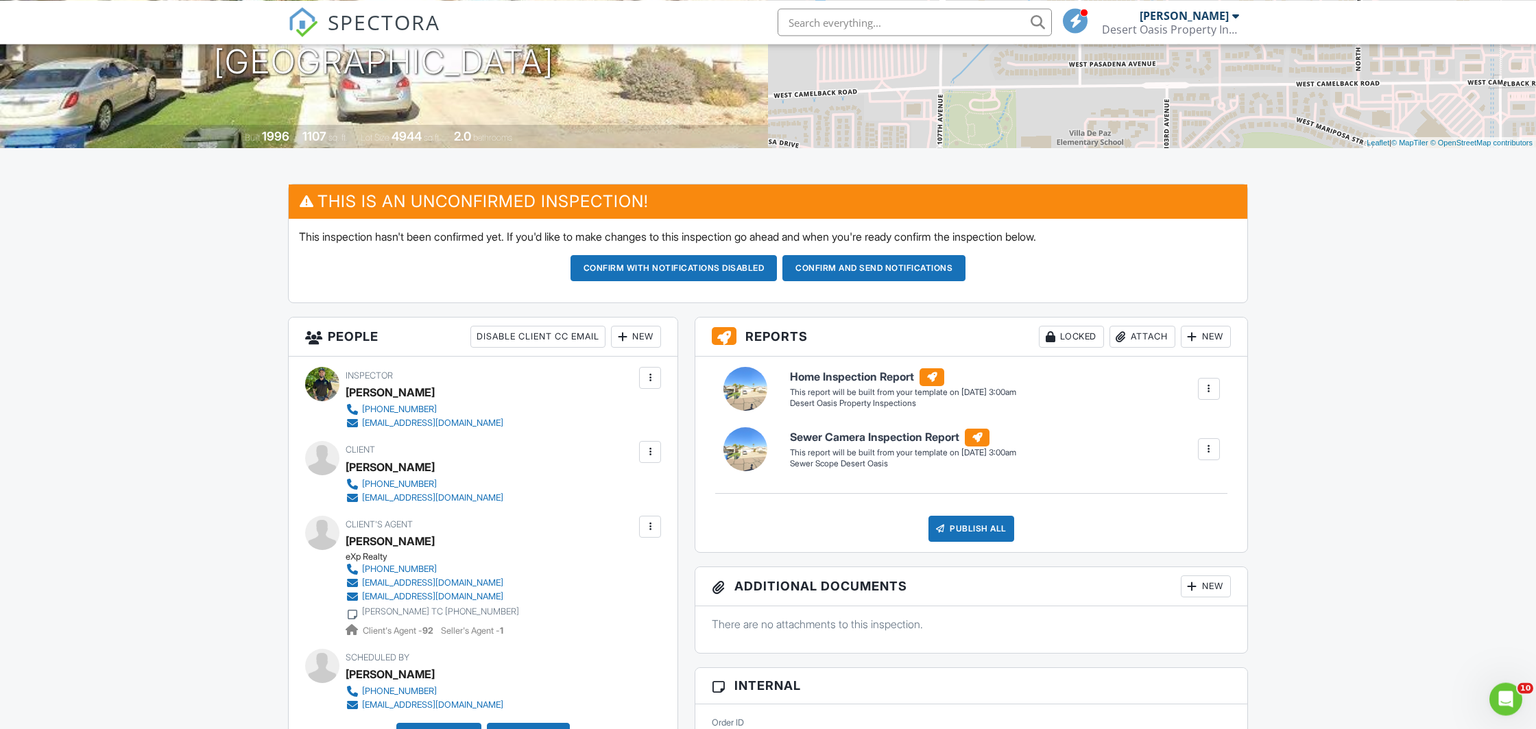
scroll to position [216, 0]
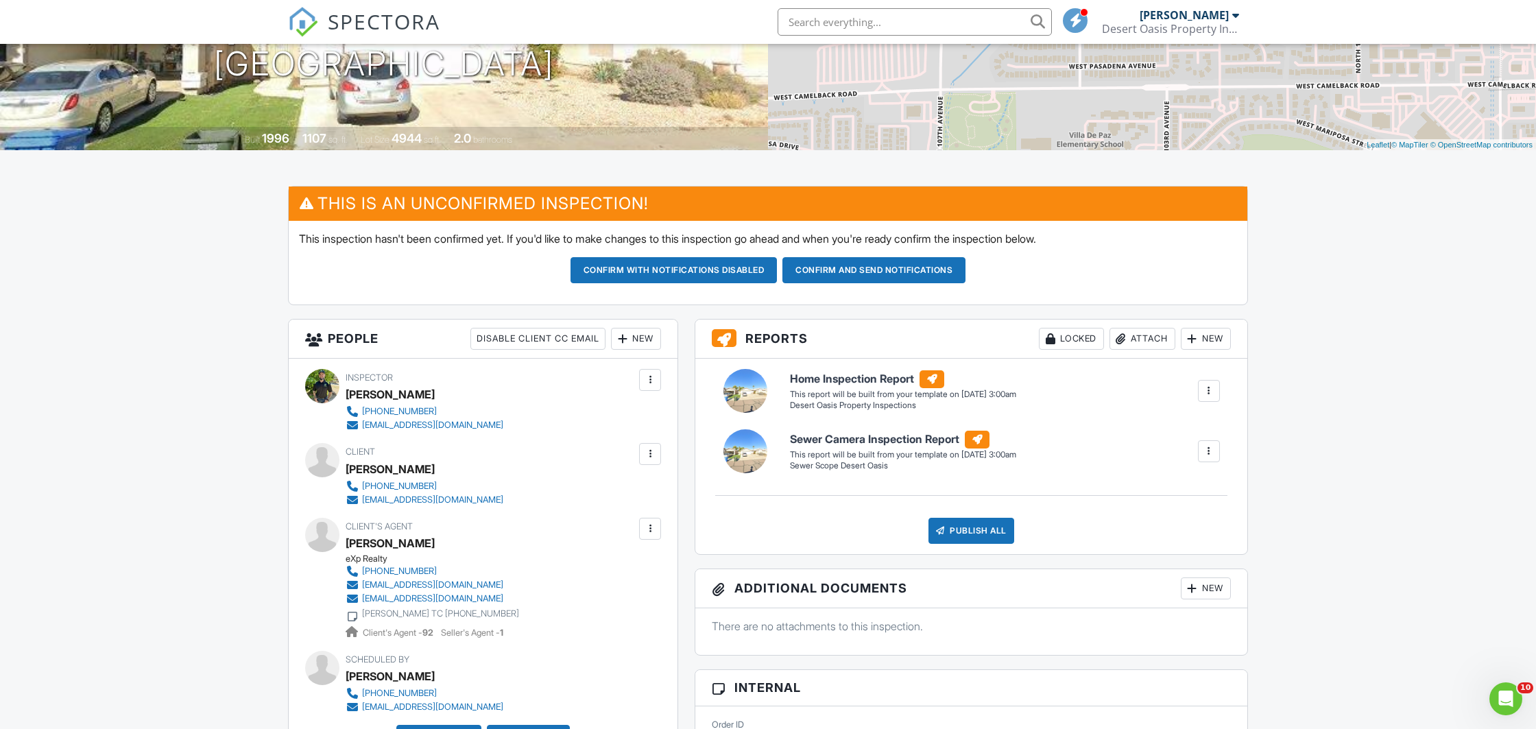
click at [778, 274] on button "Confirm and send notifications" at bounding box center [674, 270] width 207 height 26
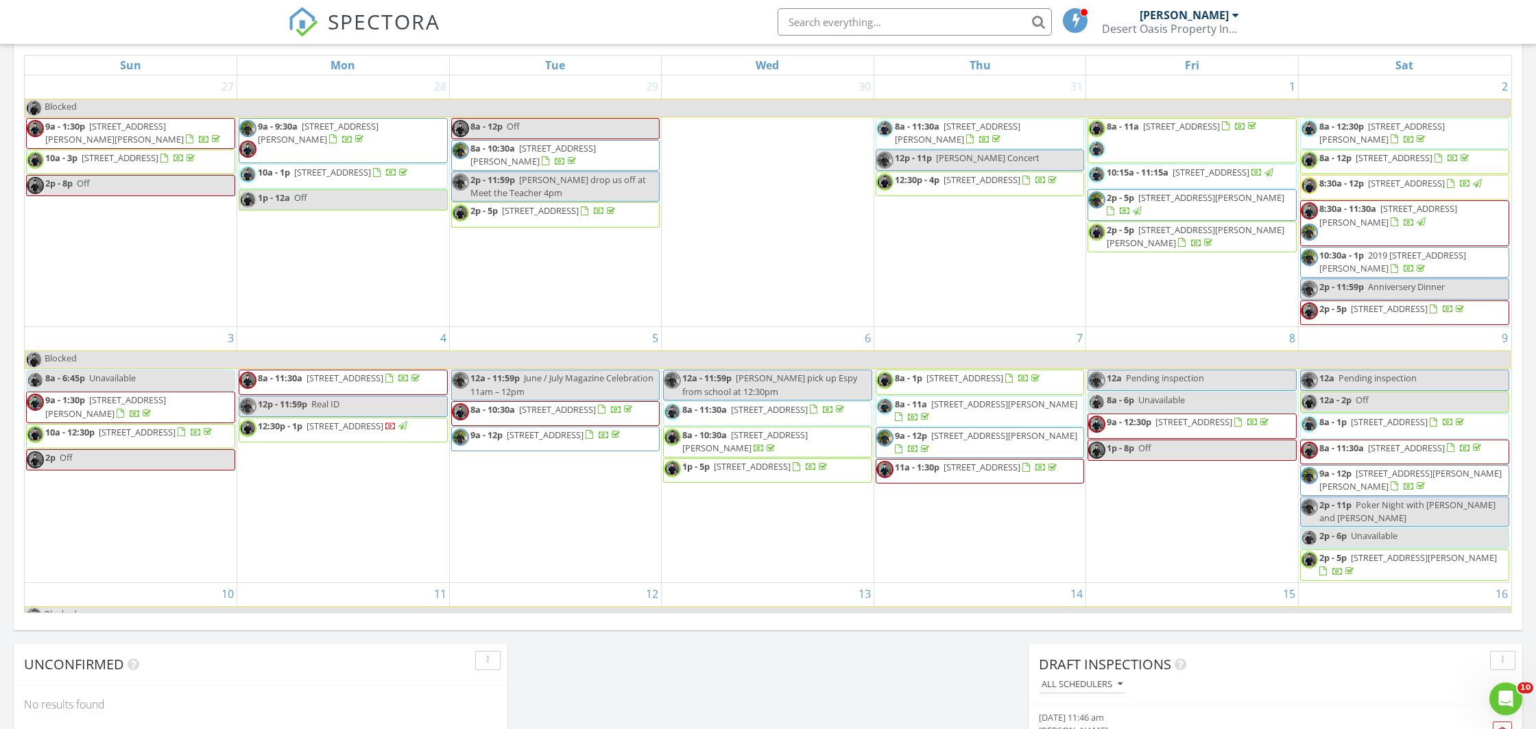
scroll to position [504, 0]
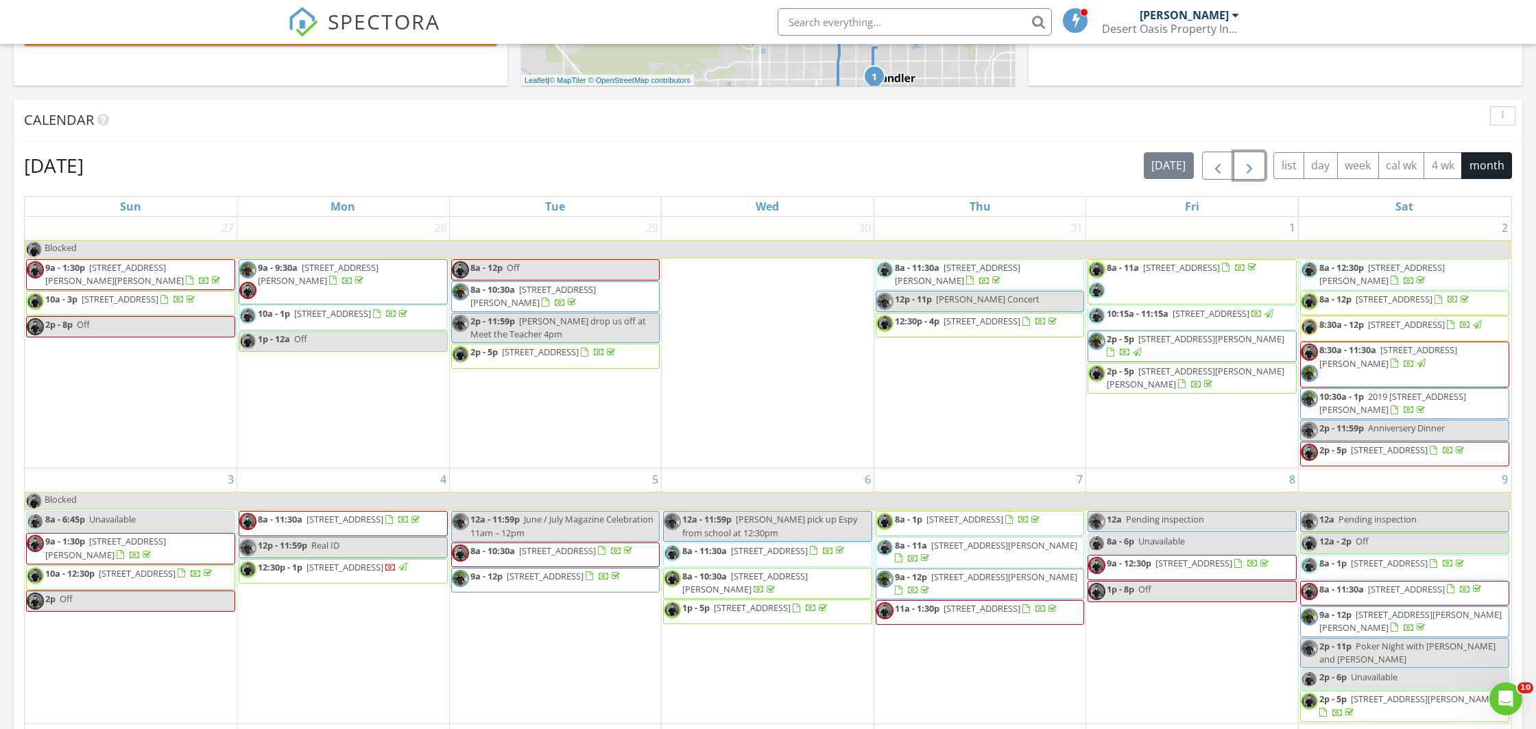
click at [1251, 174] on span "button" at bounding box center [1249, 166] width 16 height 16
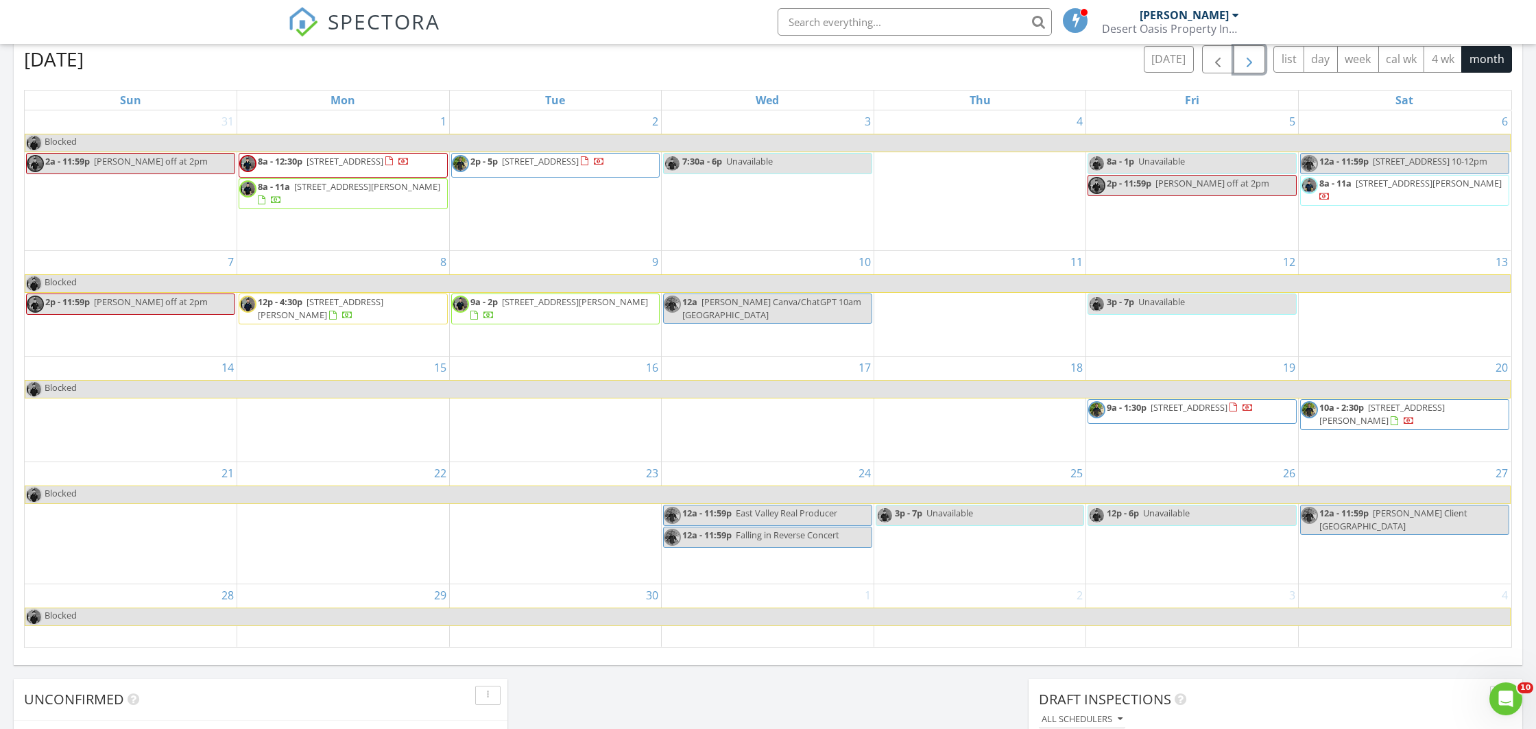
scroll to position [432, 0]
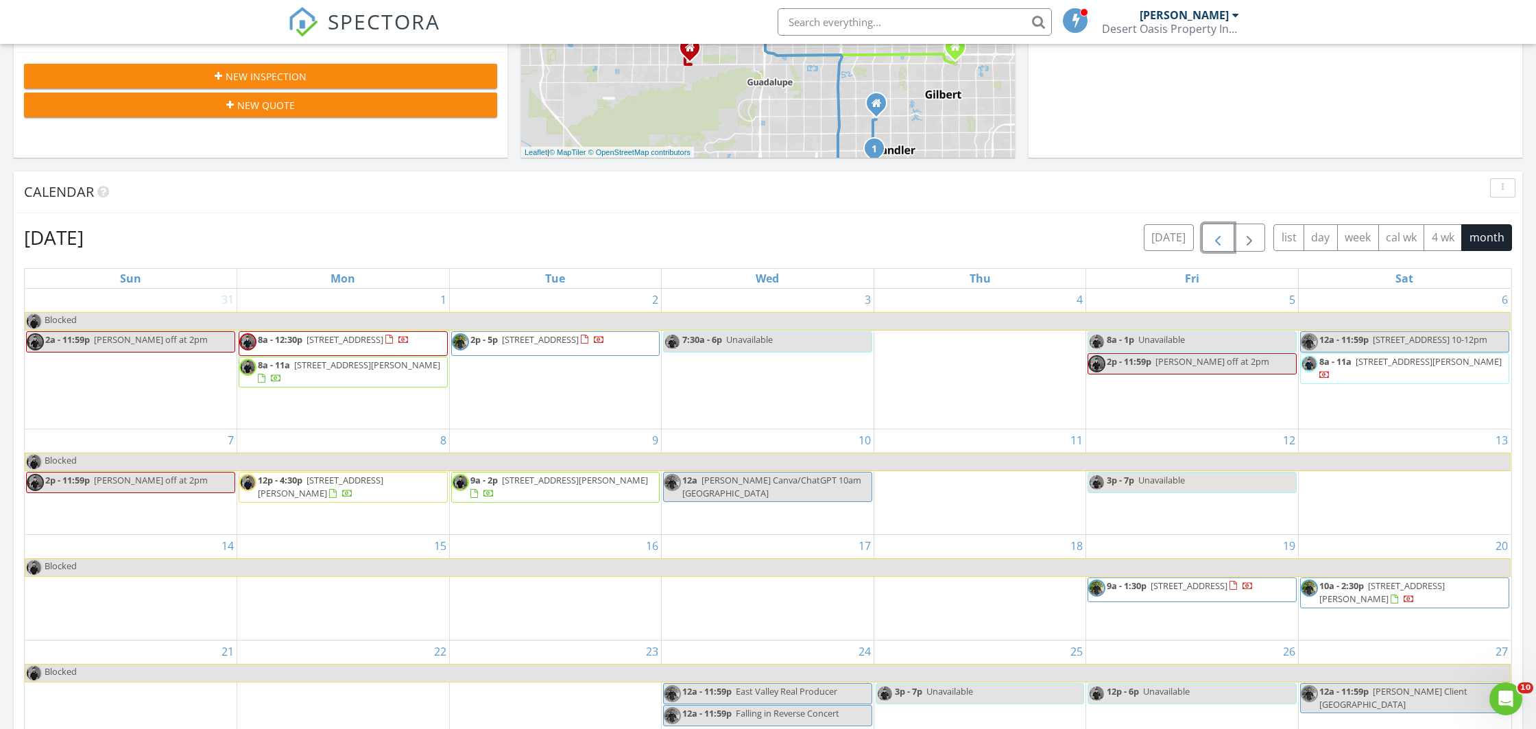
click at [1210, 234] on span "button" at bounding box center [1218, 238] width 16 height 16
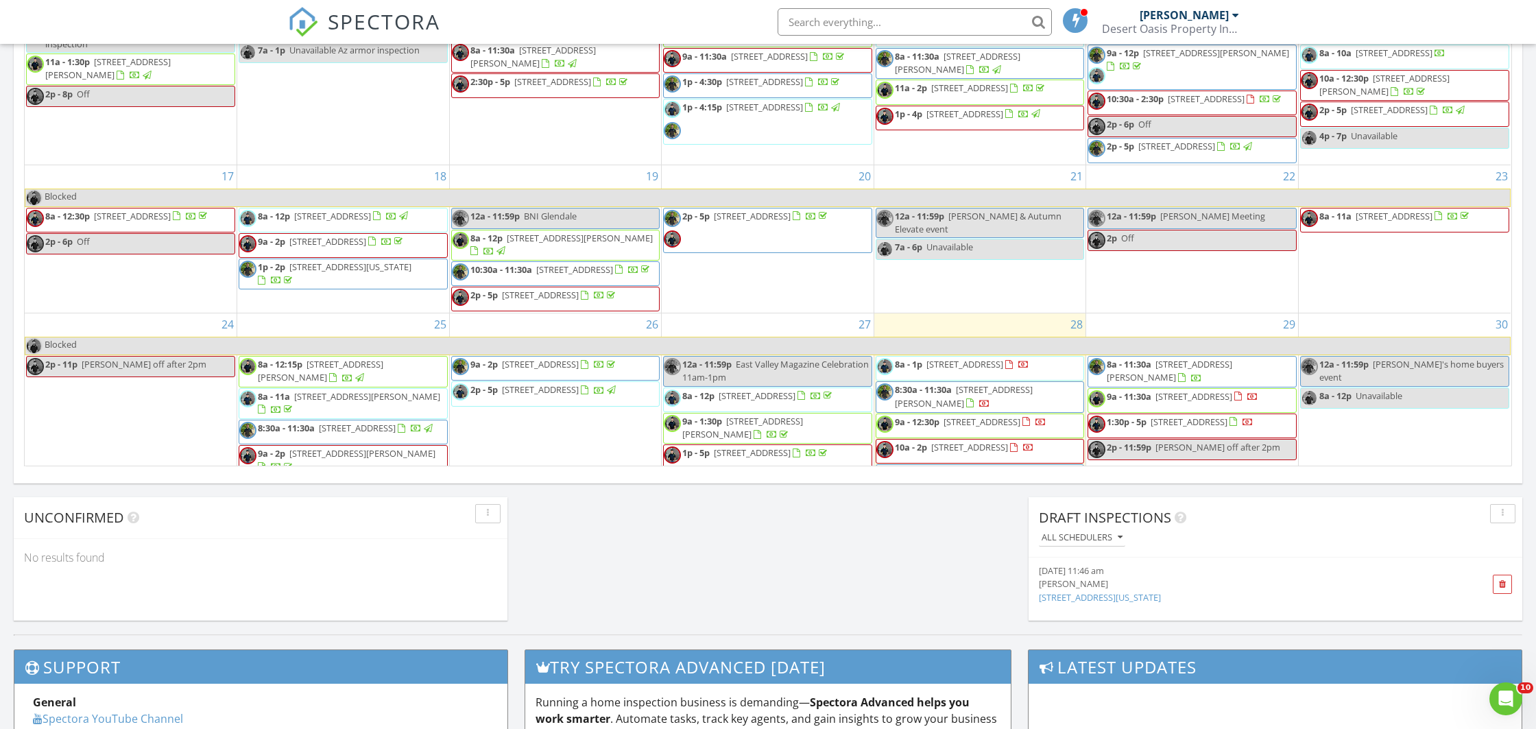
scroll to position [682, 0]
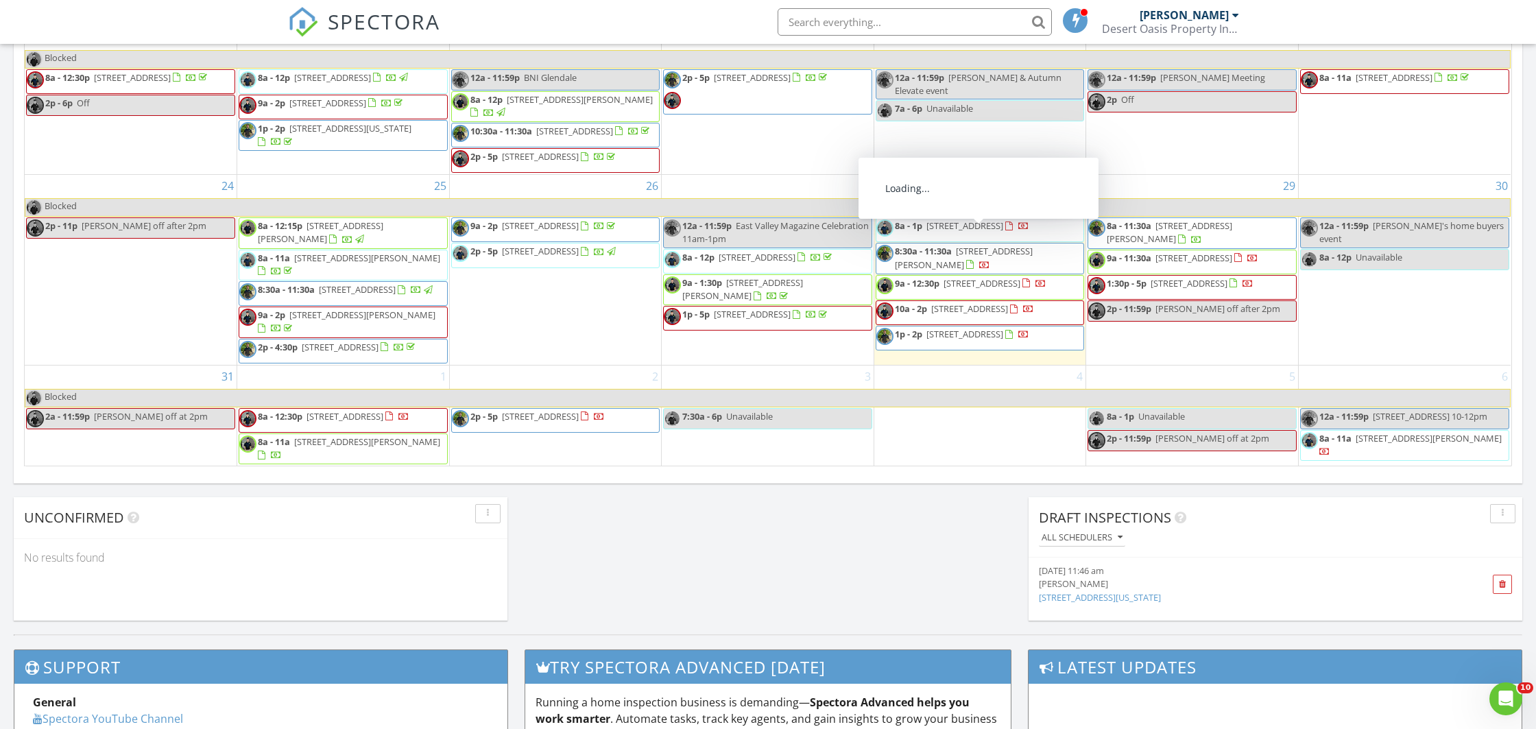
click at [987, 245] on span "8:30a - 11:30a 984 W Morelos St, Chandler 85225" at bounding box center [981, 258] width 208 height 27
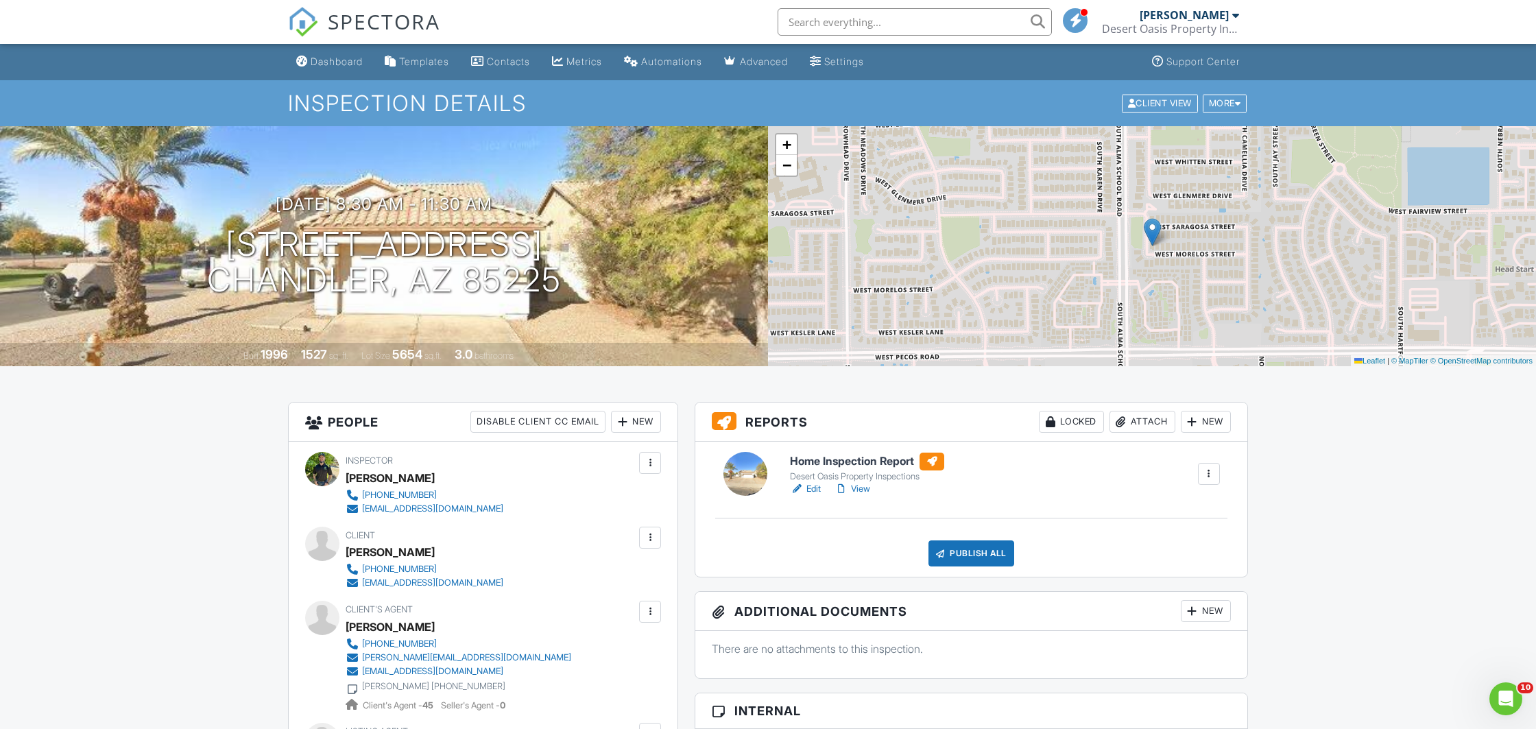
click at [357, 25] on span "SPECTORA" at bounding box center [384, 21] width 112 height 29
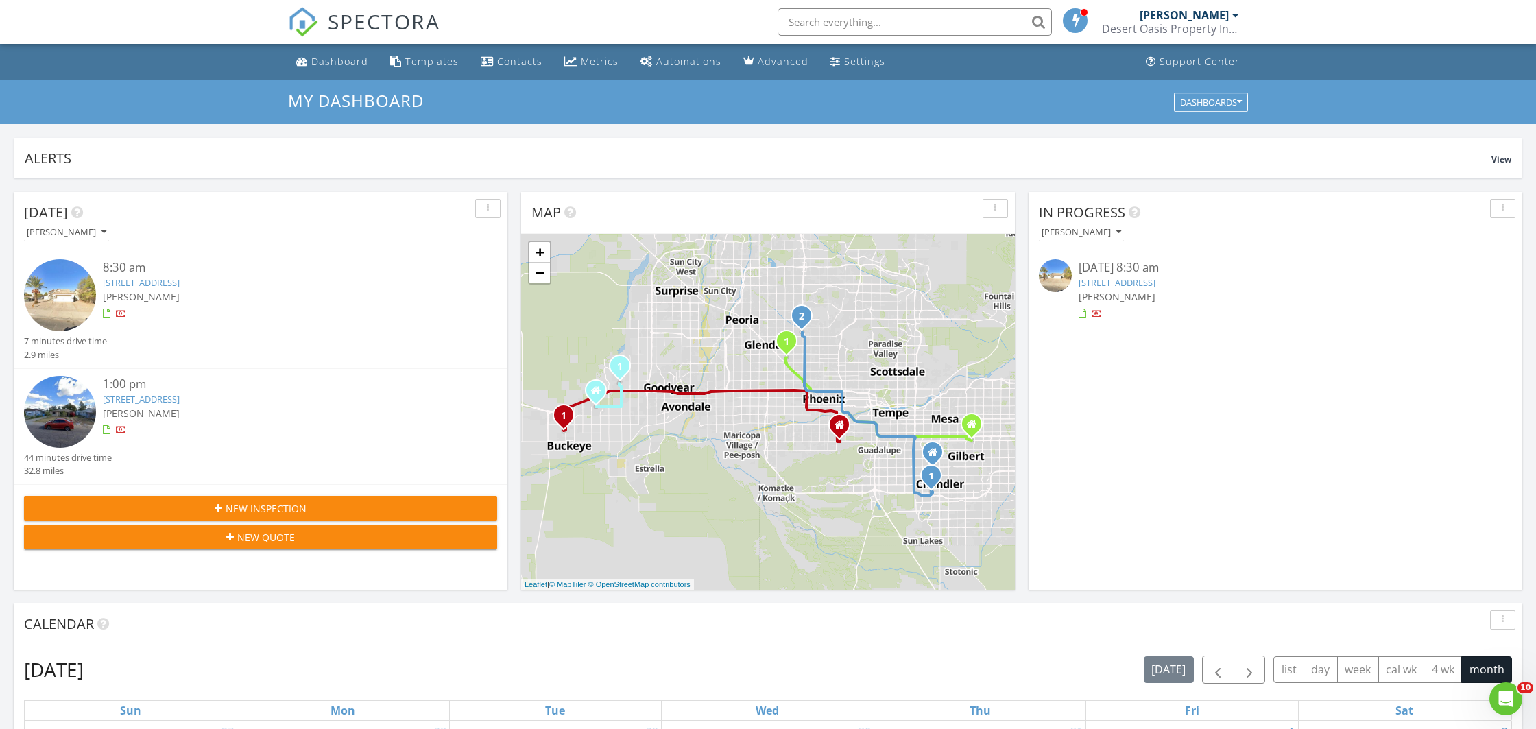
click at [801, 27] on input "text" at bounding box center [915, 21] width 274 height 27
paste input "13709"
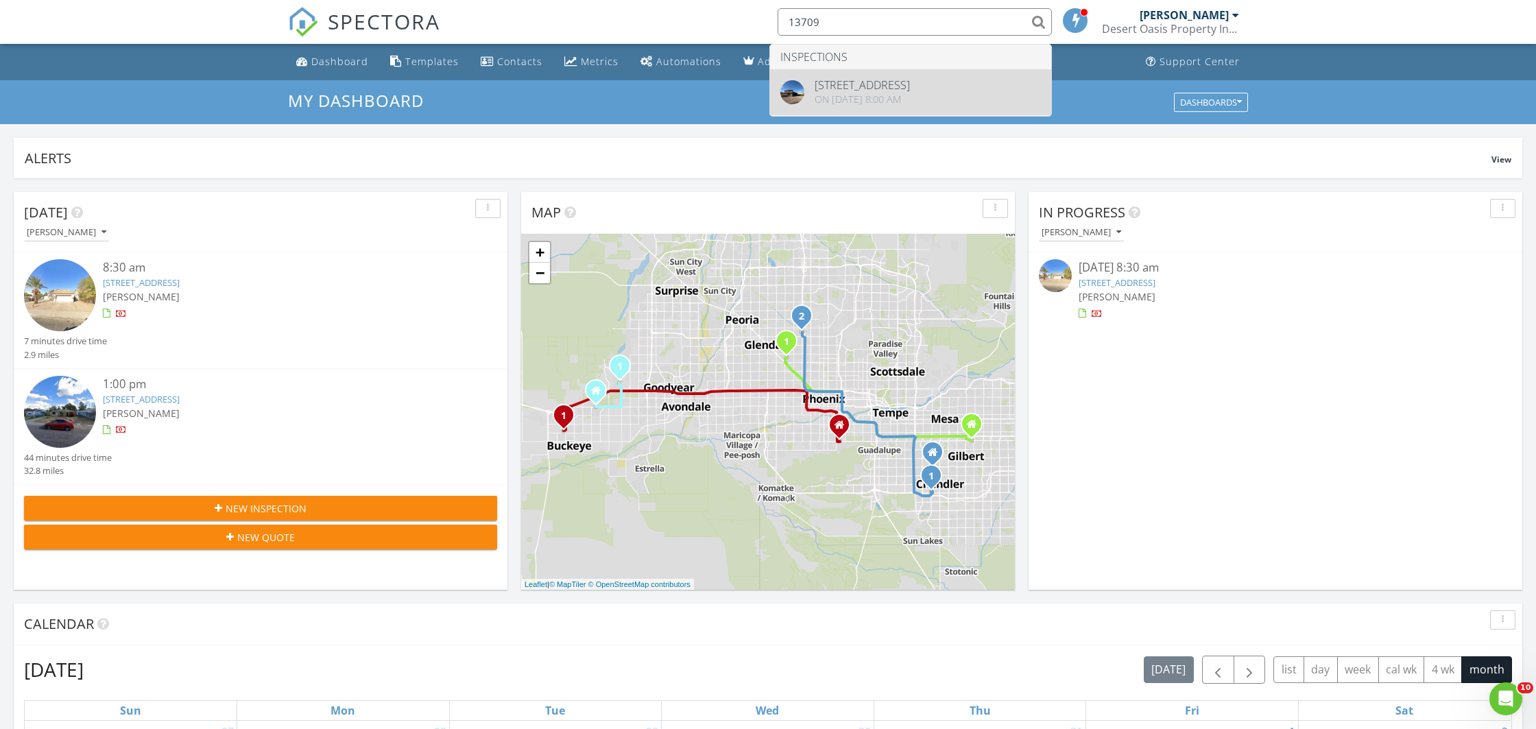
type input "13709"
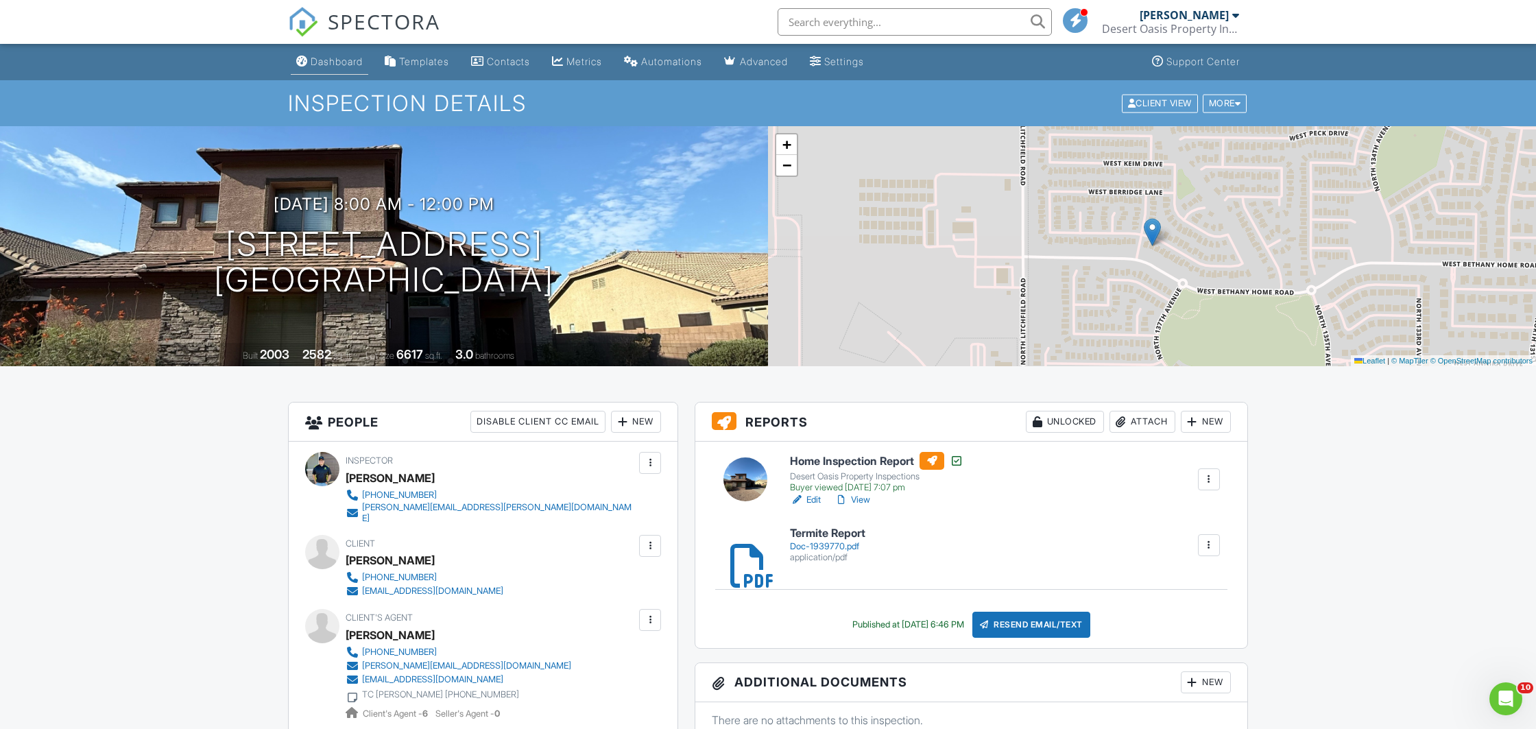
click at [342, 67] on div "Dashboard" at bounding box center [337, 62] width 52 height 12
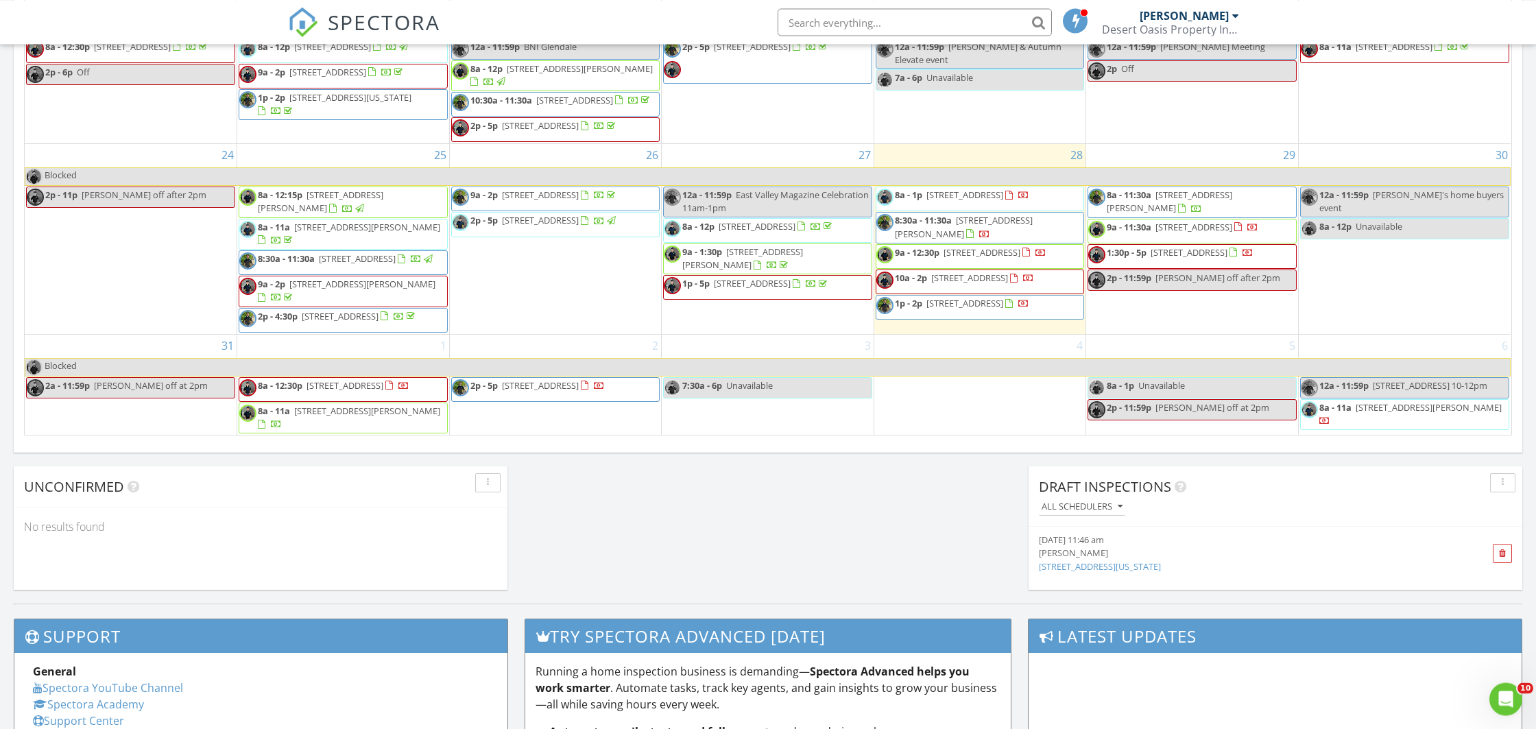
scroll to position [864, 0]
